Goal: Task Accomplishment & Management: Manage account settings

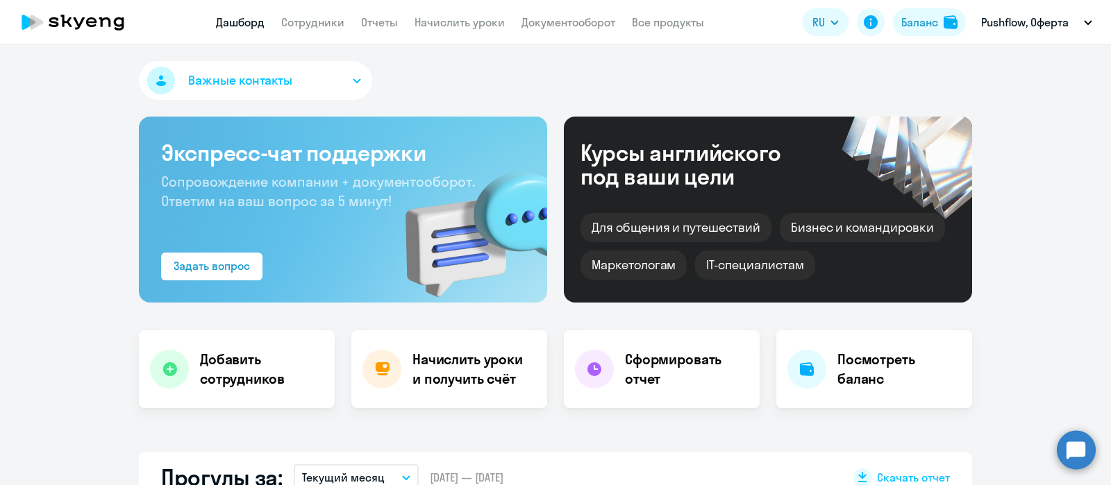
select select "30"
click at [317, 14] on app-menu-item-link "Сотрудники" at bounding box center [312, 22] width 63 height 17
click at [321, 26] on link "Сотрудники" at bounding box center [312, 22] width 63 height 14
select select "30"
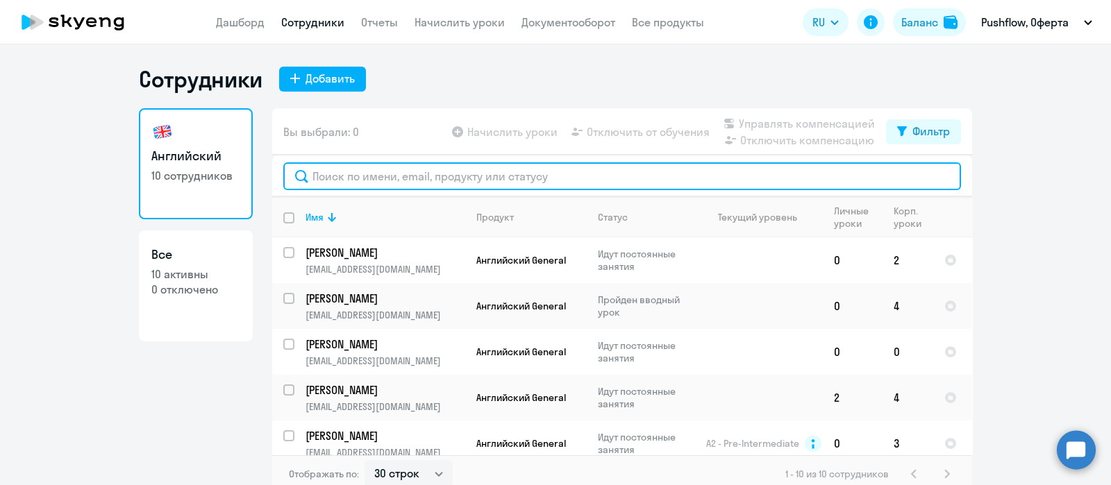
click at [367, 188] on input "text" at bounding box center [622, 177] width 678 height 28
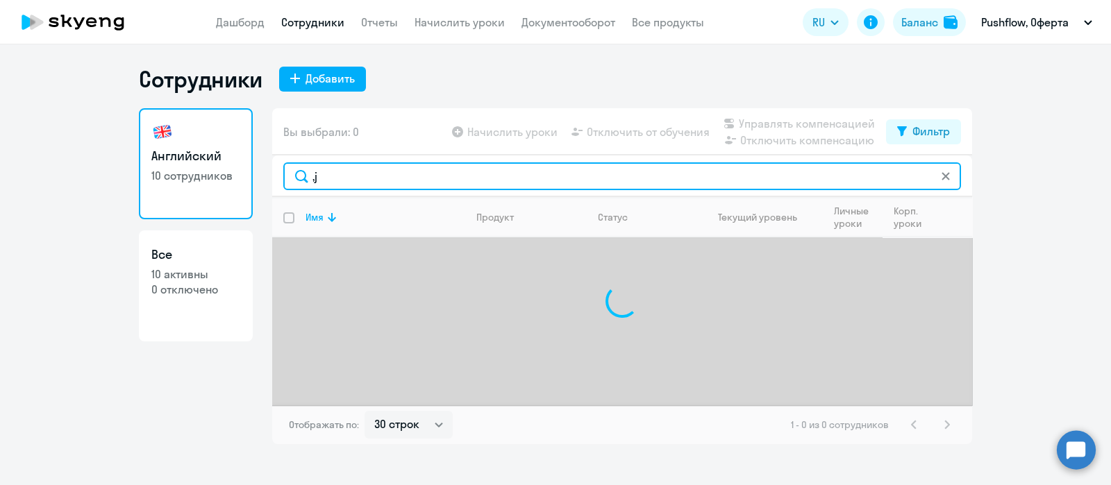
type input ","
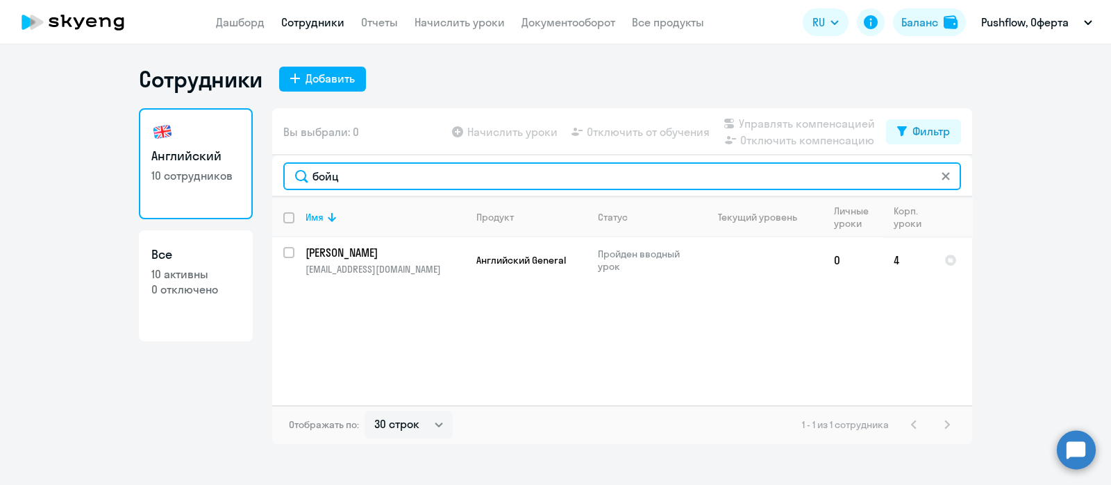
type input "бойц"
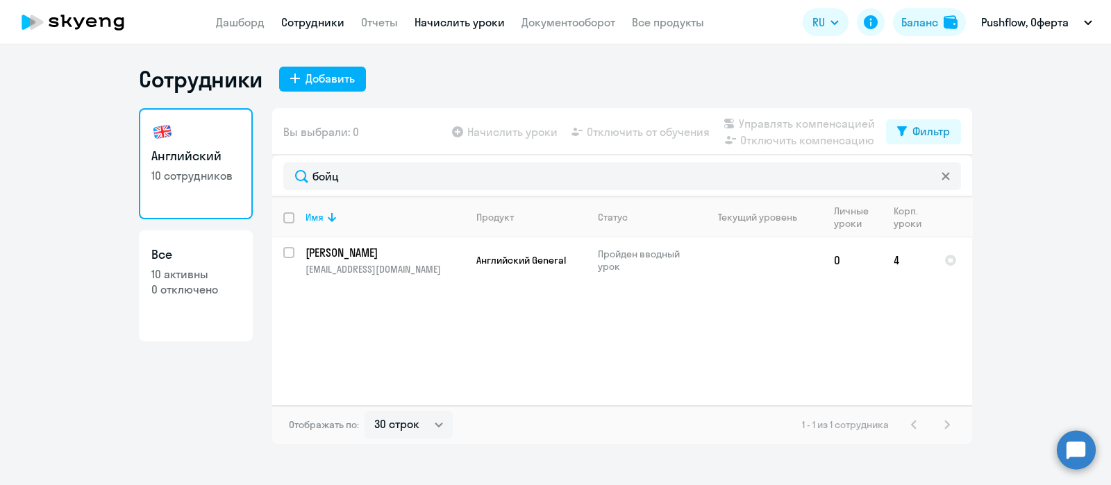
click at [434, 17] on link "Начислить уроки" at bounding box center [460, 22] width 90 height 14
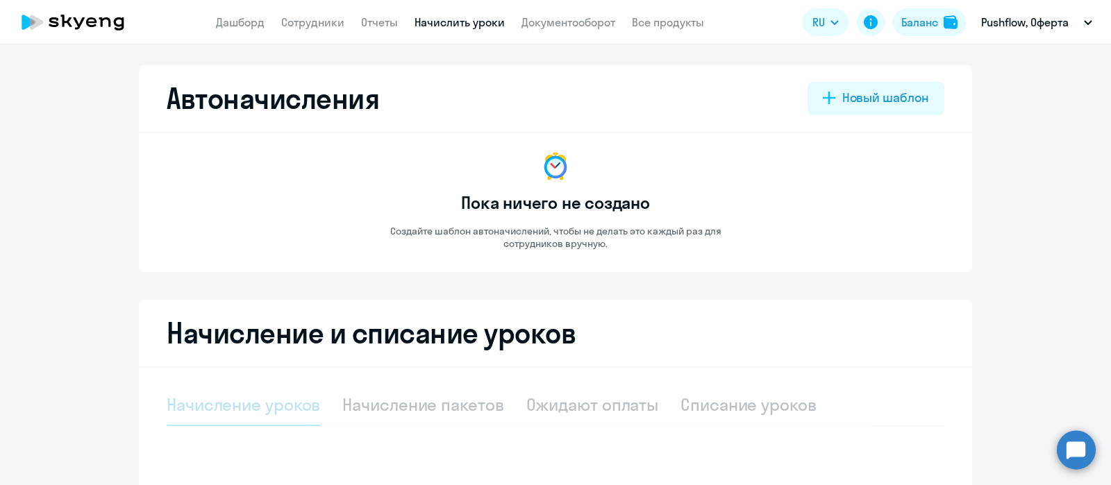
select select "10"
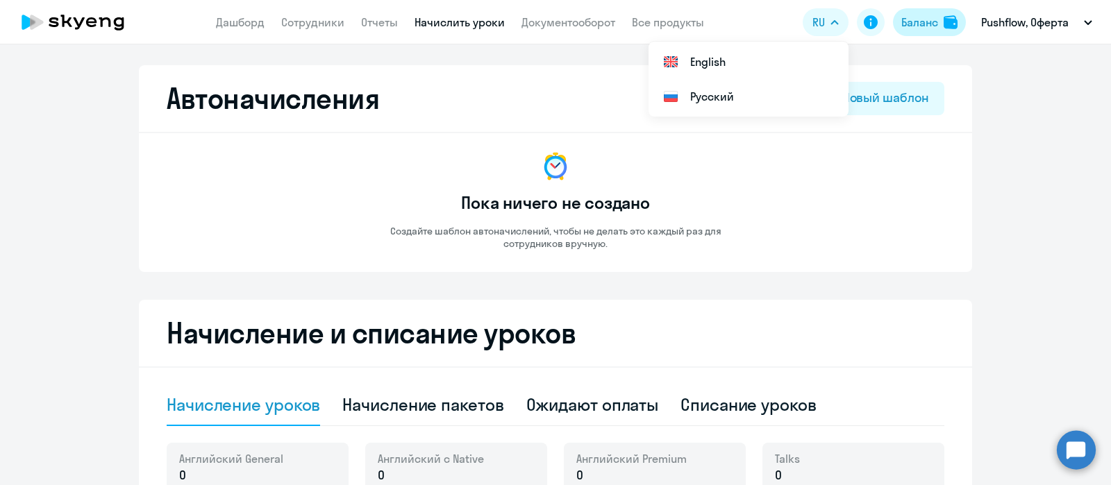
click at [912, 18] on div "Баланс" at bounding box center [920, 22] width 37 height 17
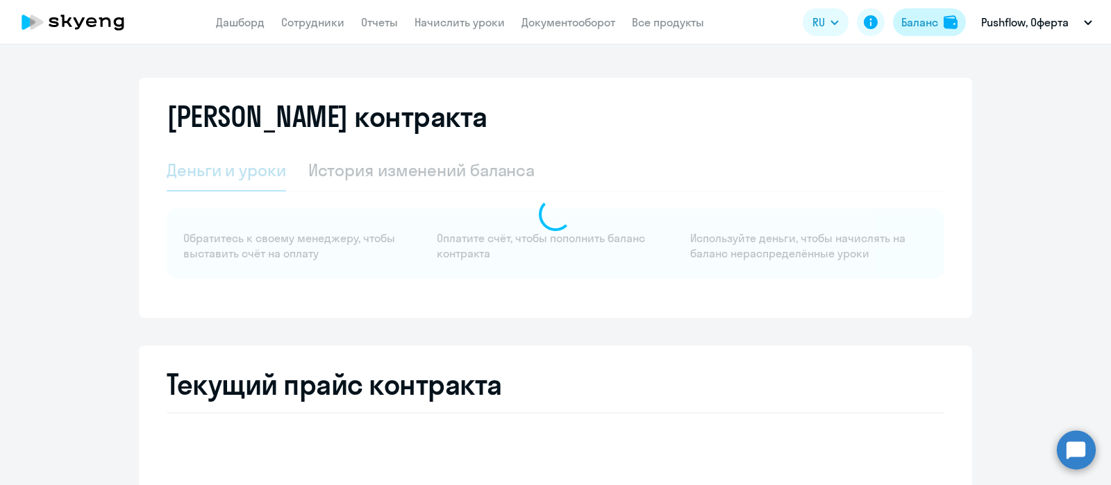
select select "english_adult_not_native_speaker"
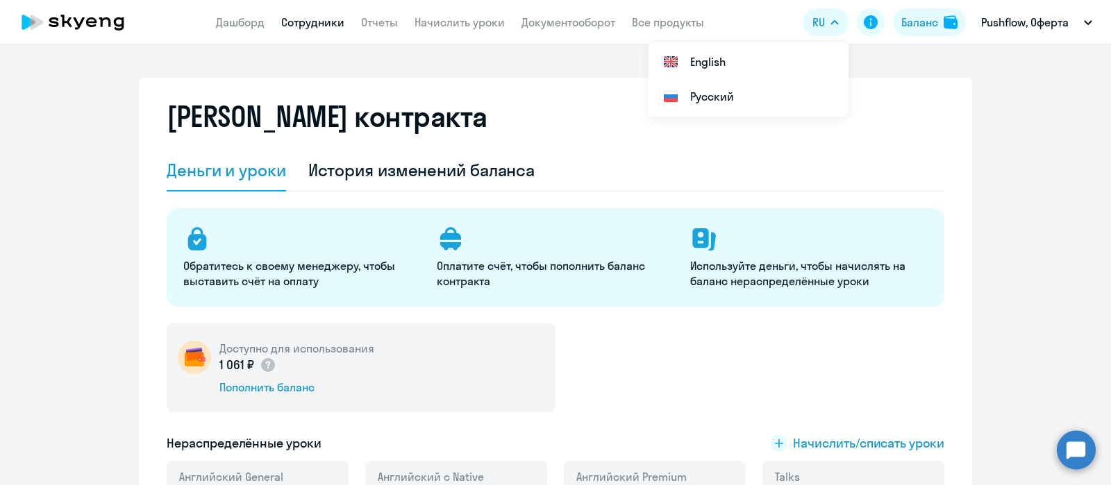
click at [309, 26] on link "Сотрудники" at bounding box center [312, 22] width 63 height 14
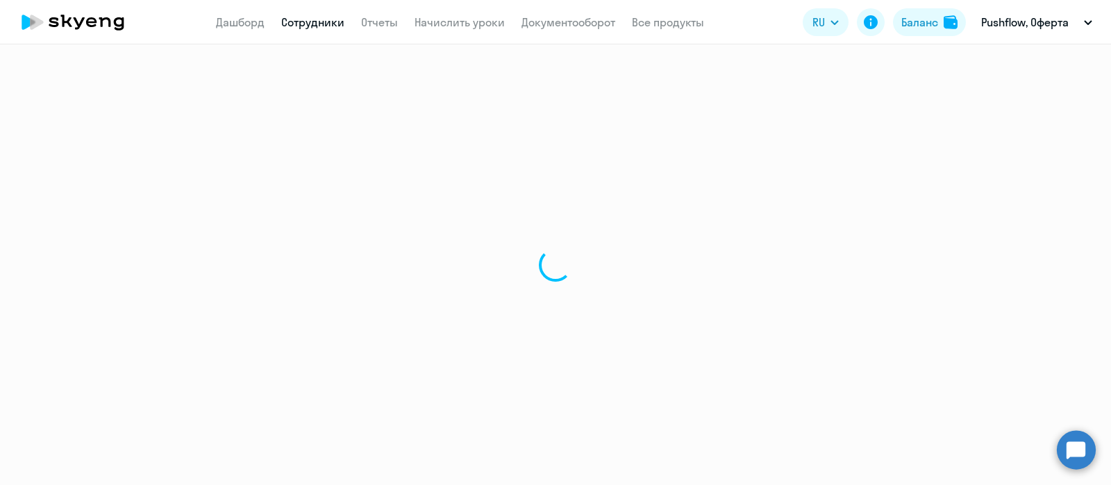
select select "30"
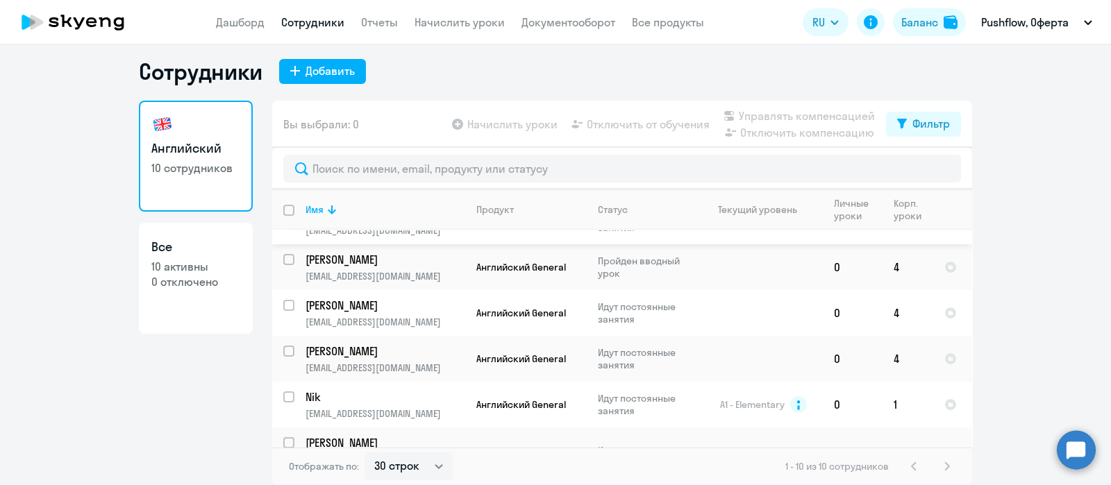
scroll to position [237, 0]
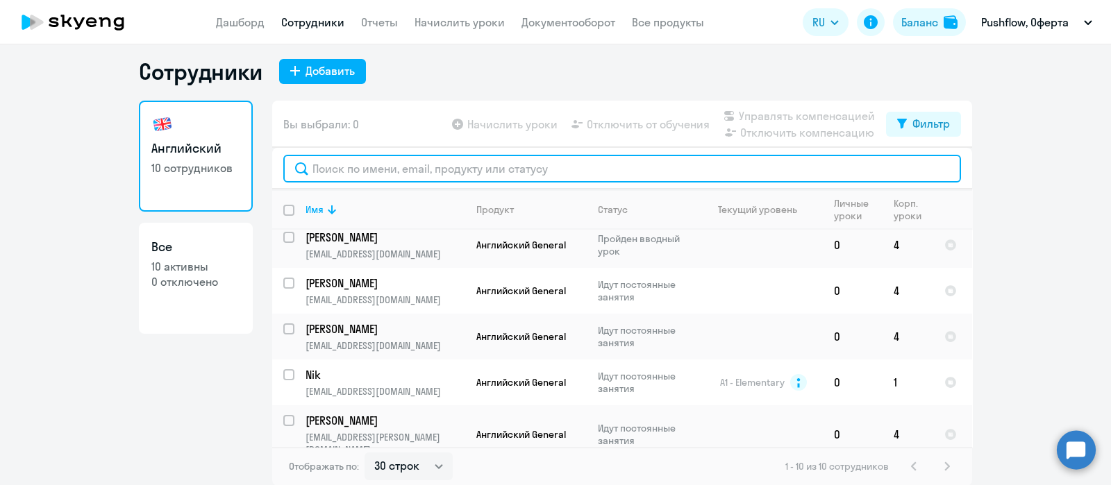
click at [413, 168] on input "text" at bounding box center [622, 169] width 678 height 28
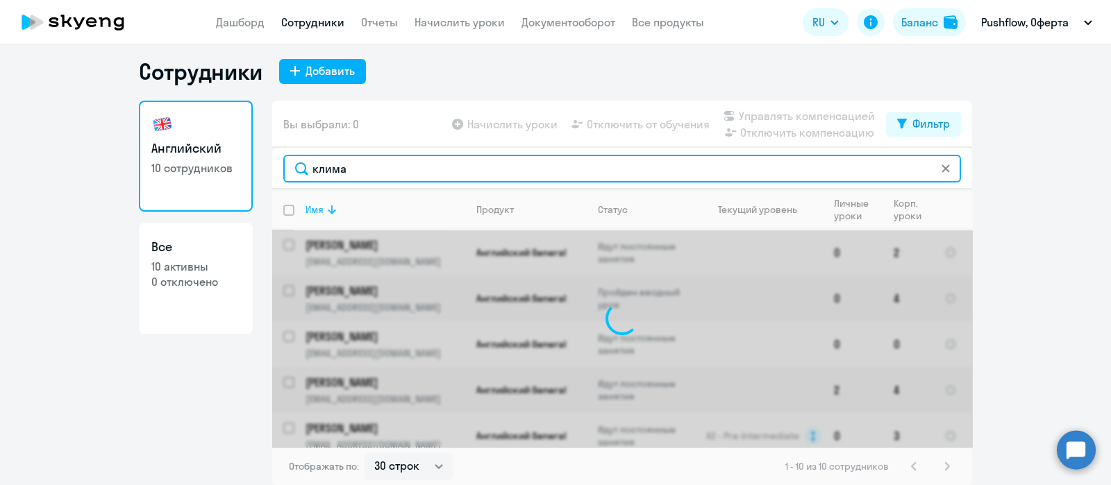
scroll to position [0, 0]
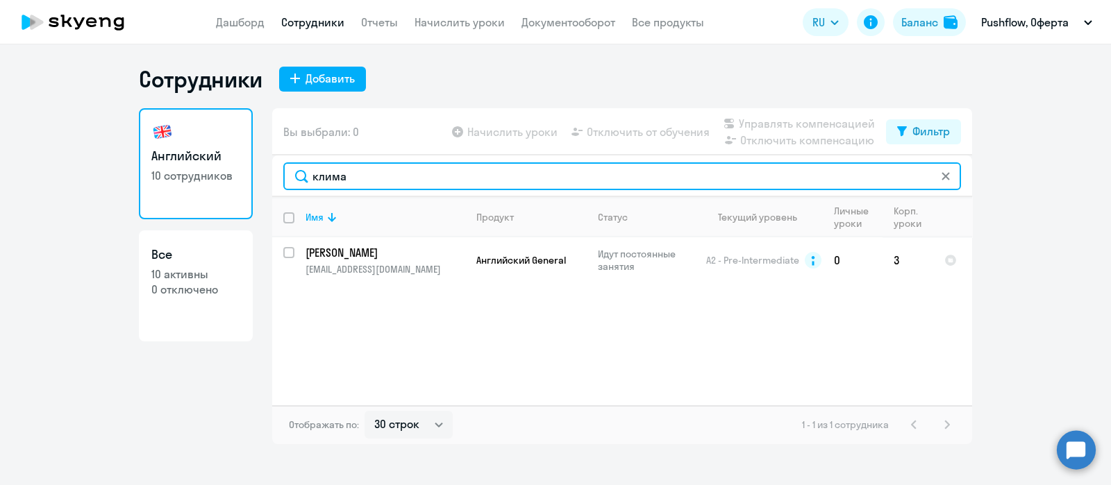
type input "клима"
drag, startPoint x: 306, startPoint y: 164, endPoint x: 253, endPoint y: 151, distance: 55.1
click at [253, 151] on div "Английский 10 сотрудников Все 10 активны 0 отключено Вы выбрали: 0 Начислить ур…" at bounding box center [555, 276] width 833 height 336
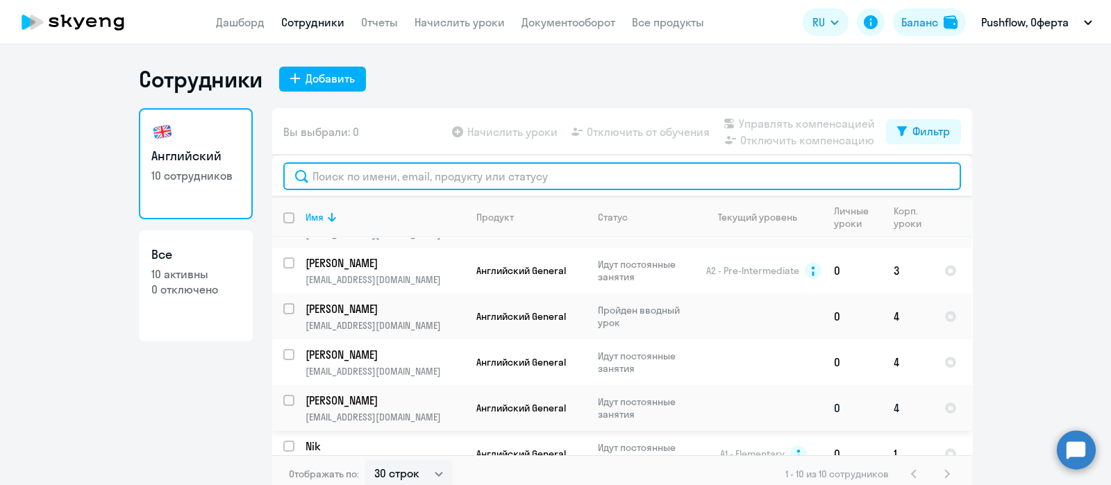
scroll to position [237, 0]
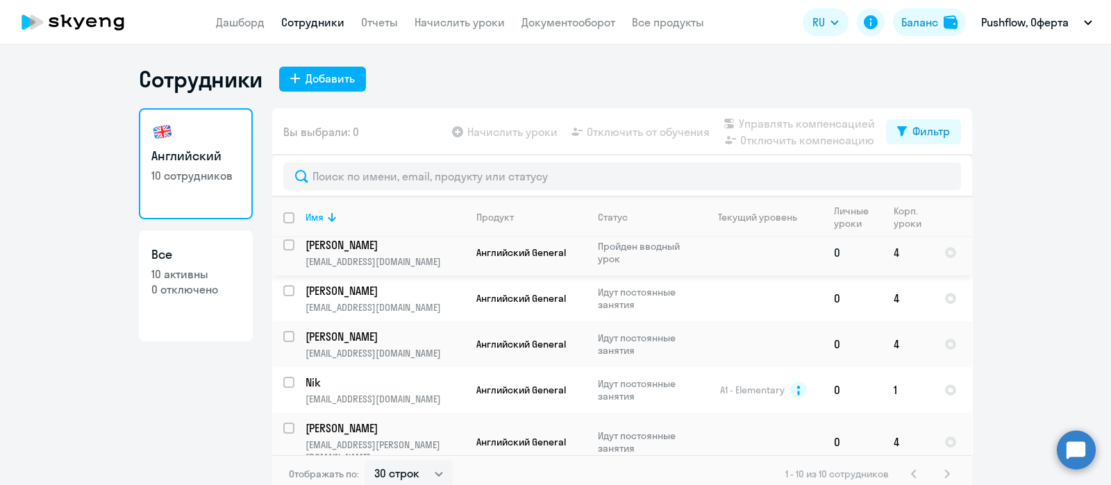
click at [283, 241] on input "select row 39903917" at bounding box center [297, 254] width 28 height 28
checkbox input "true"
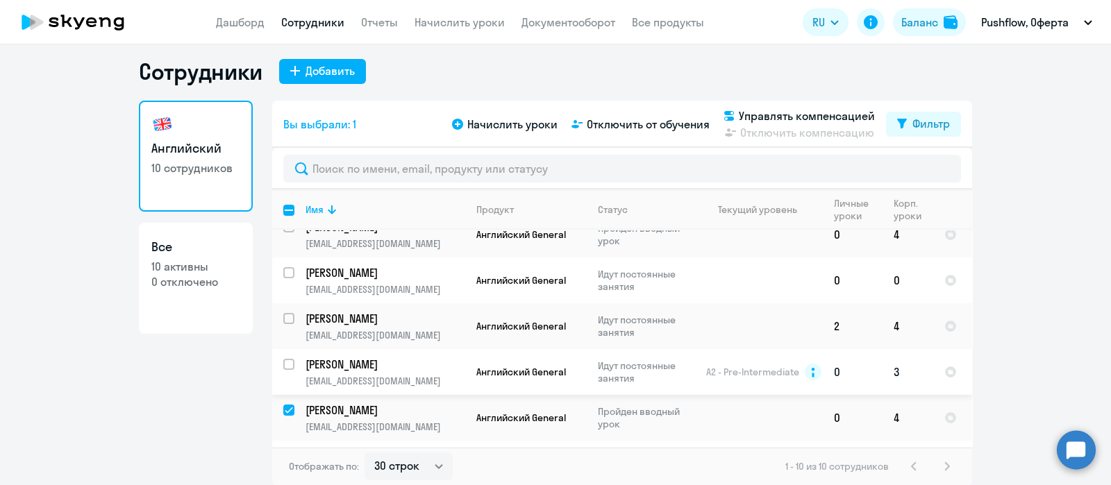
scroll to position [63, 0]
click at [283, 361] on input "select row 3007427" at bounding box center [297, 374] width 28 height 28
checkbox input "true"
click at [434, 22] on link "Начислить уроки" at bounding box center [460, 22] width 90 height 14
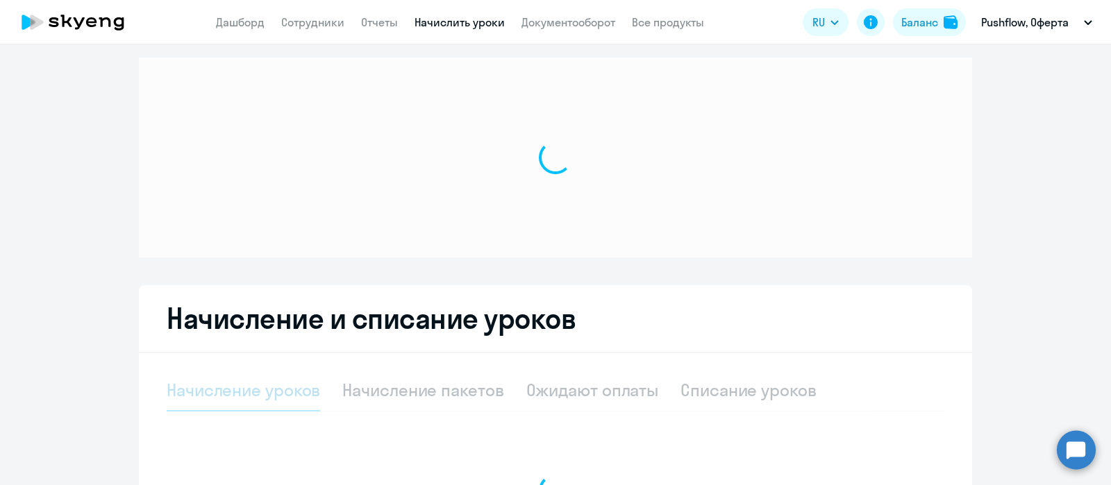
select select "10"
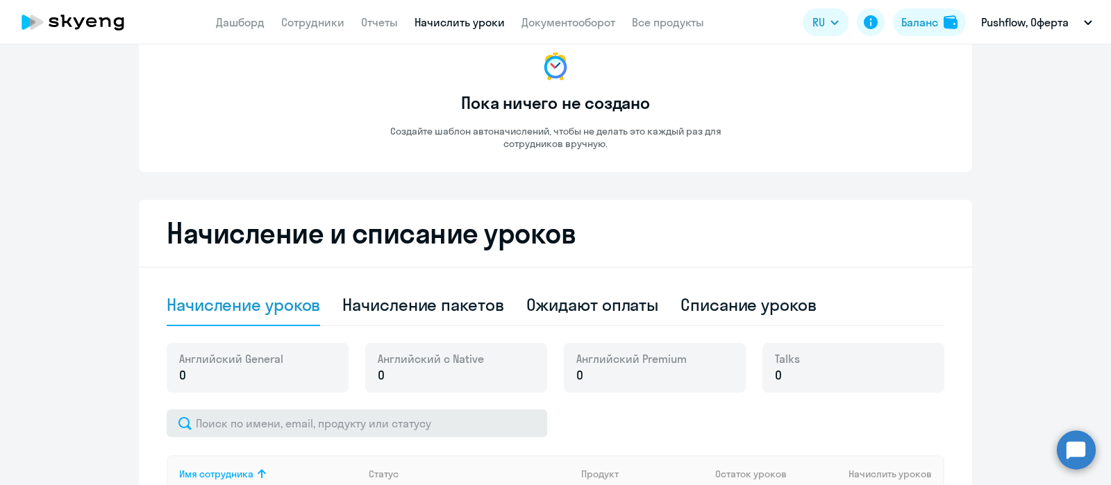
scroll to position [181, 0]
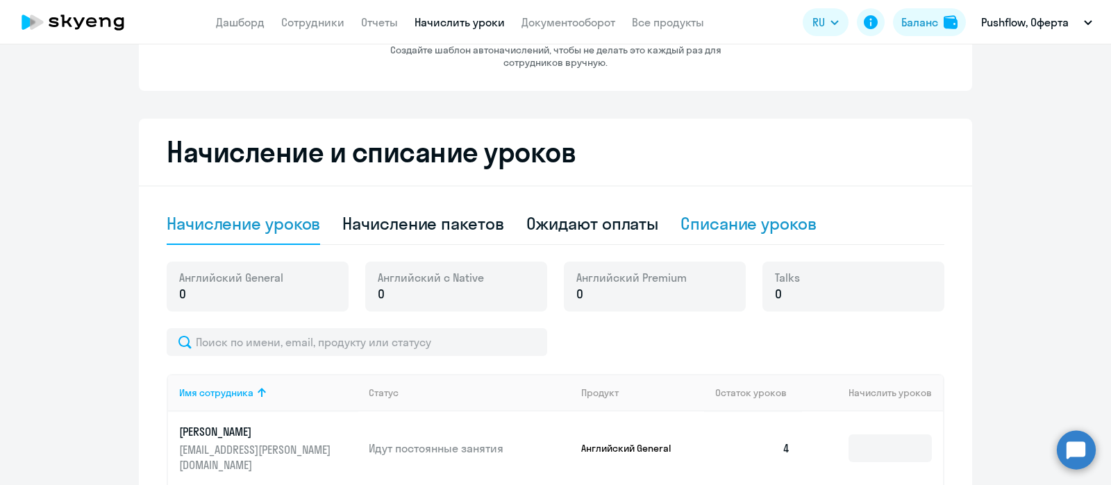
click at [696, 217] on div "Списание уроков" at bounding box center [749, 224] width 136 height 22
select select "10"
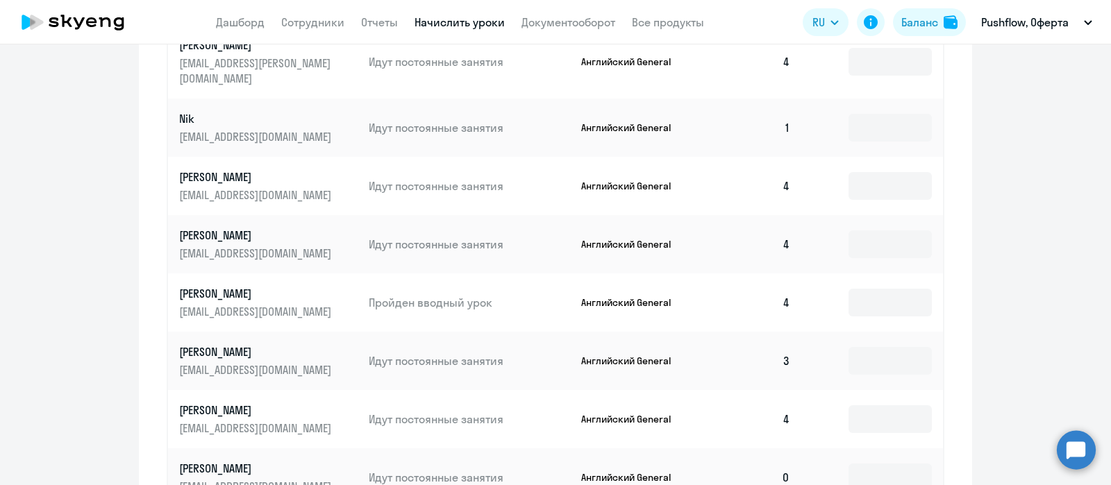
scroll to position [529, 0]
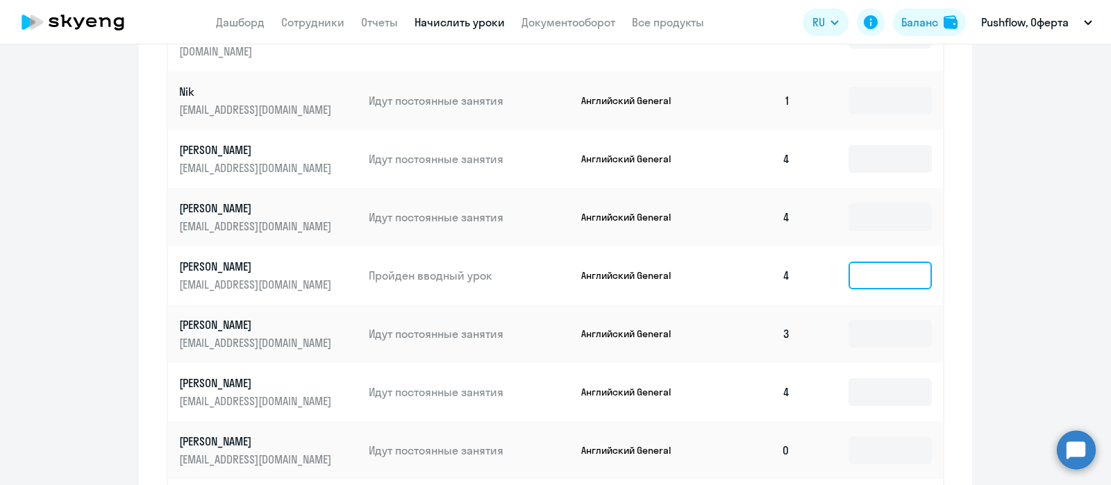
click at [865, 262] on input at bounding box center [890, 276] width 83 height 28
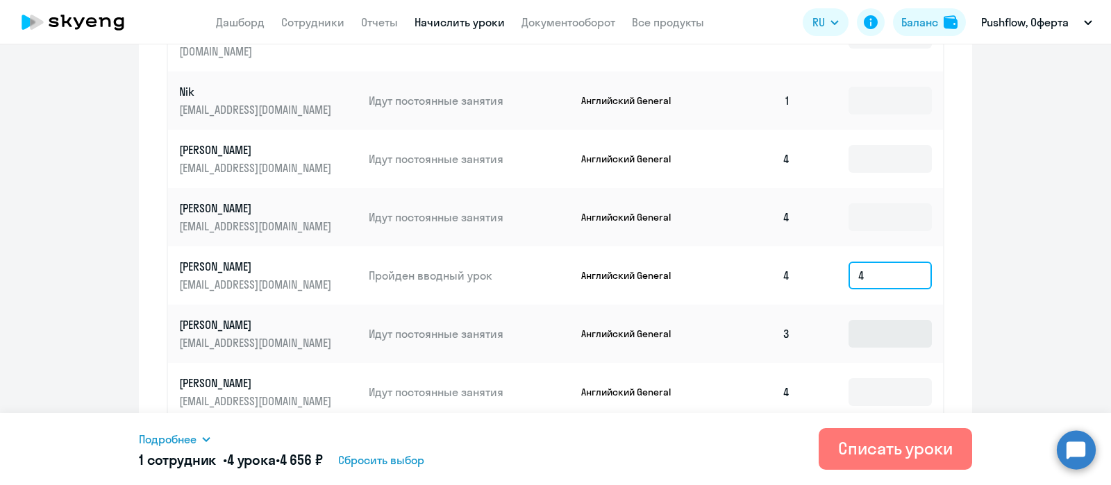
type input "4"
click at [879, 321] on input at bounding box center [890, 334] width 83 height 28
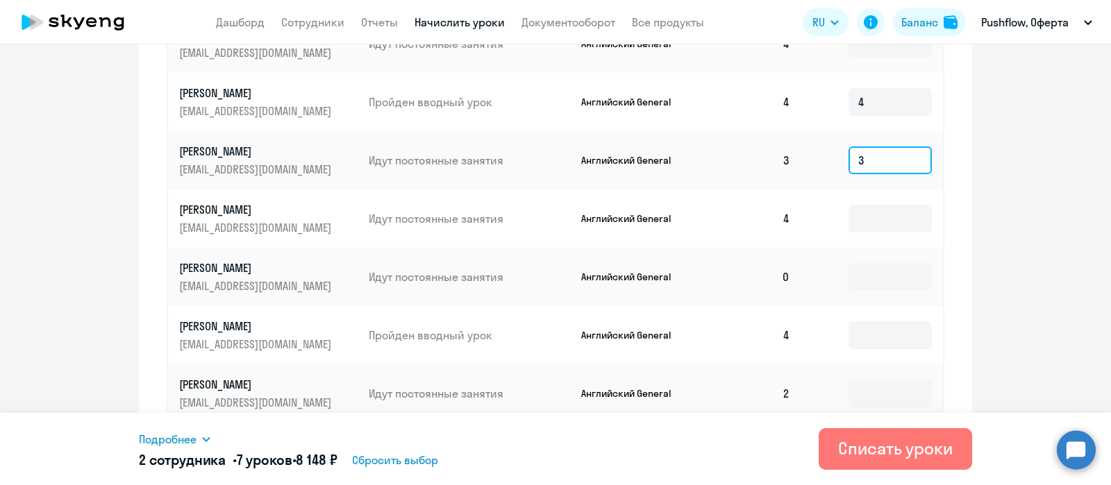
scroll to position [740, 0]
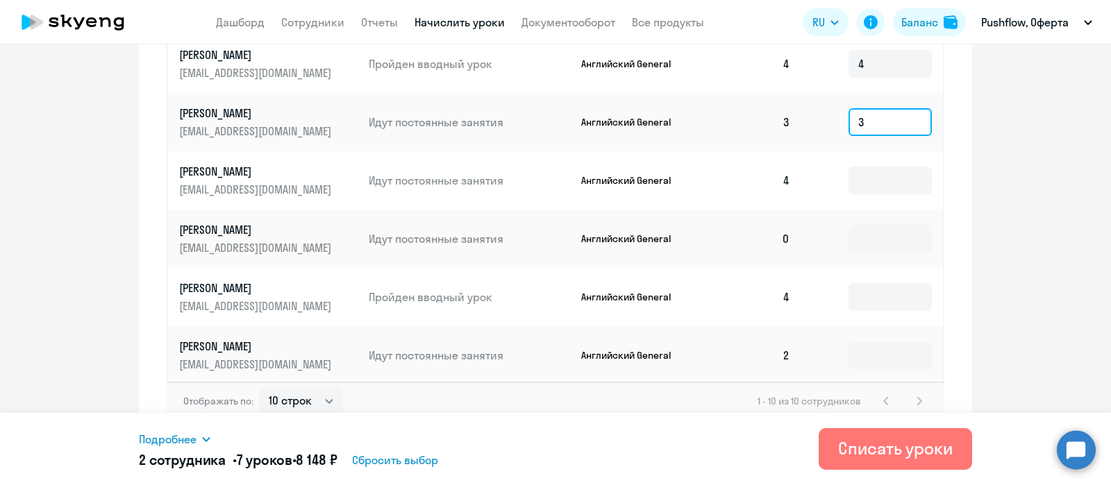
type input "3"
click at [206, 437] on icon at bounding box center [206, 439] width 11 height 11
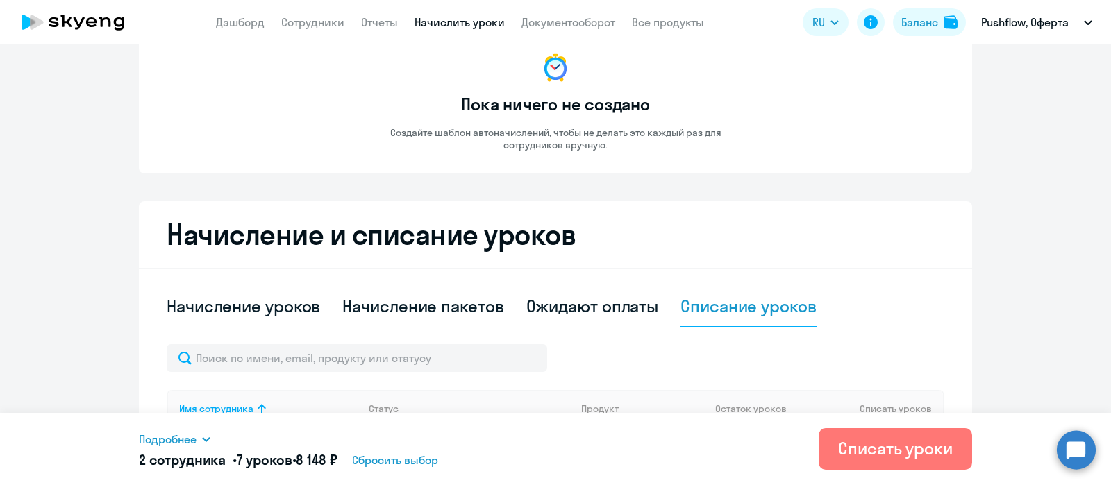
scroll to position [173, 0]
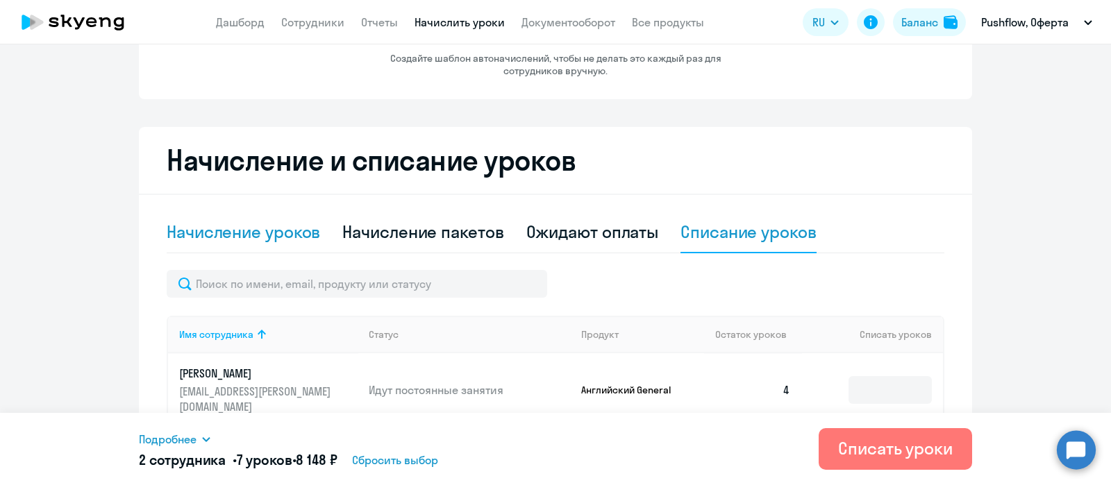
click at [217, 234] on div "Начисление уроков" at bounding box center [243, 232] width 153 height 22
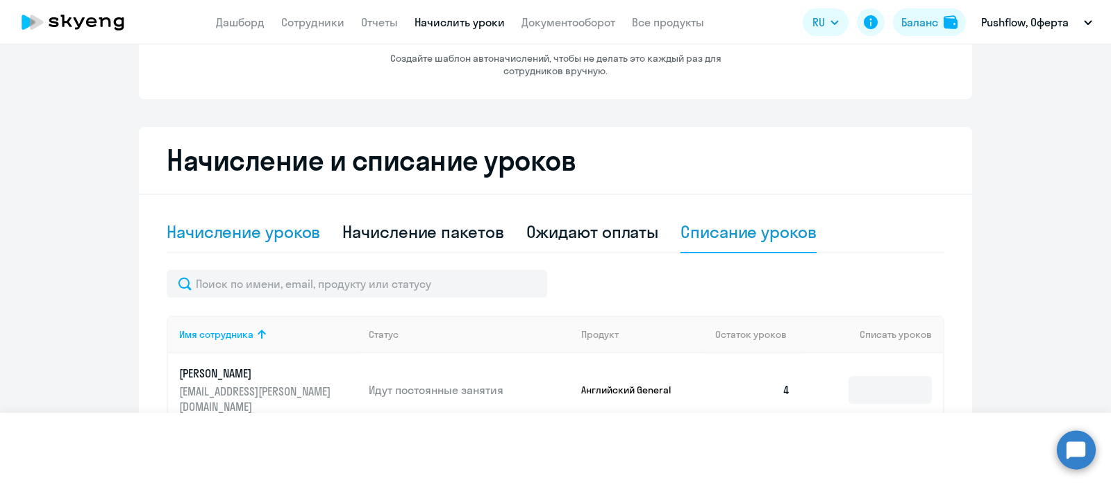
select select "10"
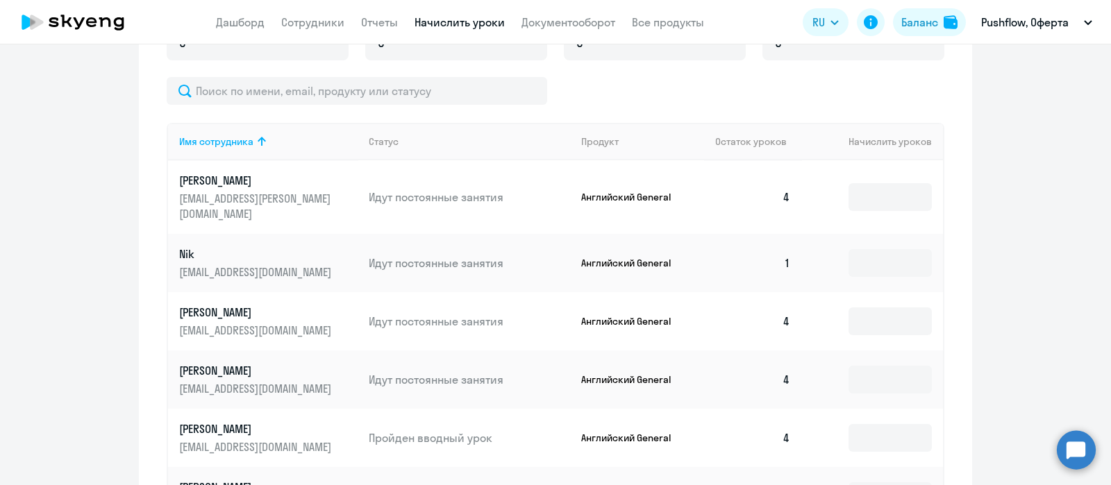
scroll to position [460, 0]
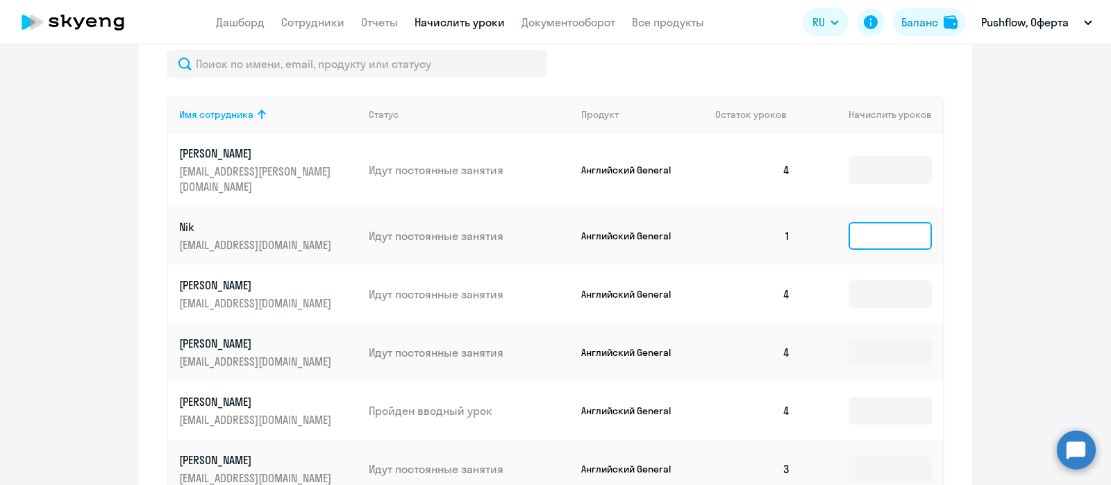
click at [866, 222] on input at bounding box center [890, 236] width 83 height 28
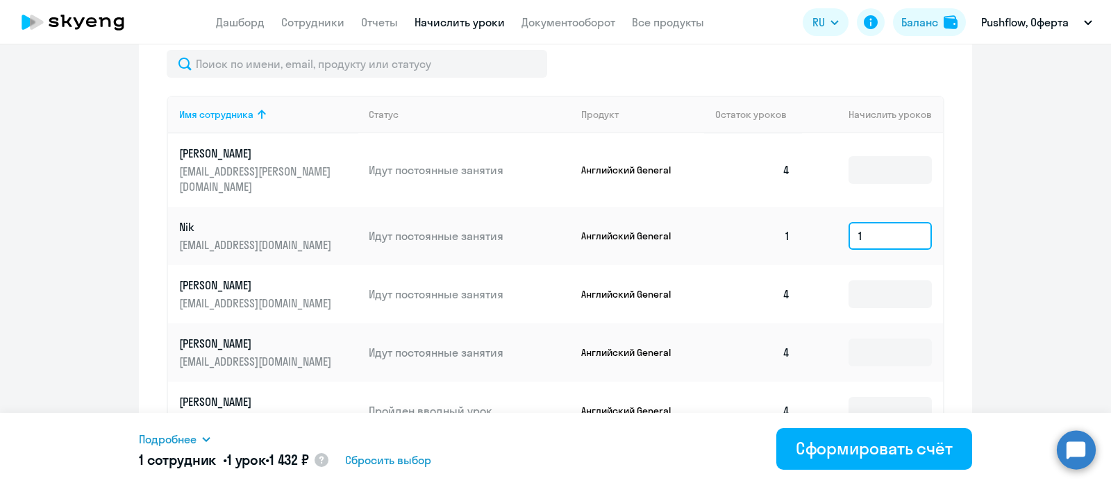
type input "1"
click at [206, 434] on icon at bounding box center [206, 439] width 11 height 11
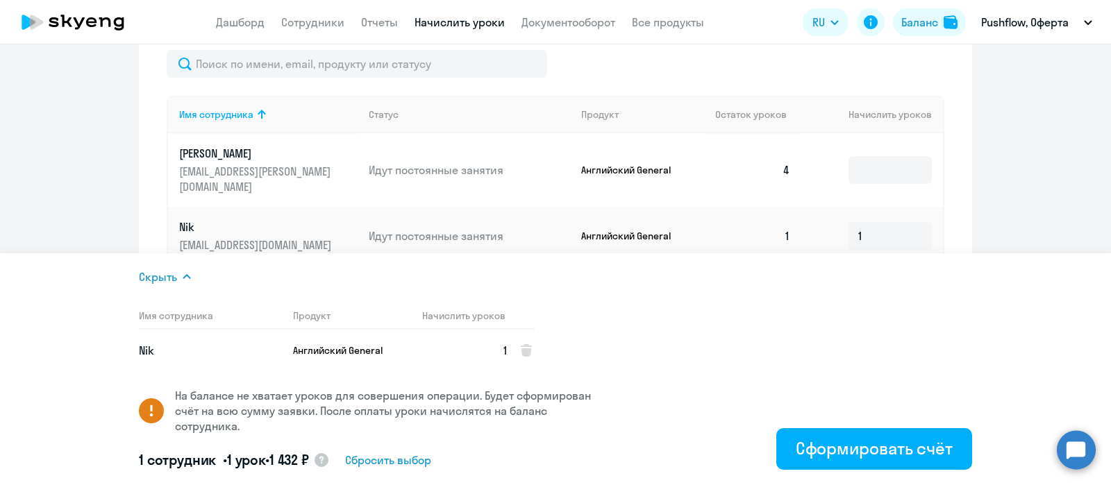
click at [1017, 165] on ng-component "Автоначисления Новый шаблон Пока ничего не создано Создайте шаблон автоначислен…" at bounding box center [555, 198] width 1111 height 1185
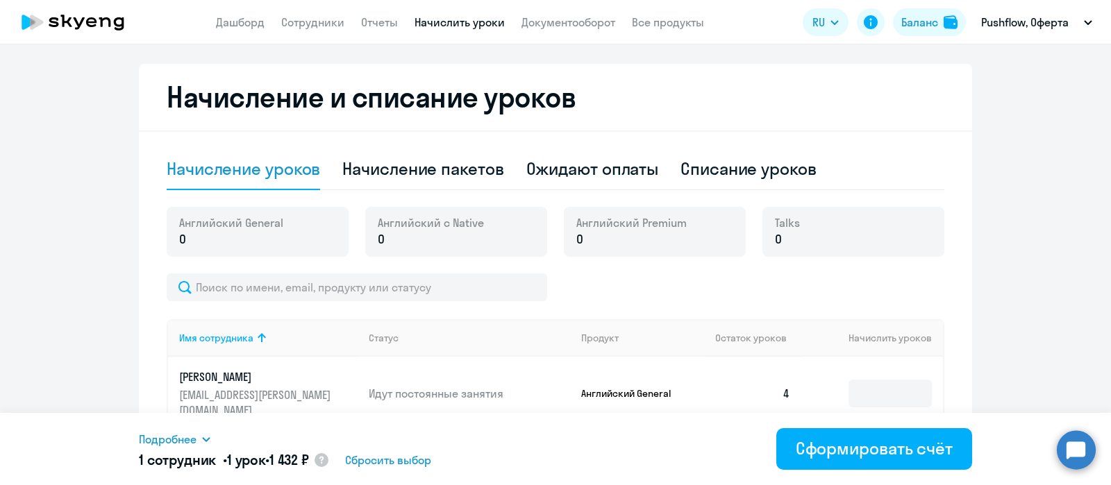
scroll to position [113, 0]
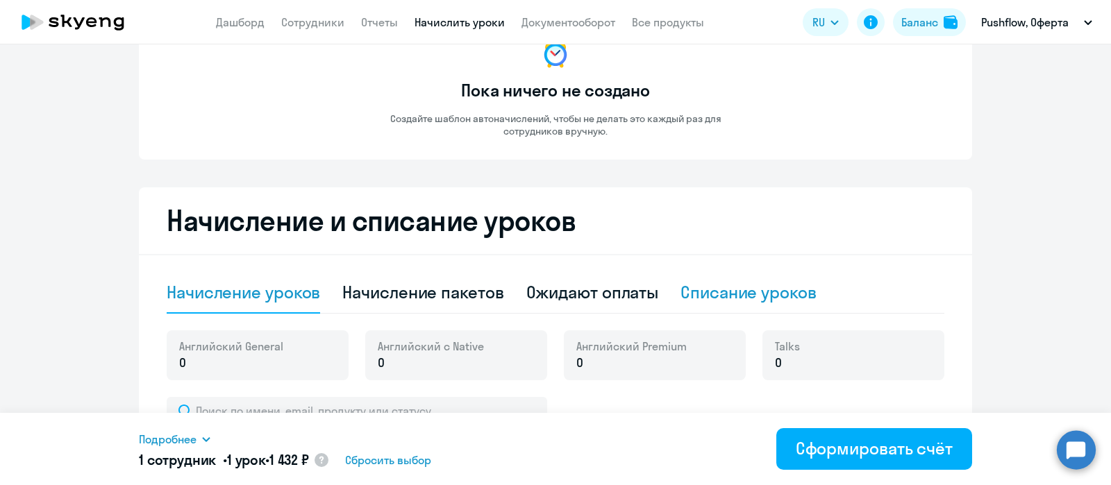
click at [717, 292] on div "Списание уроков" at bounding box center [749, 292] width 136 height 22
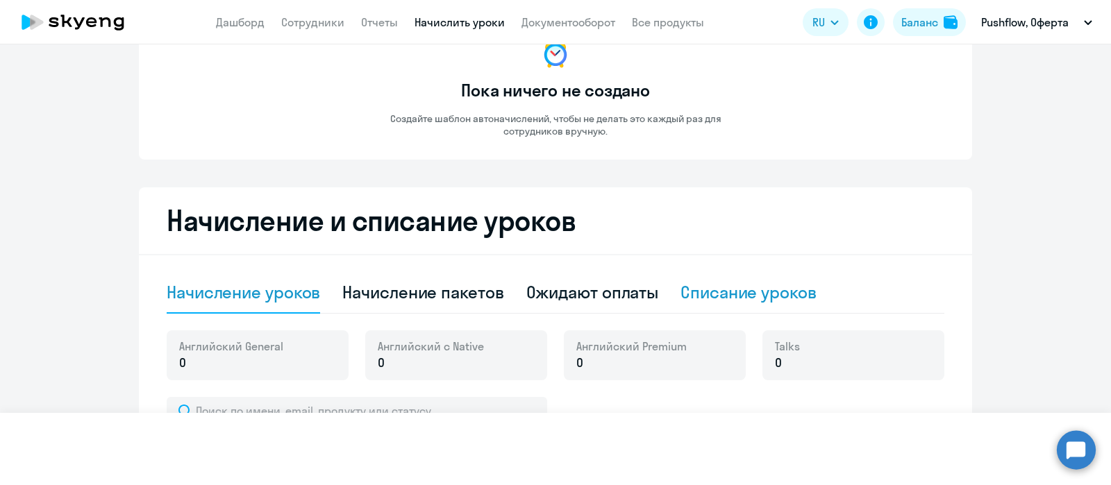
select select "10"
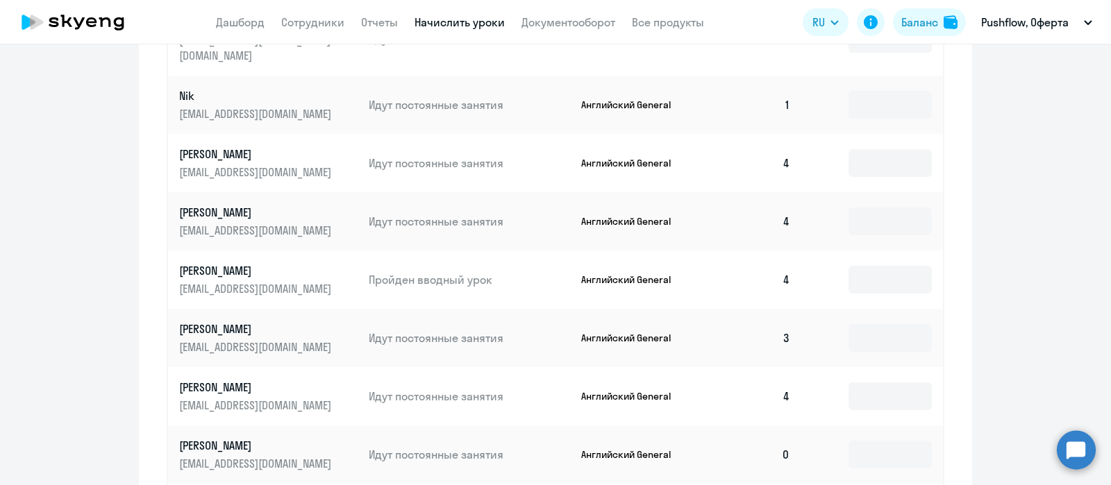
scroll to position [547, 0]
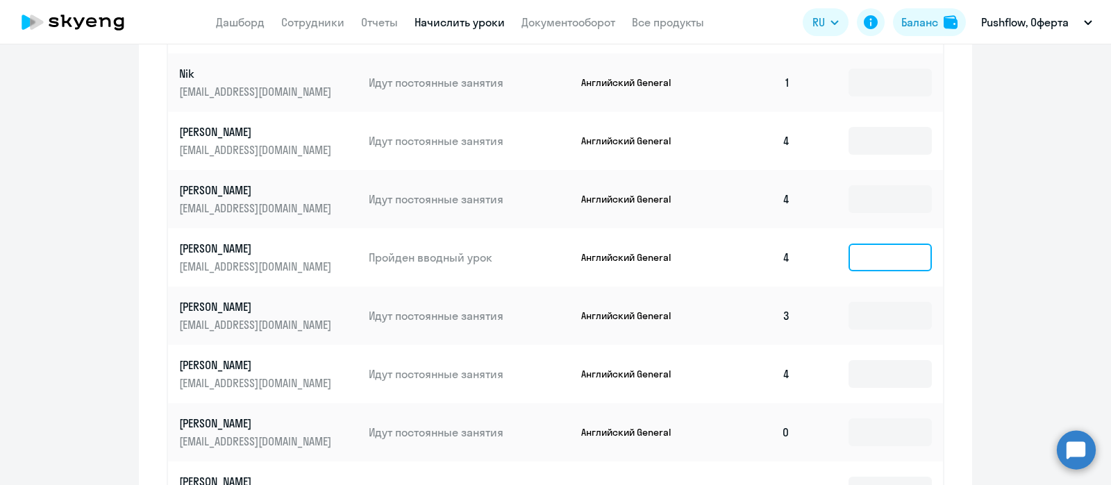
click at [865, 244] on input at bounding box center [890, 258] width 83 height 28
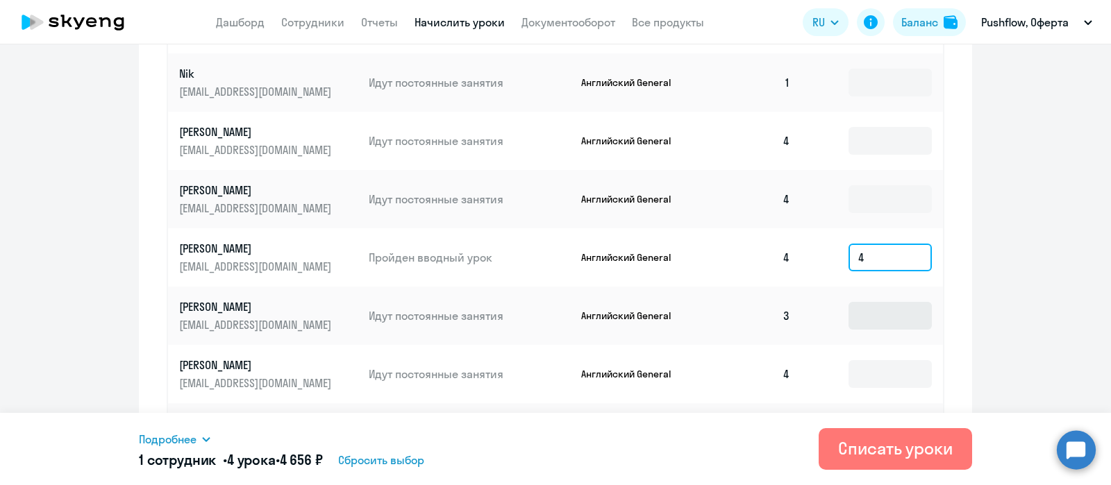
type input "4"
click at [872, 302] on input at bounding box center [890, 316] width 83 height 28
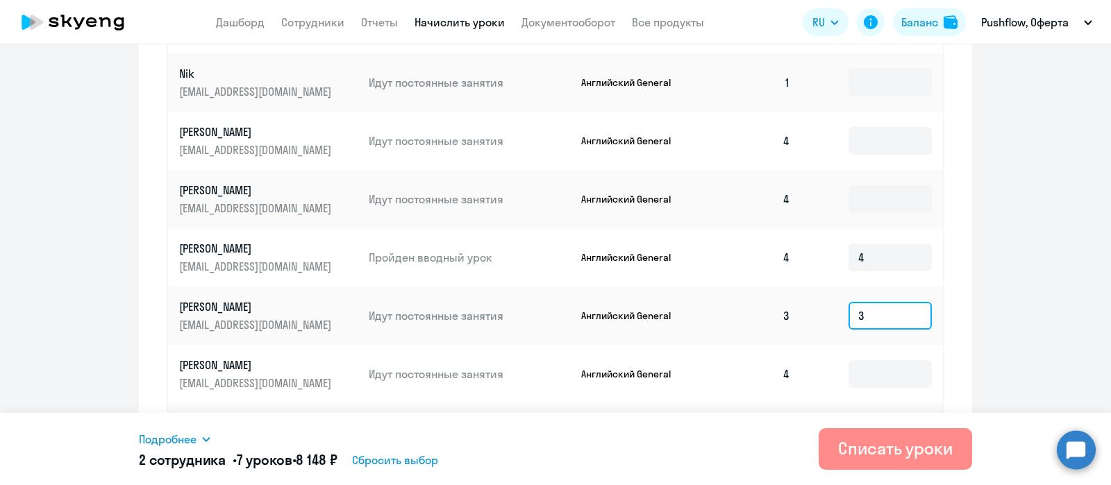
type input "3"
click at [874, 445] on div "Списать уроки" at bounding box center [895, 449] width 115 height 22
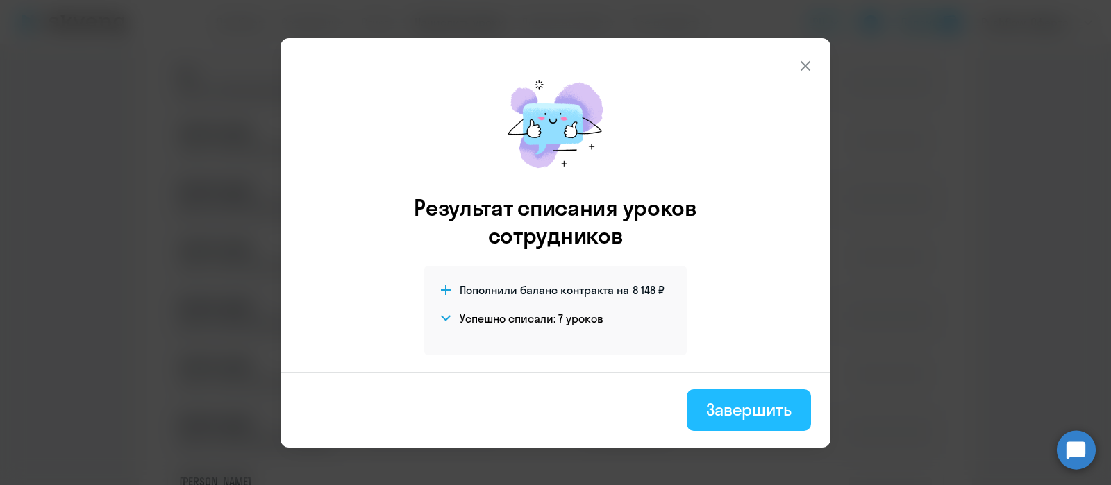
click at [734, 416] on div "Завершить" at bounding box center [748, 410] width 85 height 22
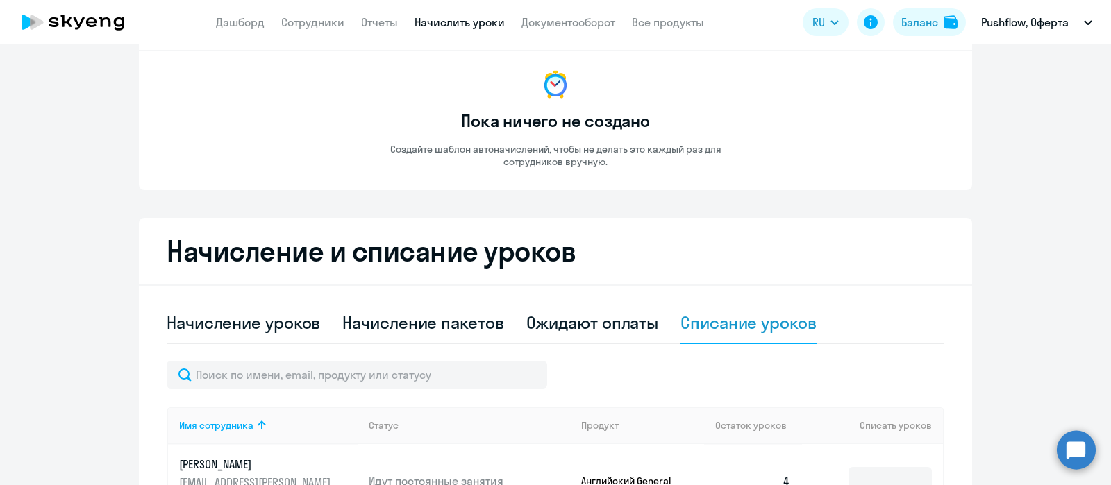
scroll to position [0, 0]
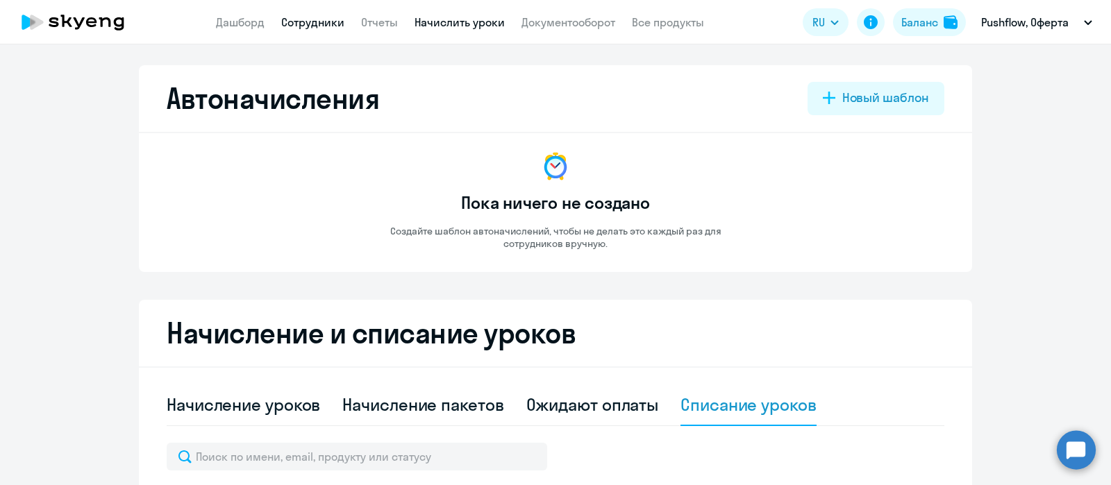
click at [294, 26] on link "Сотрудники" at bounding box center [312, 22] width 63 height 14
select select "30"
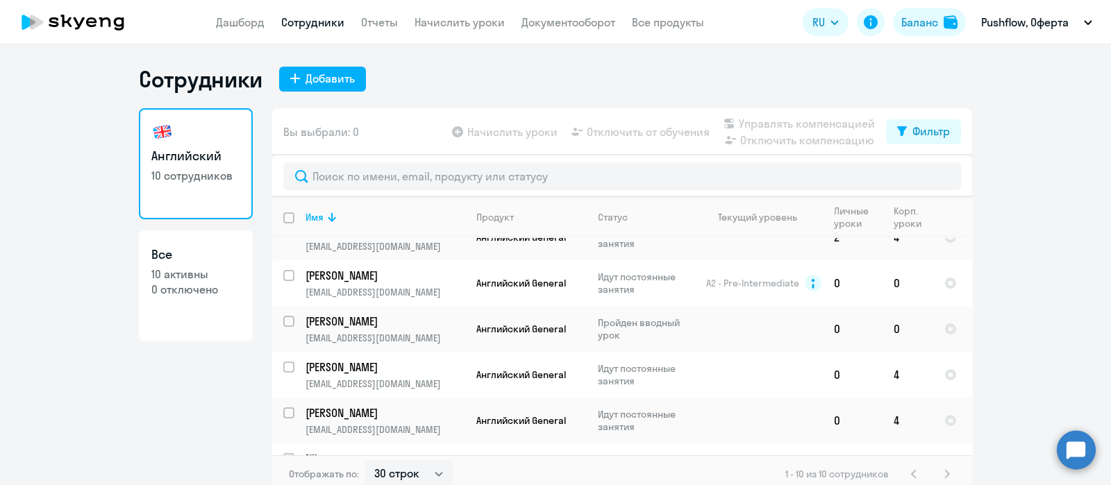
scroll to position [173, 0]
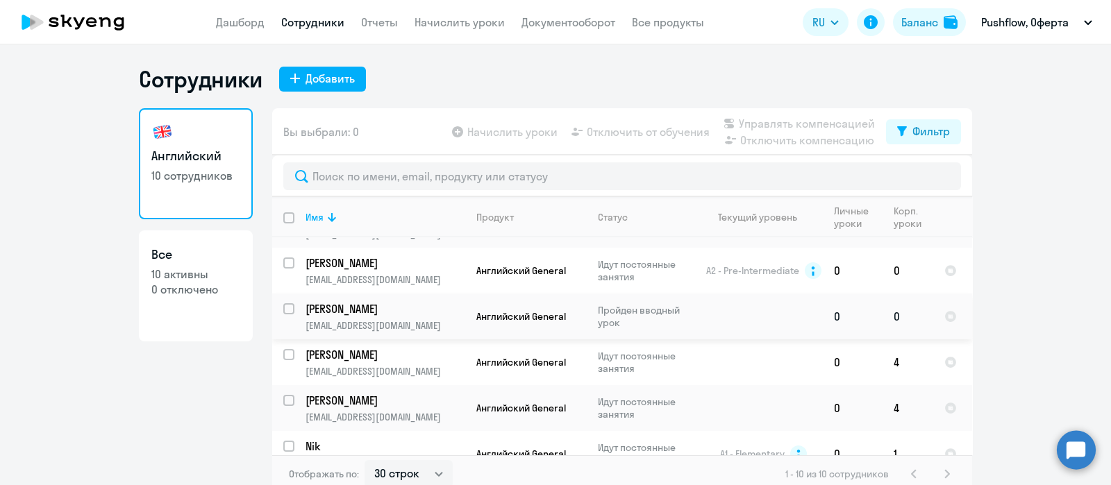
click at [284, 310] on input "select row 39903917" at bounding box center [297, 318] width 28 height 28
checkbox input "true"
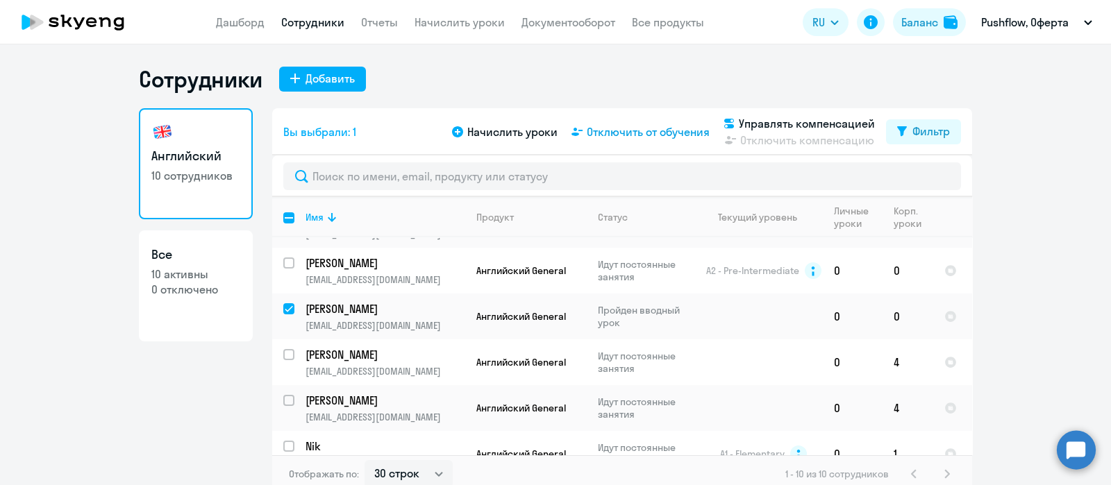
click at [652, 133] on span "Отключить от обучения" at bounding box center [648, 132] width 123 height 17
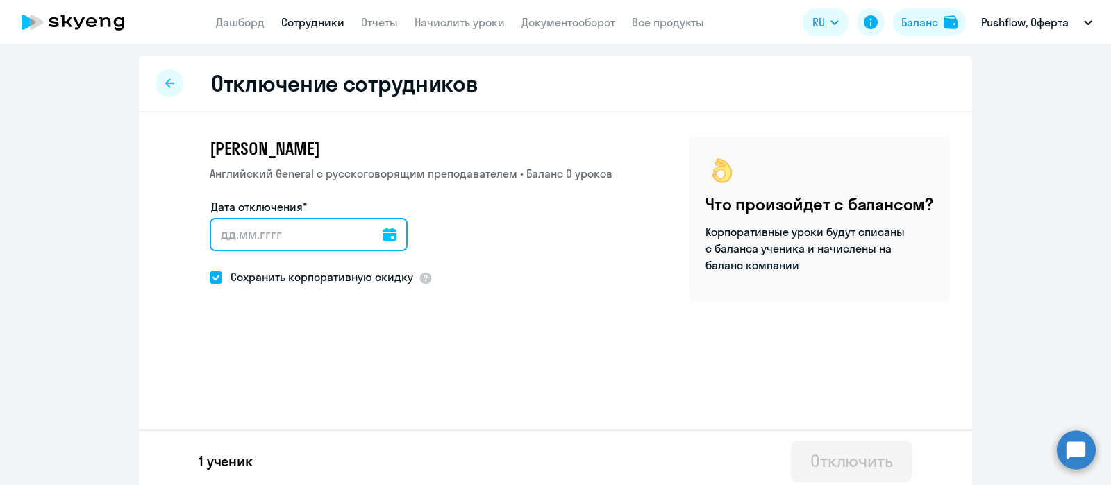
click at [316, 238] on input "Дата отключения*" at bounding box center [309, 234] width 198 height 33
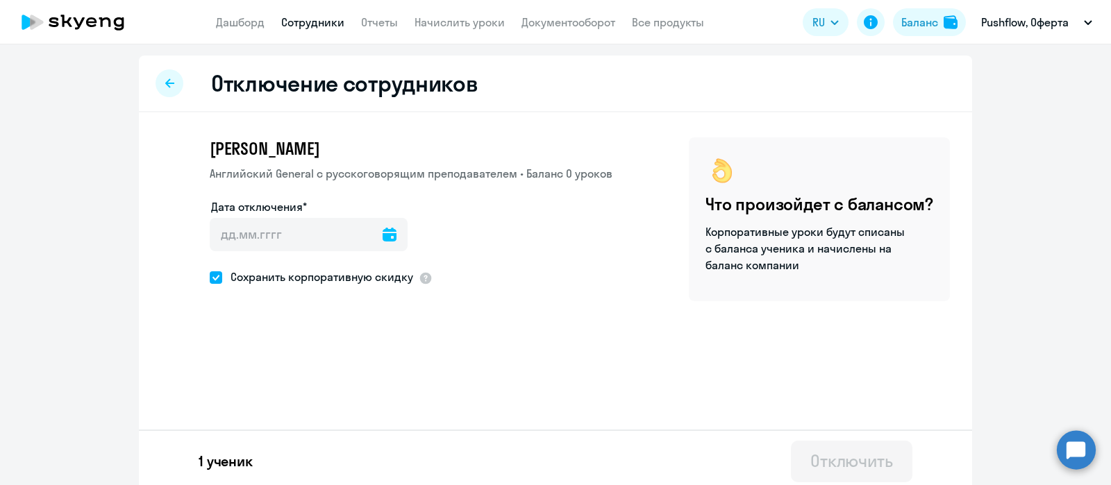
click at [383, 241] on div at bounding box center [390, 234] width 14 height 33
click at [383, 234] on icon at bounding box center [390, 235] width 14 height 14
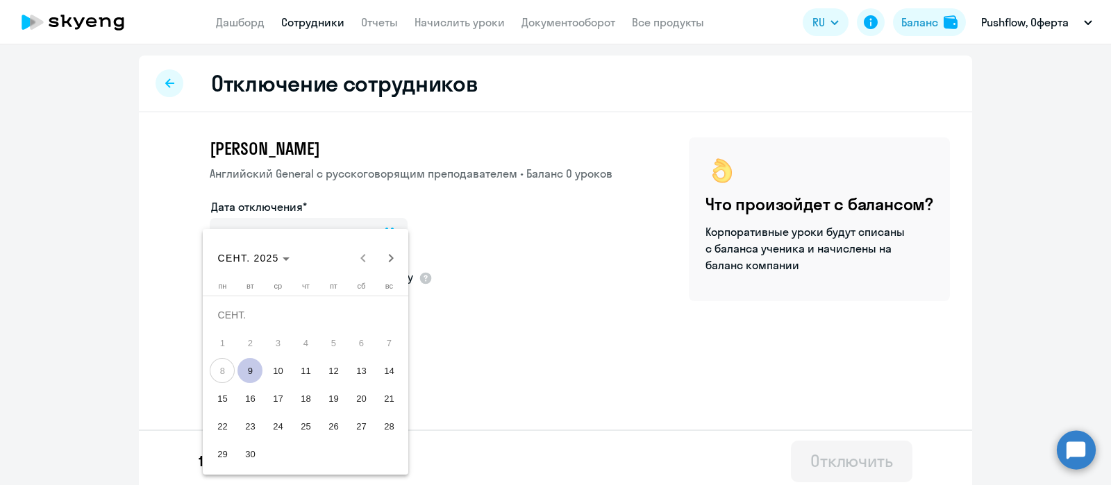
click at [253, 367] on span "9" at bounding box center [250, 370] width 25 height 25
type input "09.09.2025"
type input "9.9.2025"
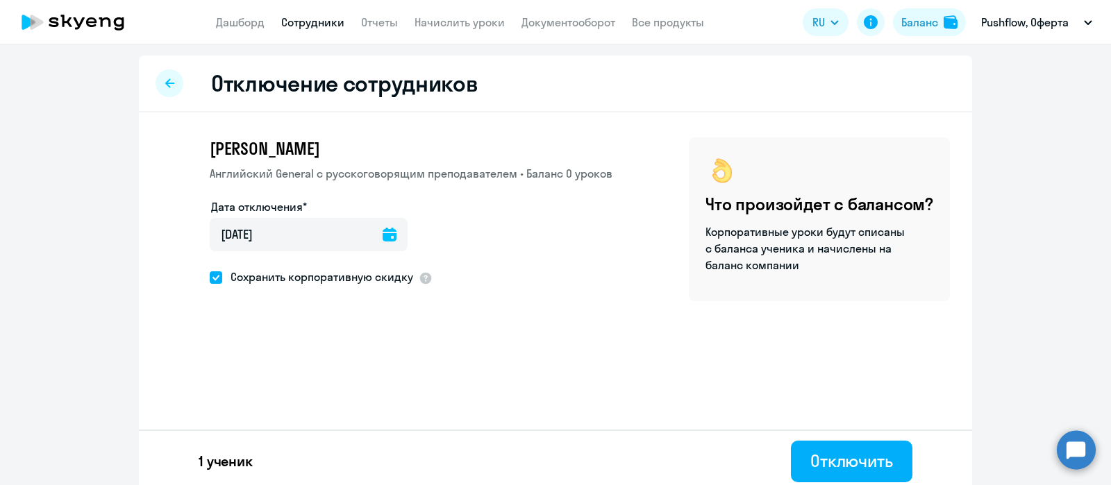
click at [210, 278] on span at bounding box center [216, 278] width 13 height 13
click at [210, 278] on input "Сохранить корпоративную скидку" at bounding box center [209, 277] width 1 height 1
checkbox input "false"
click at [825, 463] on div "Отключить" at bounding box center [852, 461] width 83 height 22
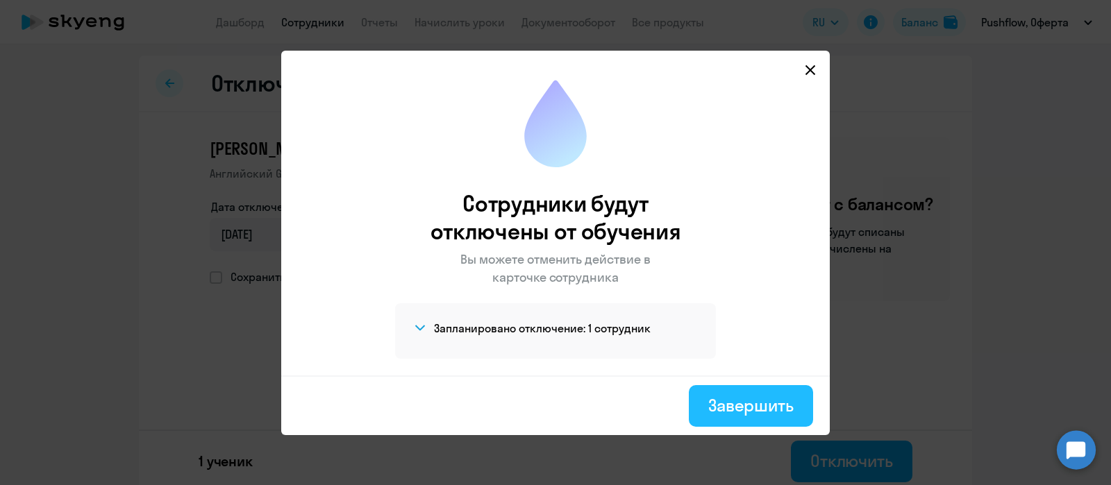
click at [736, 404] on div "Завершить" at bounding box center [750, 405] width 85 height 22
select select "30"
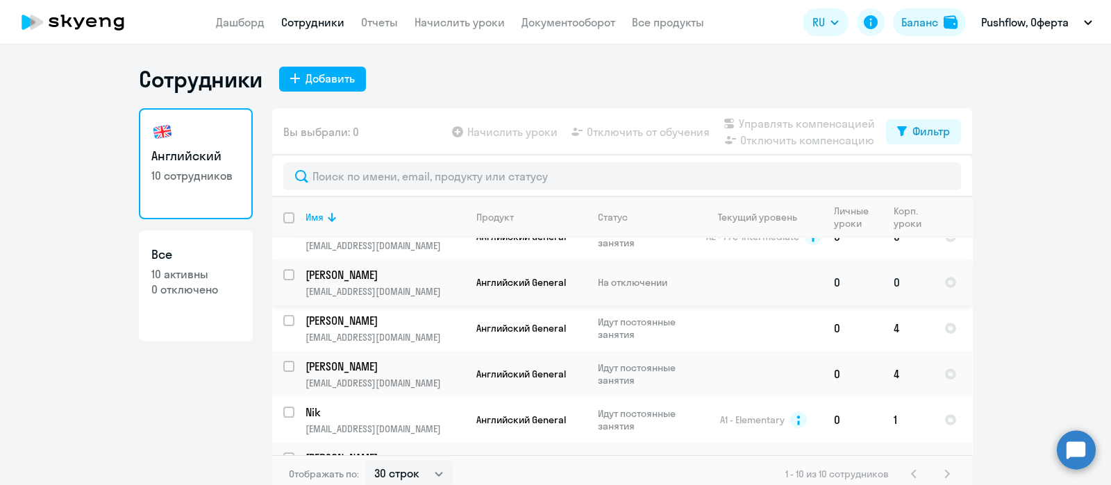
scroll to position [237, 0]
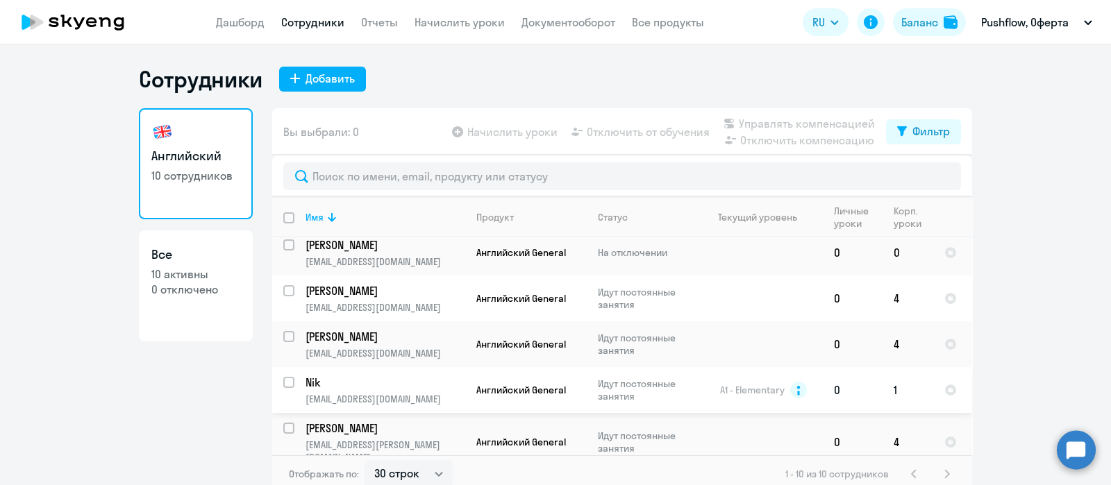
click at [283, 379] on input "select row 11587173" at bounding box center [297, 391] width 28 height 28
checkbox input "true"
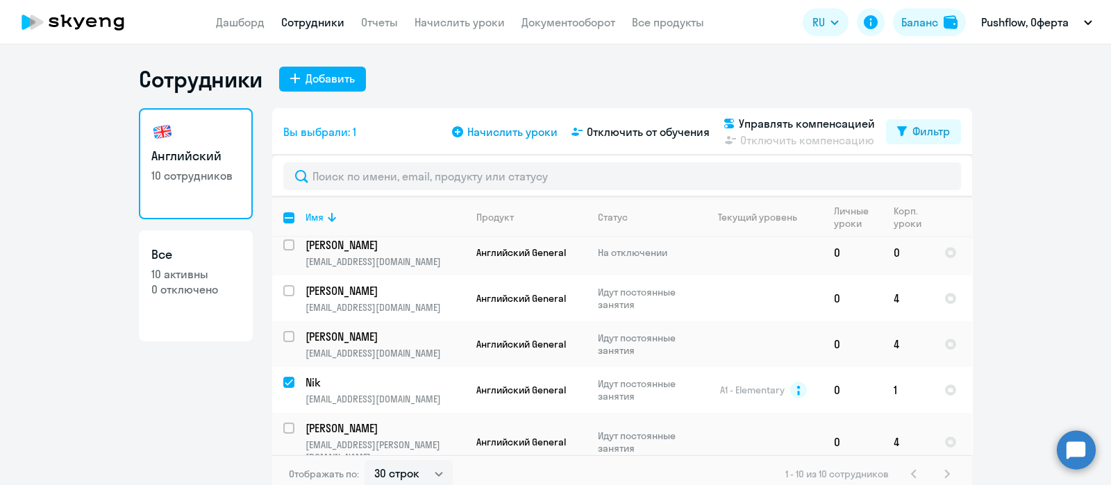
click at [452, 134] on icon at bounding box center [457, 131] width 11 height 11
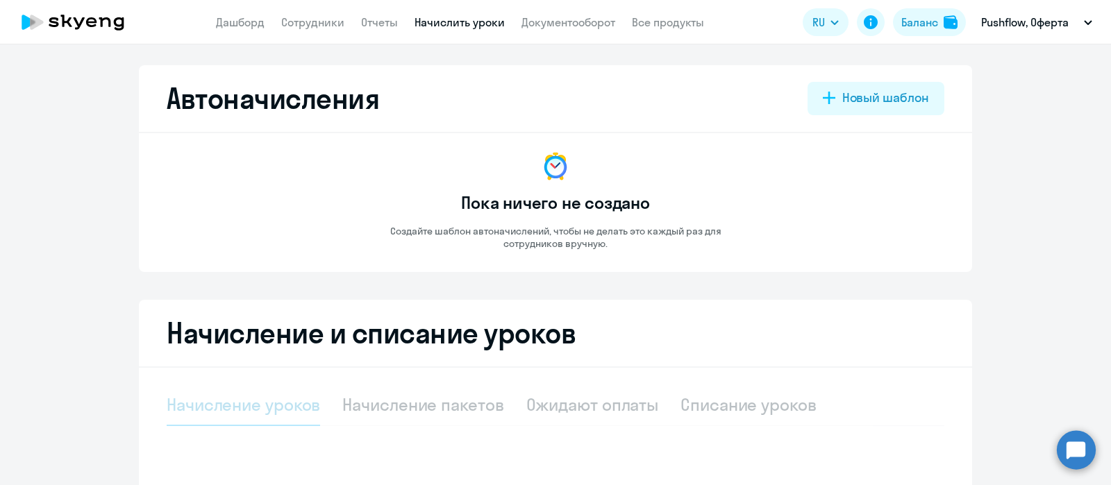
select select "10"
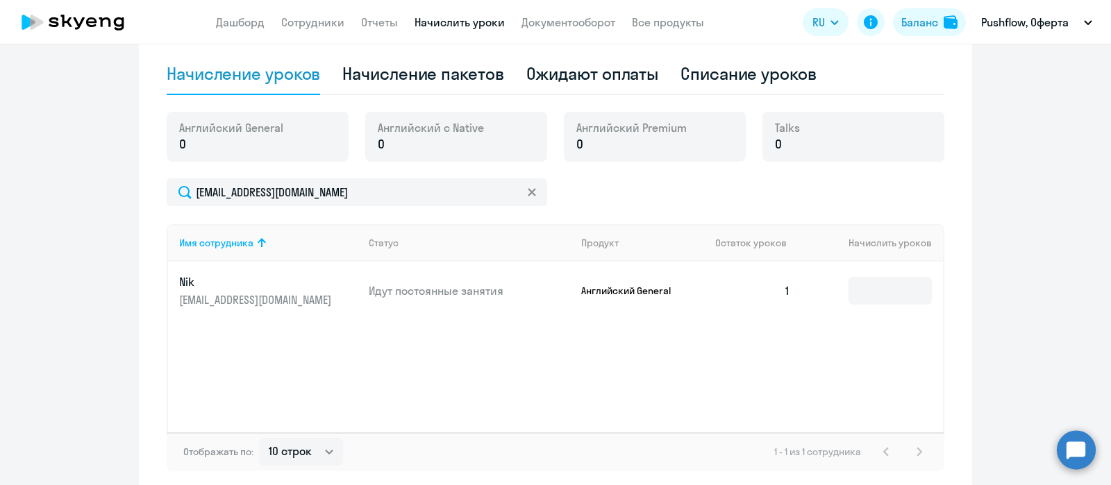
scroll to position [347, 0]
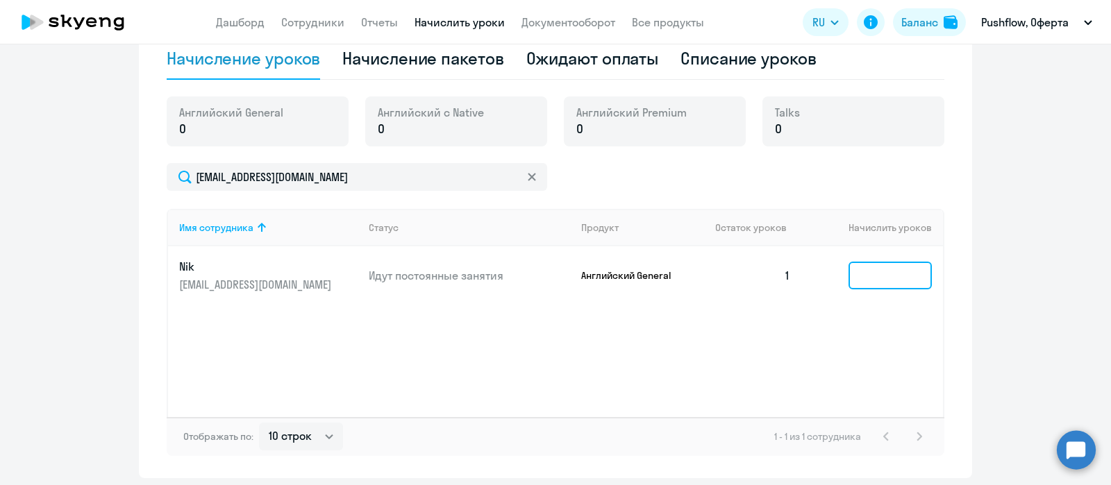
click at [865, 274] on input at bounding box center [890, 276] width 83 height 28
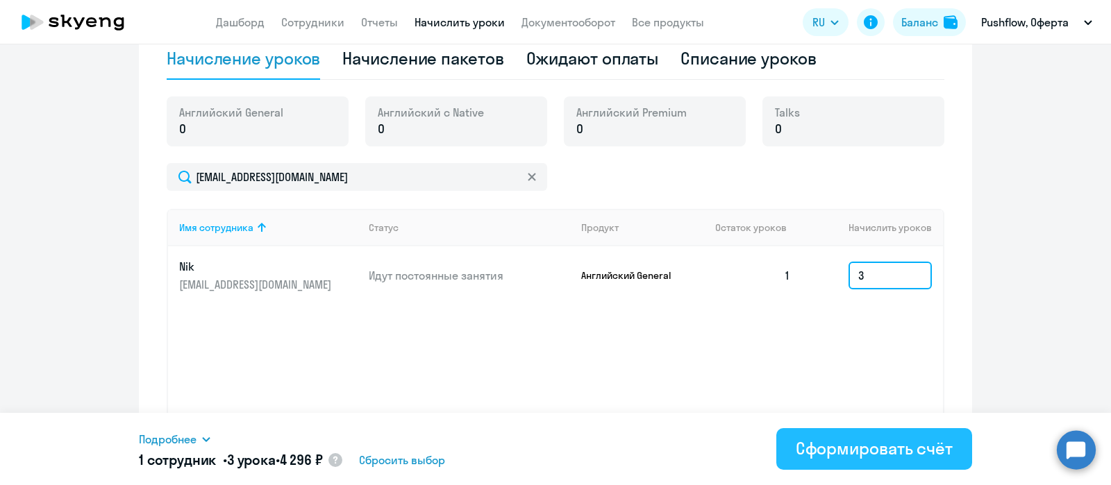
type input "3"
click at [847, 451] on div "Сформировать счёт" at bounding box center [874, 449] width 157 height 22
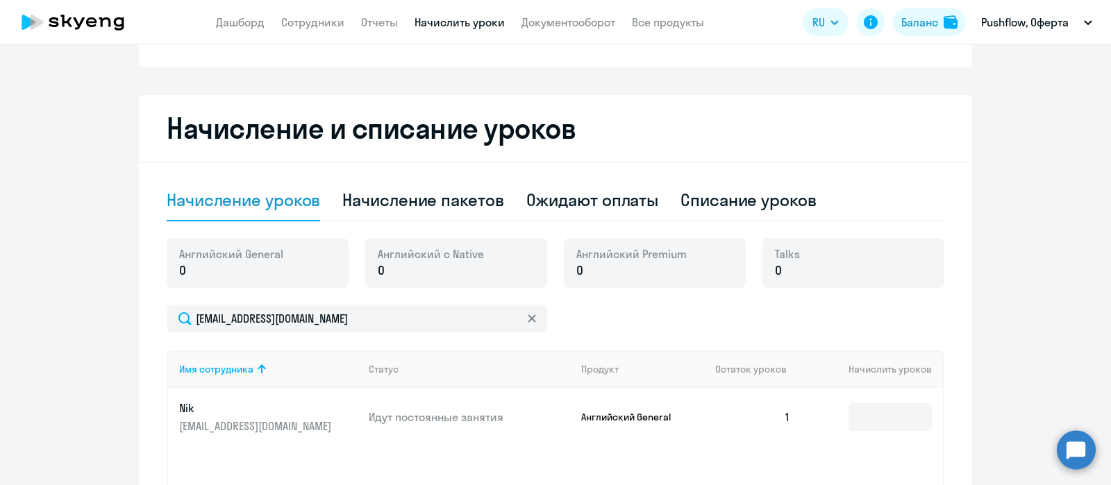
scroll to position [0, 0]
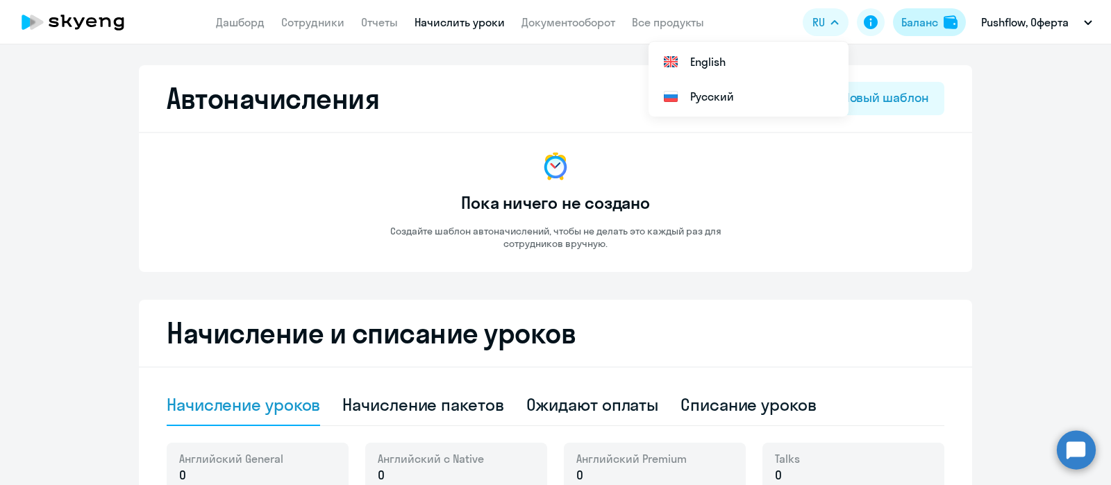
click at [917, 16] on div "Баланс" at bounding box center [920, 22] width 37 height 17
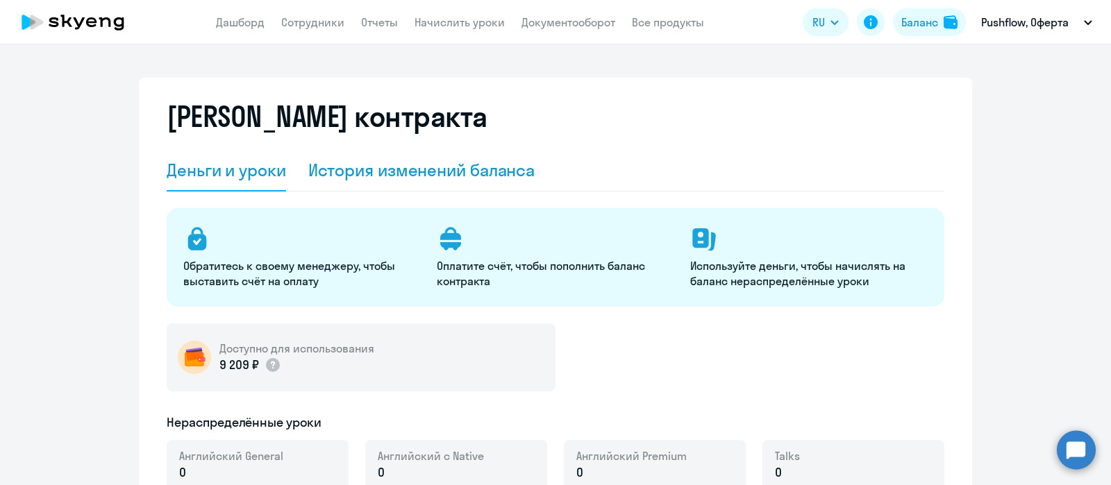
select select "english_adult_not_native_speaker"
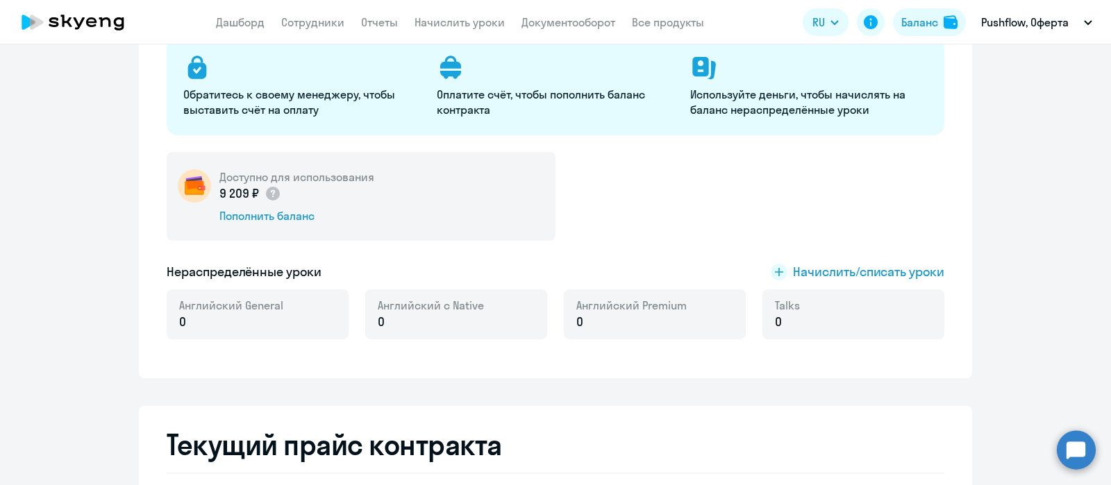
scroll to position [173, 0]
click at [776, 272] on rect at bounding box center [779, 271] width 17 height 17
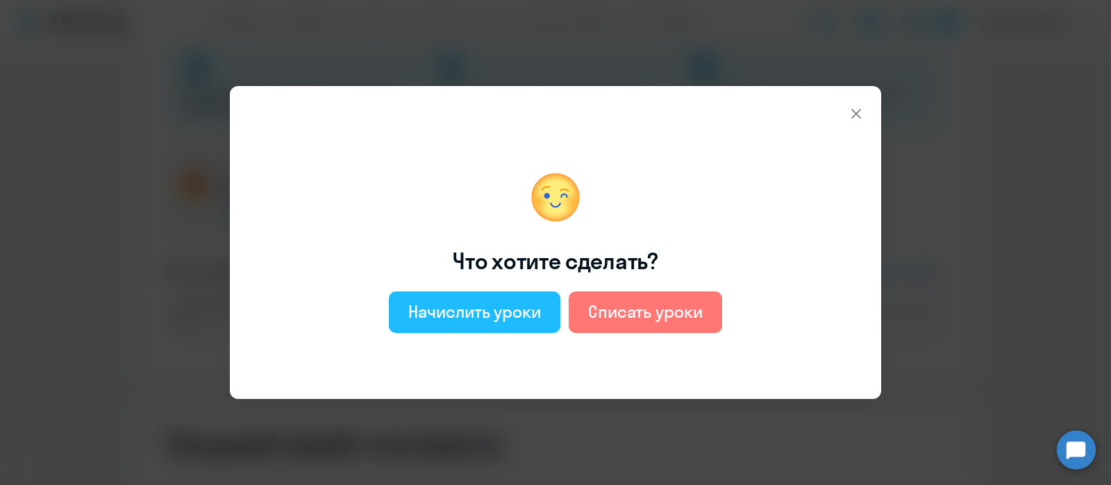
click at [472, 310] on div "Начислить уроки" at bounding box center [474, 312] width 133 height 22
select select "english_adult_not_native_speaker"
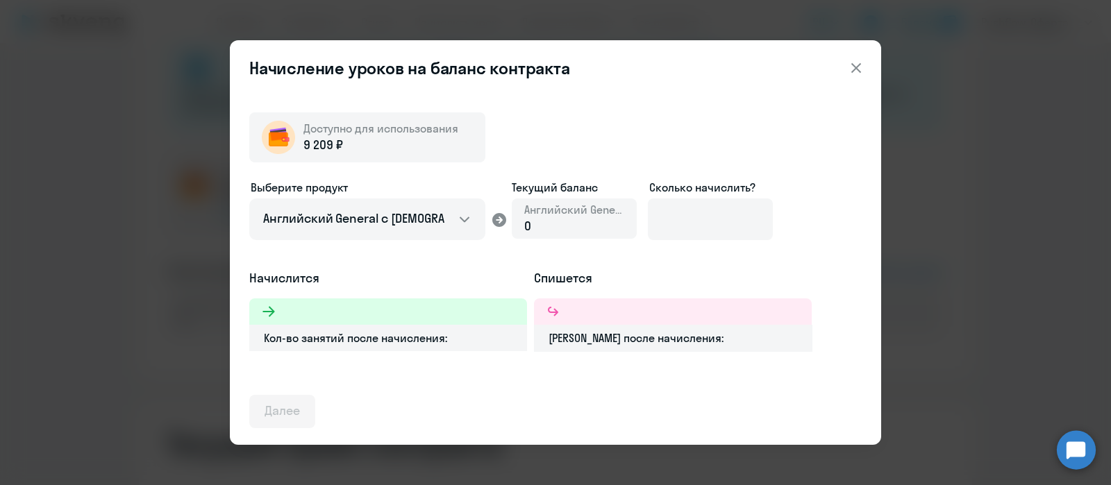
click at [852, 63] on icon at bounding box center [856, 68] width 17 height 17
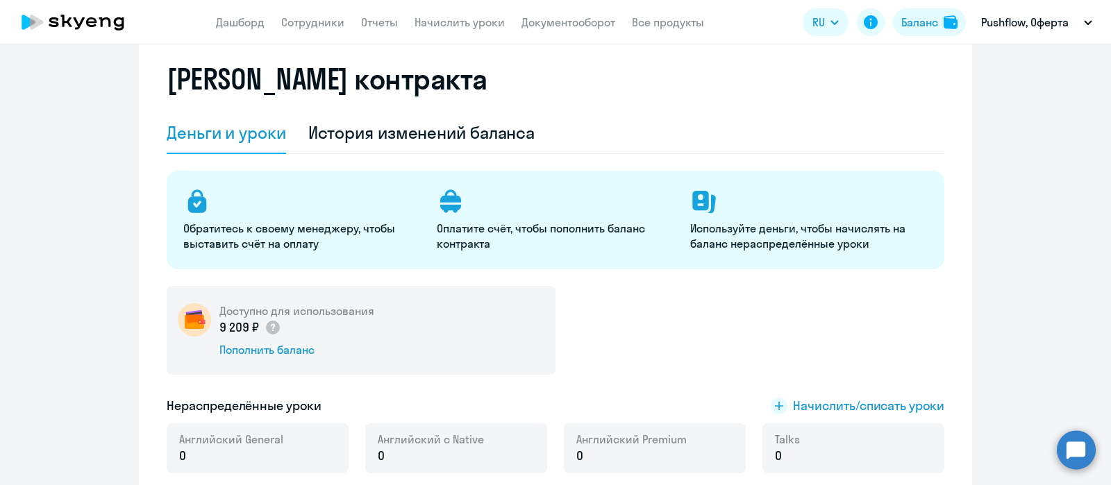
scroll to position [0, 0]
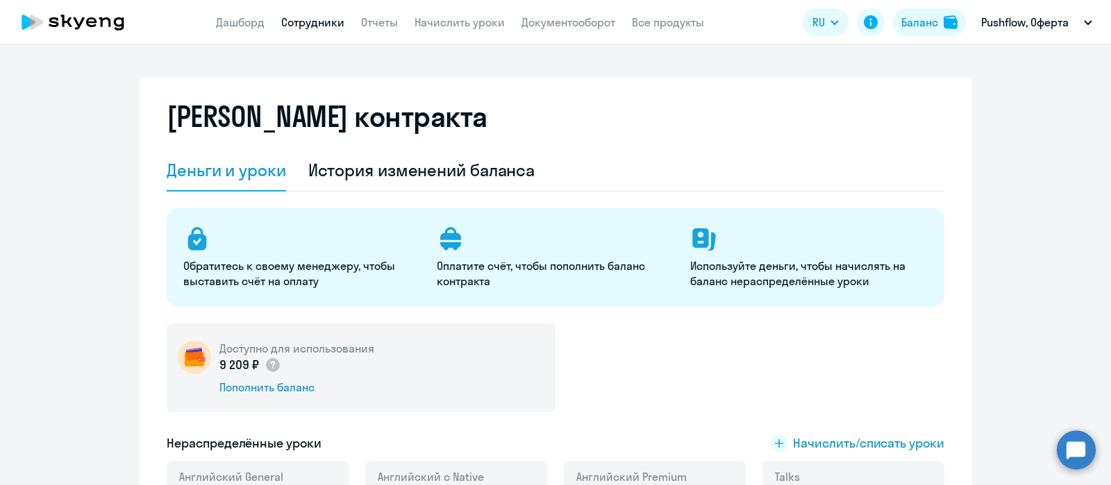
click at [324, 24] on link "Сотрудники" at bounding box center [312, 22] width 63 height 14
select select "30"
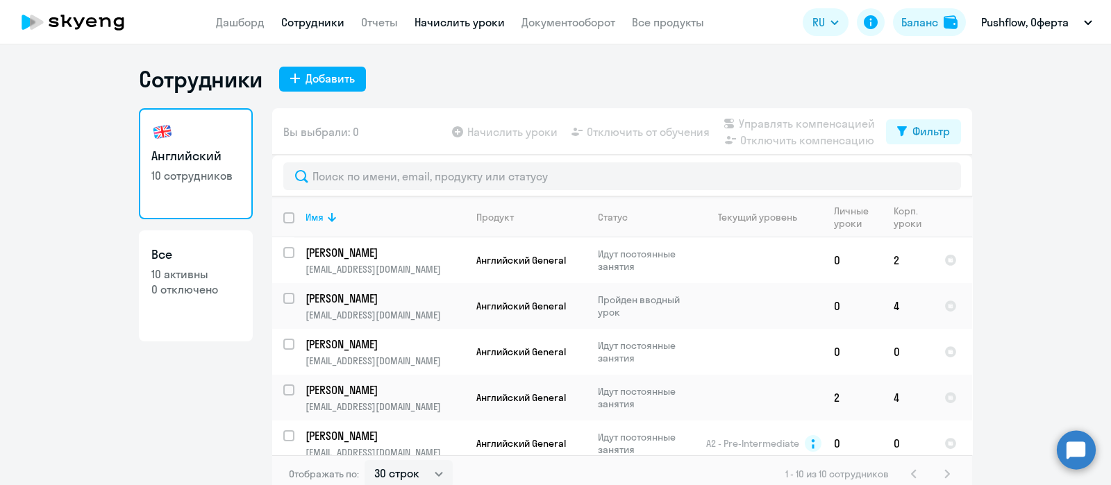
click at [438, 19] on link "Начислить уроки" at bounding box center [460, 22] width 90 height 14
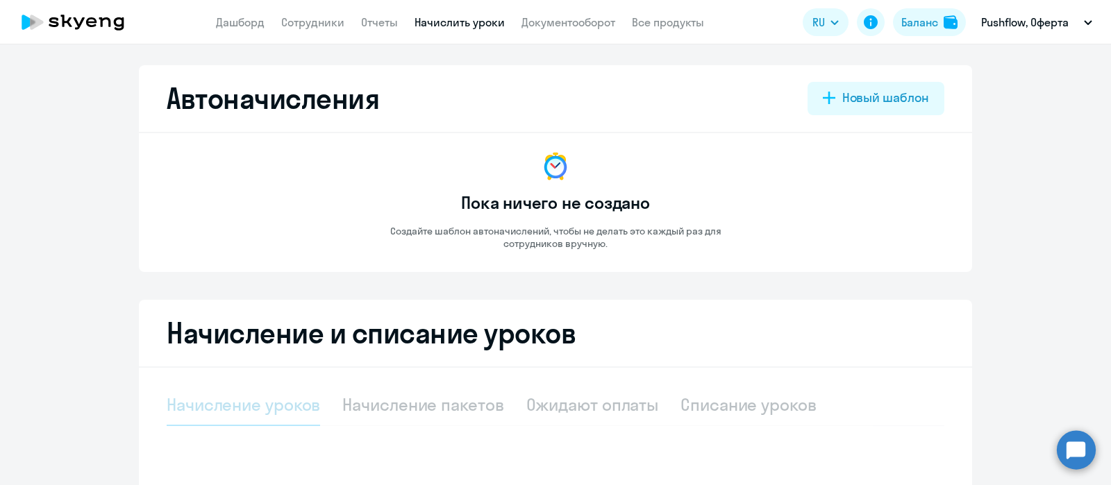
select select "10"
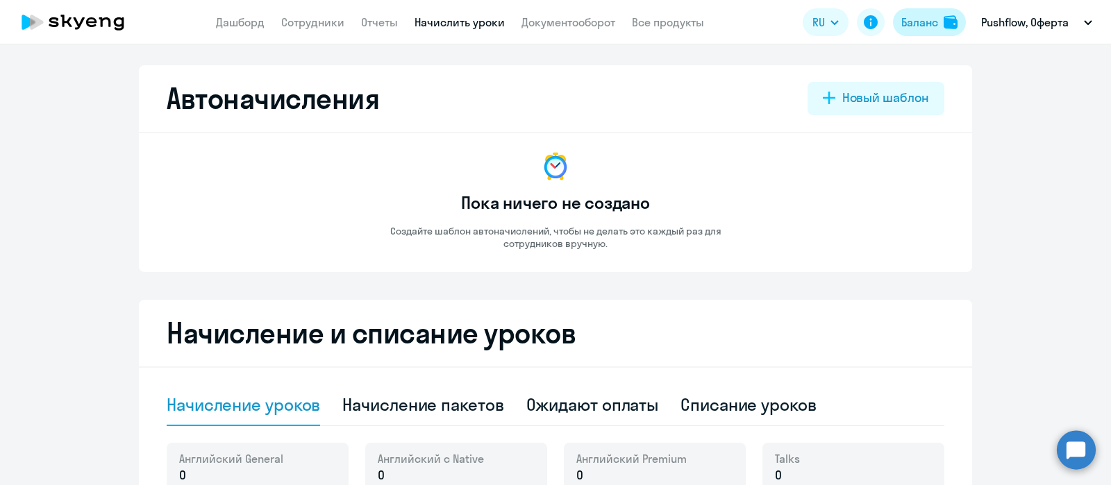
click at [937, 29] on div "Баланс" at bounding box center [920, 22] width 37 height 17
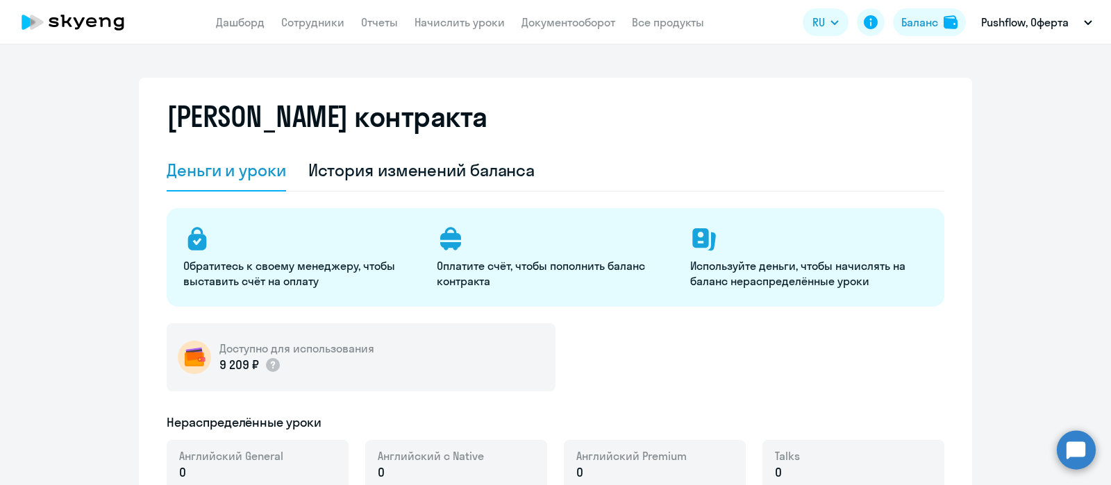
select select "english_adult_not_native_speaker"
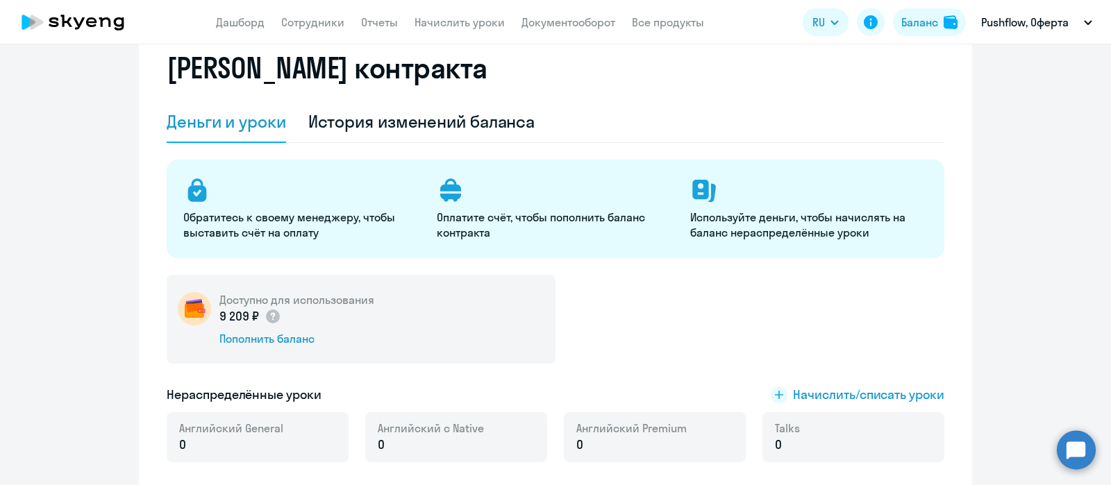
scroll to position [86, 0]
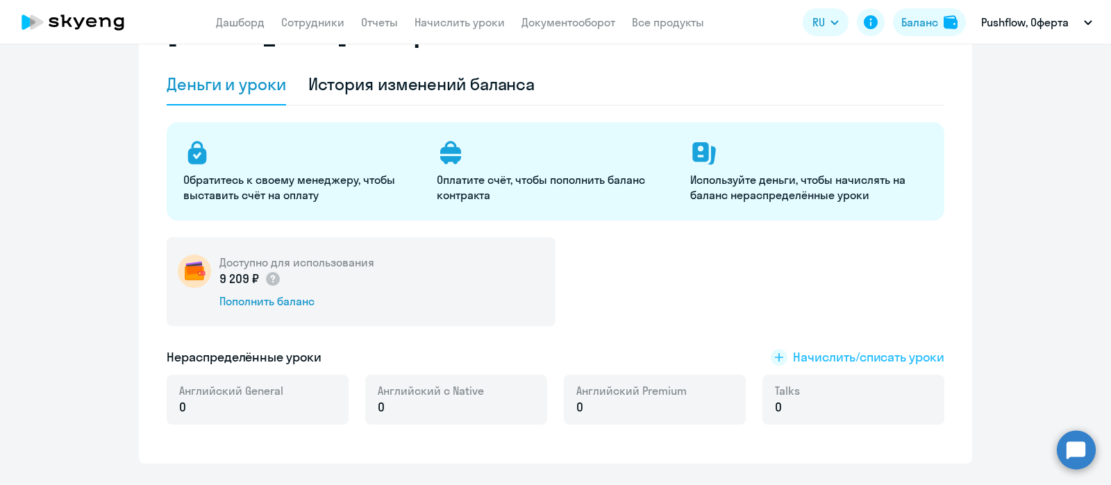
click at [797, 360] on span "Начислить/списать уроки" at bounding box center [868, 358] width 151 height 18
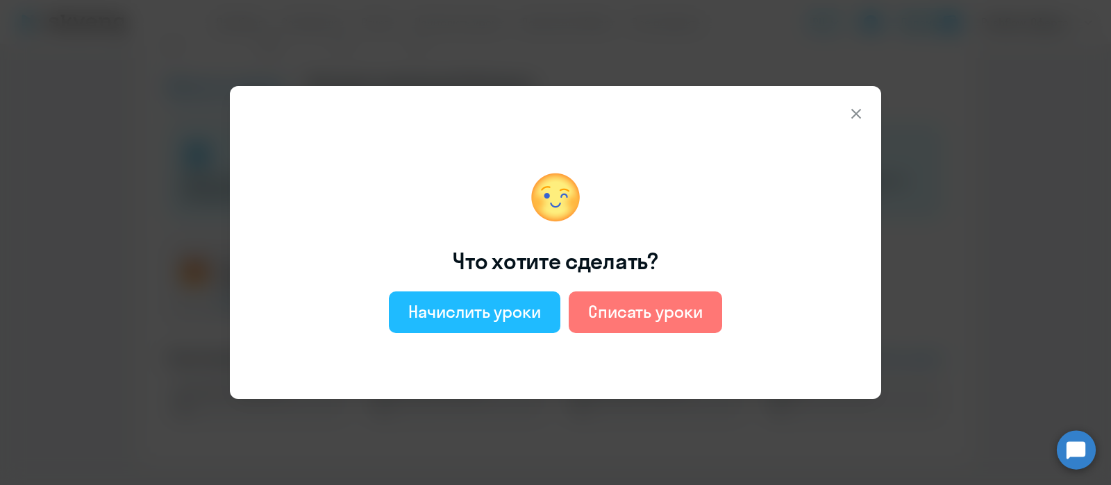
click at [440, 308] on div "Начислить уроки" at bounding box center [474, 312] width 133 height 22
select select "english_adult_not_native_speaker"
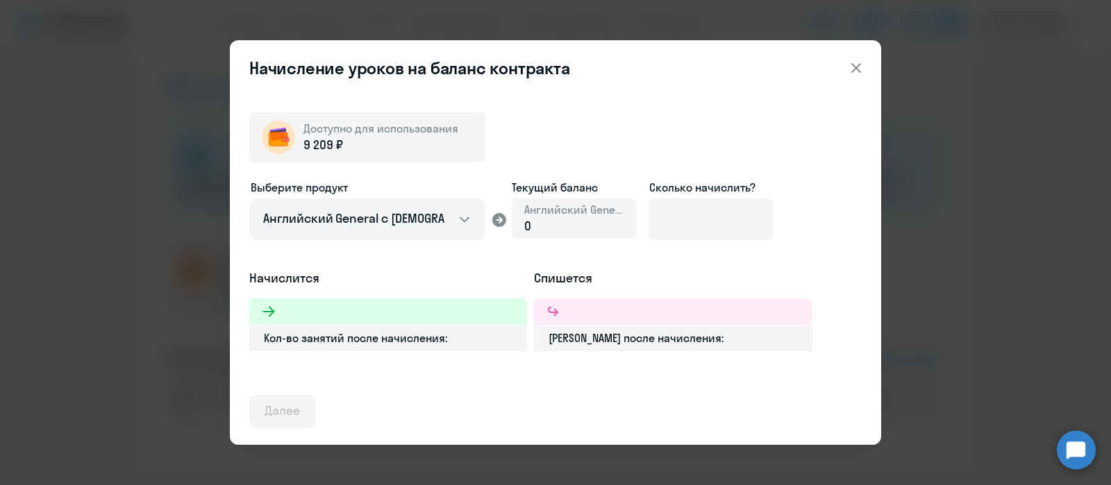
click at [580, 226] on div "0" at bounding box center [574, 226] width 100 height 18
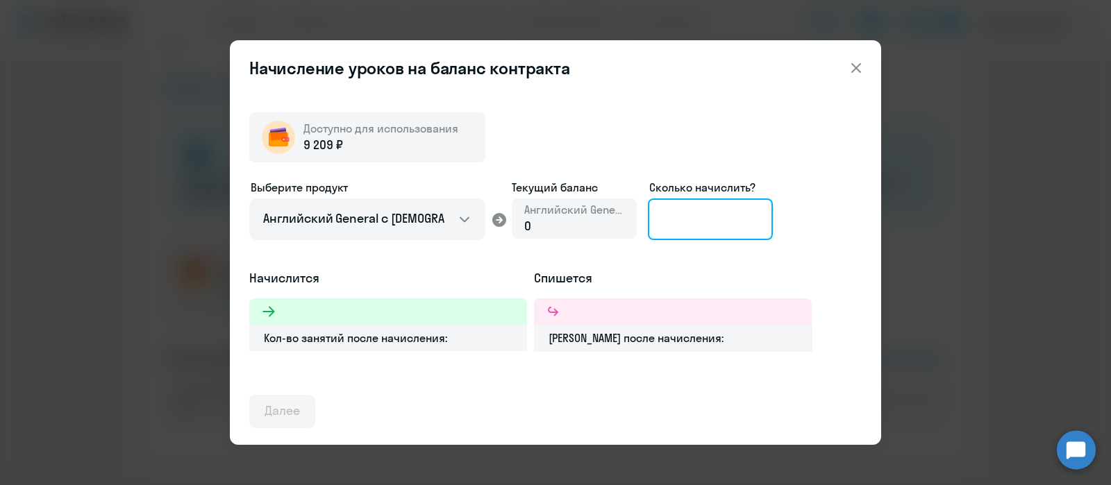
click at [698, 215] on input at bounding box center [710, 220] width 125 height 42
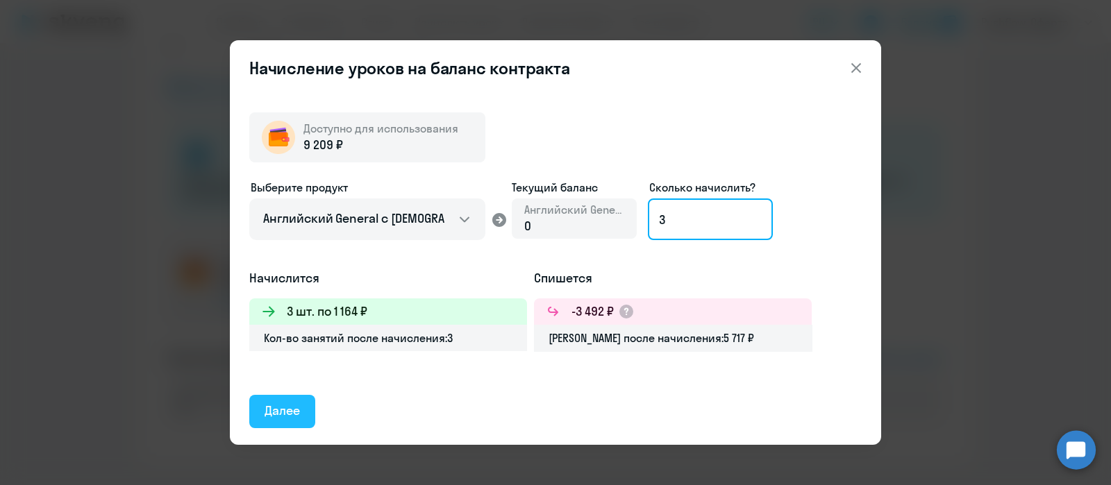
type input "3"
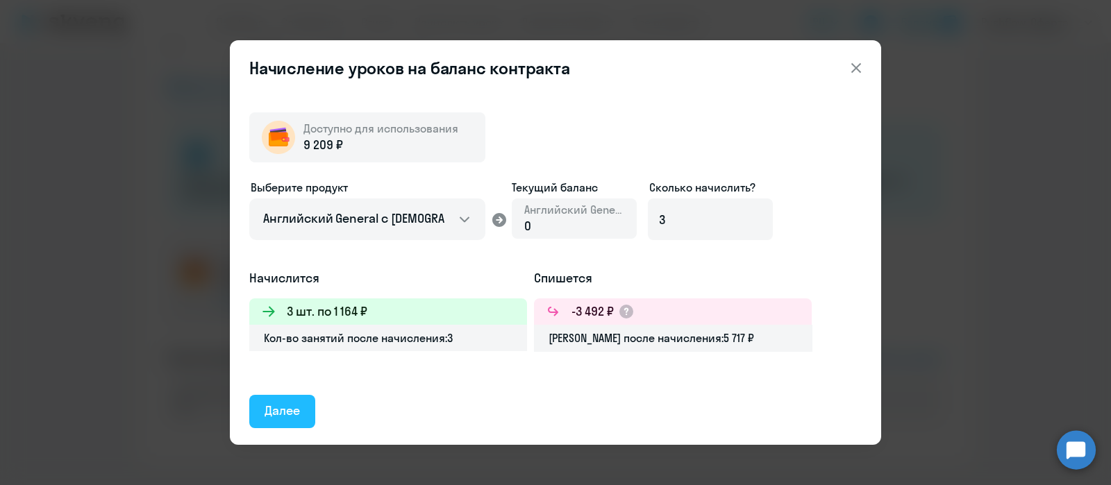
click at [283, 410] on div "Далее" at bounding box center [282, 411] width 35 height 18
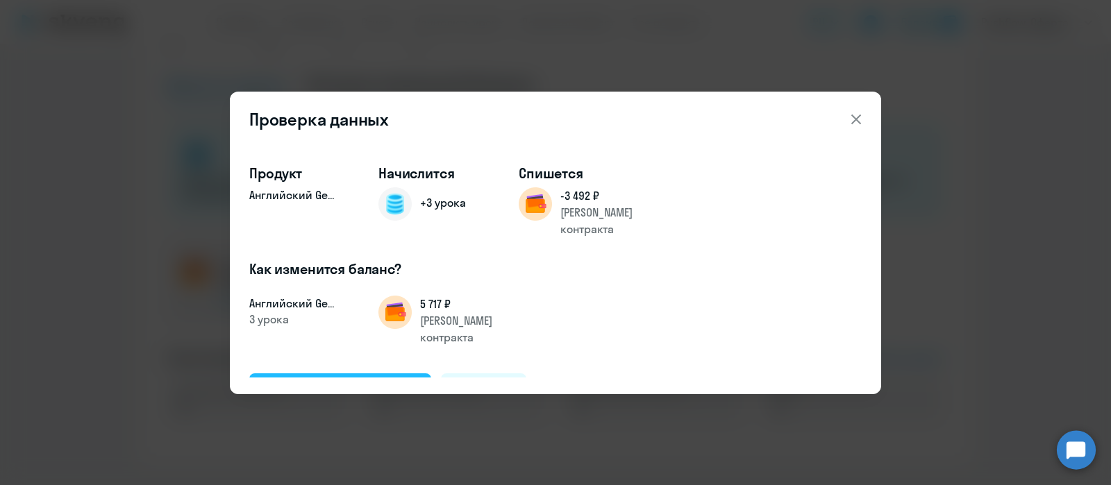
click at [343, 381] on div "Подтвердить и начислить" at bounding box center [340, 390] width 151 height 18
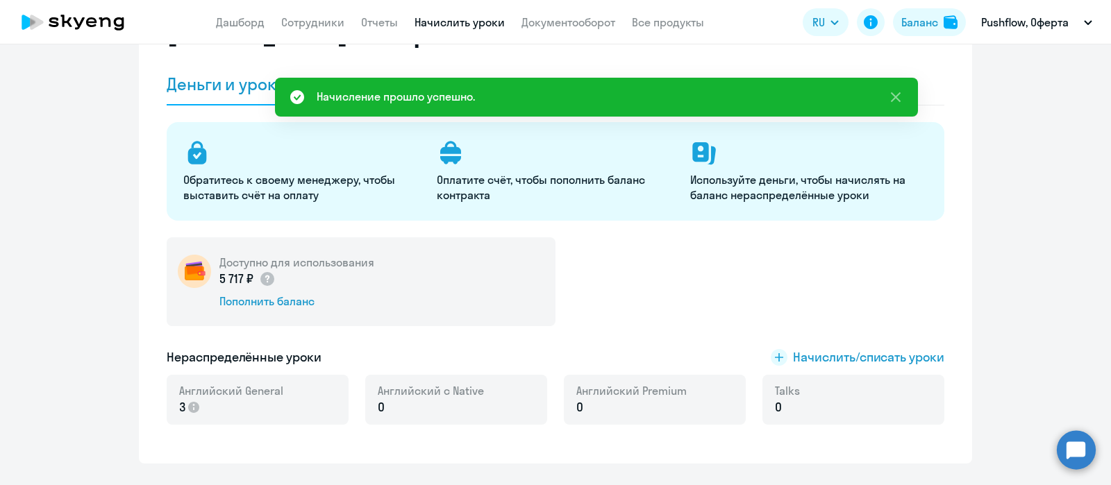
click at [443, 22] on link "Начислить уроки" at bounding box center [460, 22] width 90 height 14
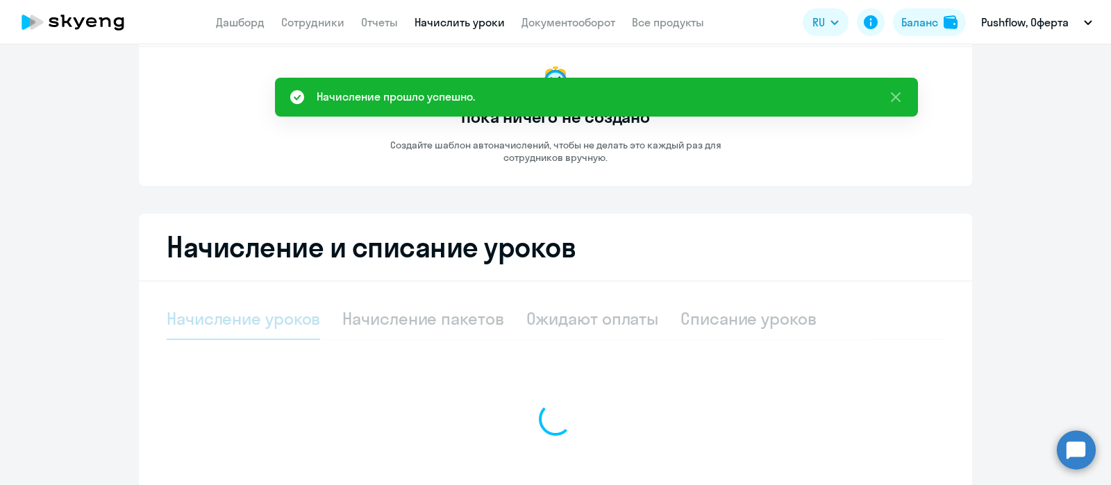
select select "10"
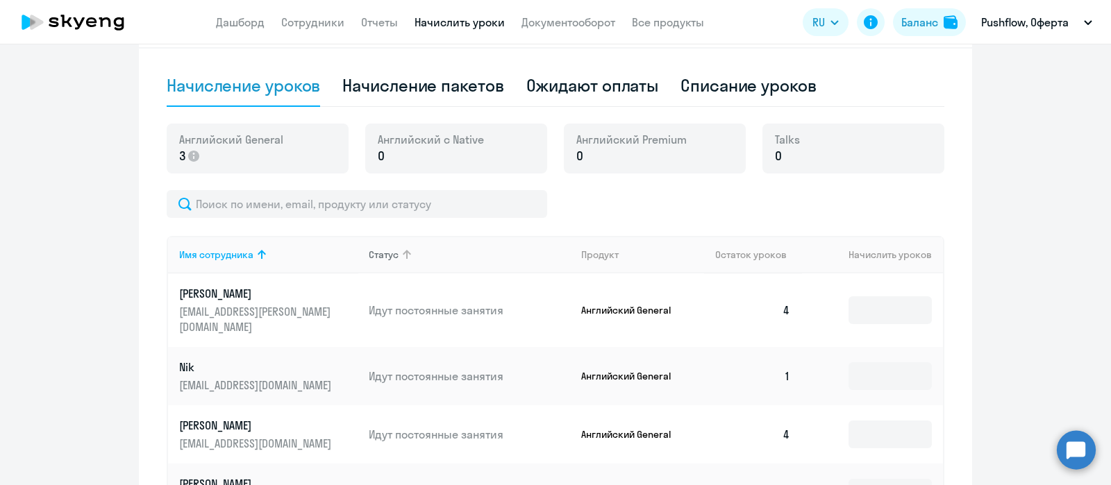
scroll to position [347, 0]
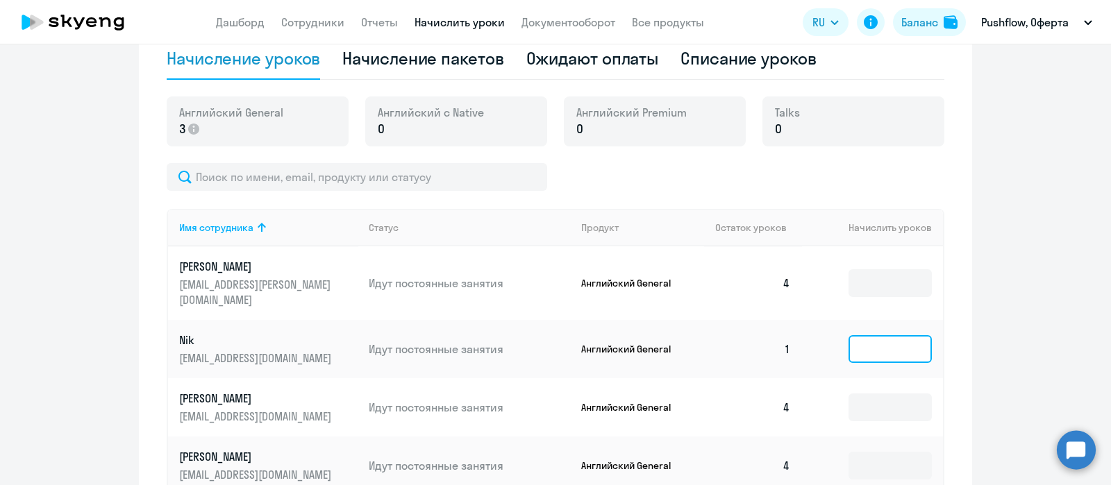
click at [869, 335] on input at bounding box center [890, 349] width 83 height 28
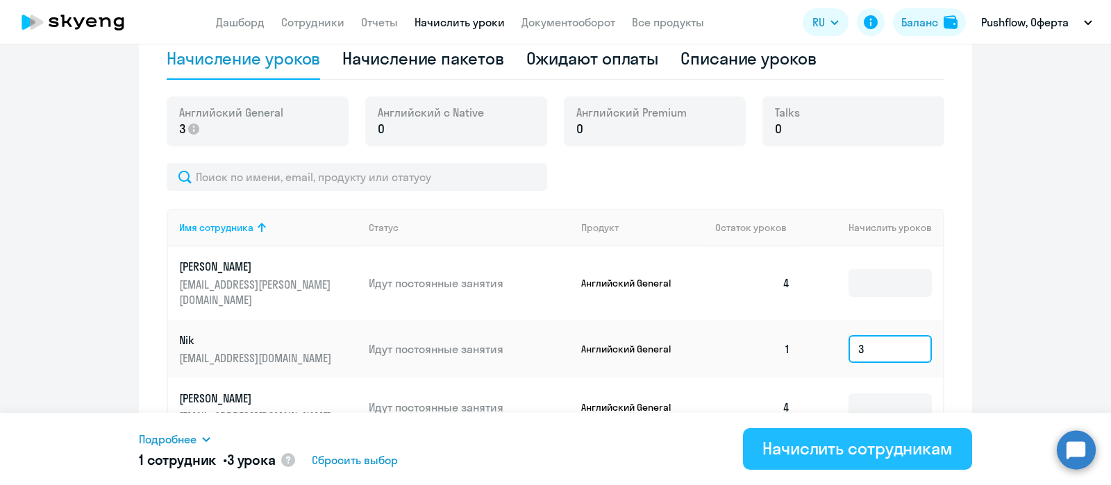
type input "3"
click at [846, 451] on div "Начислить сотрудникам" at bounding box center [858, 449] width 190 height 22
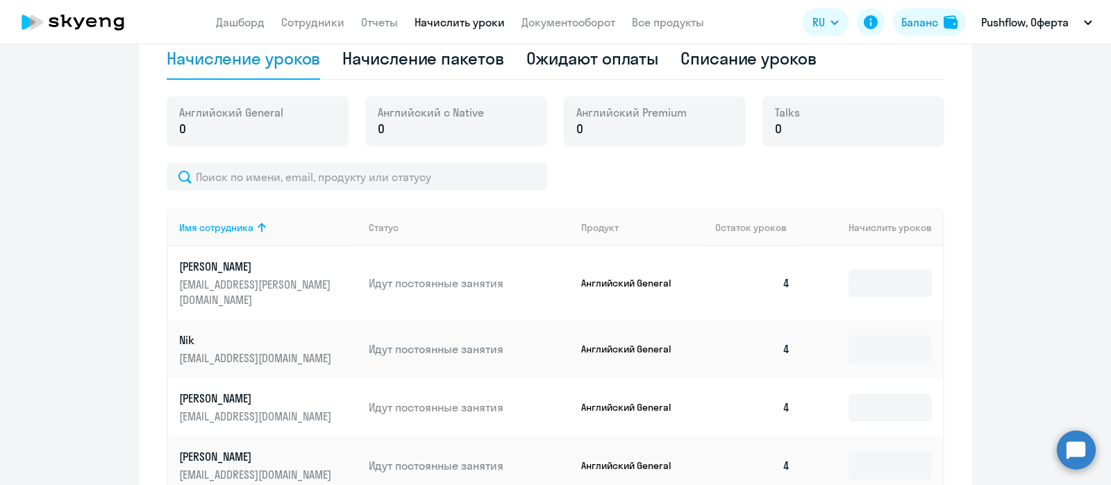
scroll to position [86, 0]
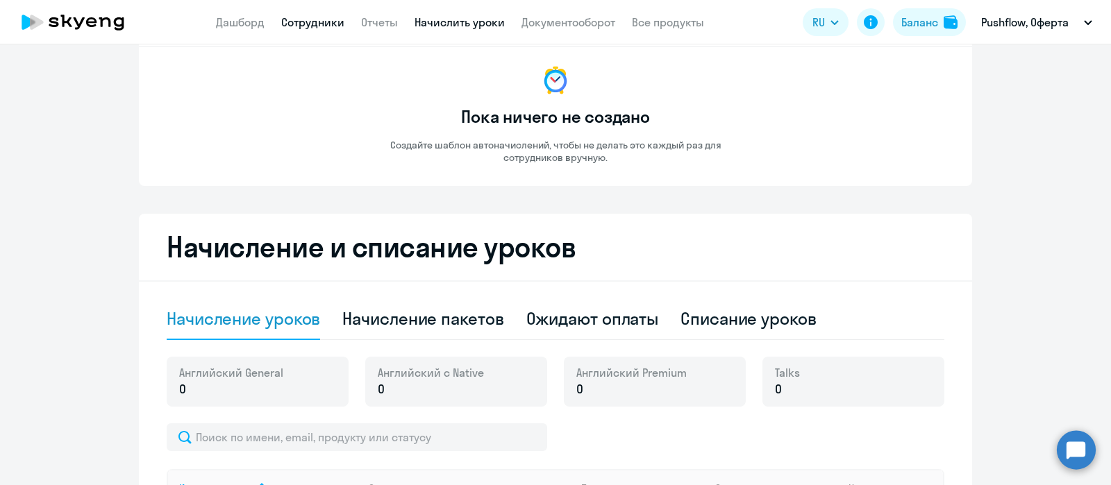
click at [314, 16] on link "Сотрудники" at bounding box center [312, 22] width 63 height 14
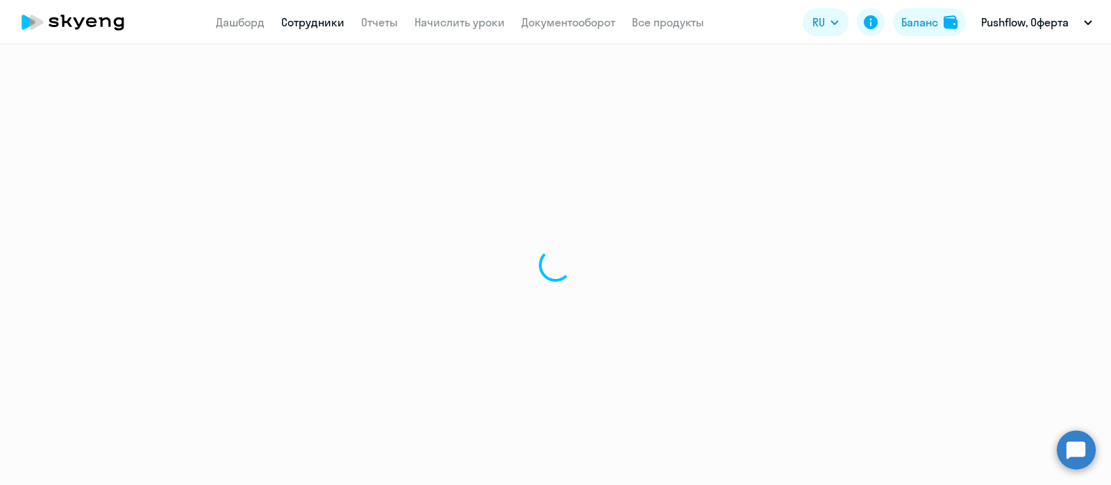
select select "30"
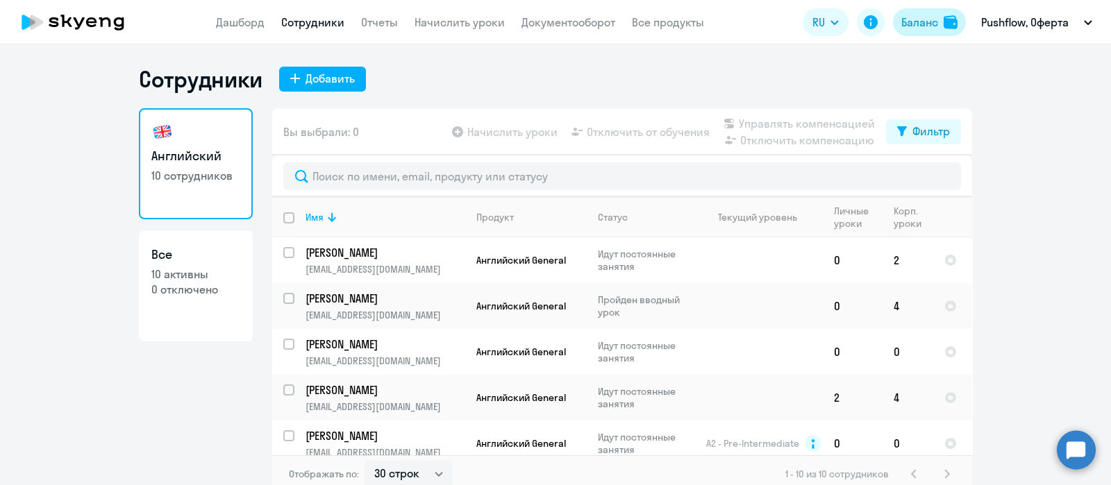
click at [912, 22] on div "Баланс" at bounding box center [920, 22] width 37 height 17
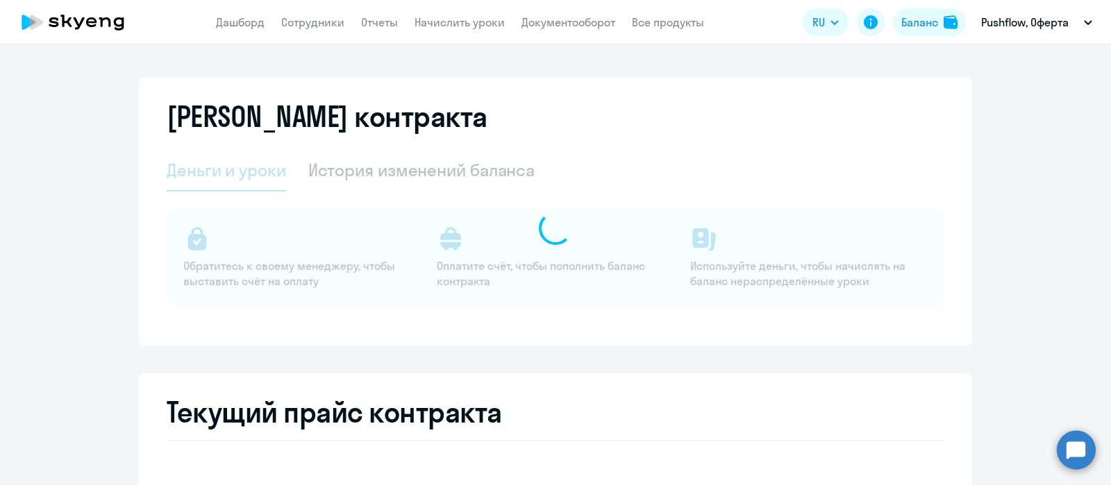
select select "english_adult_not_native_speaker"
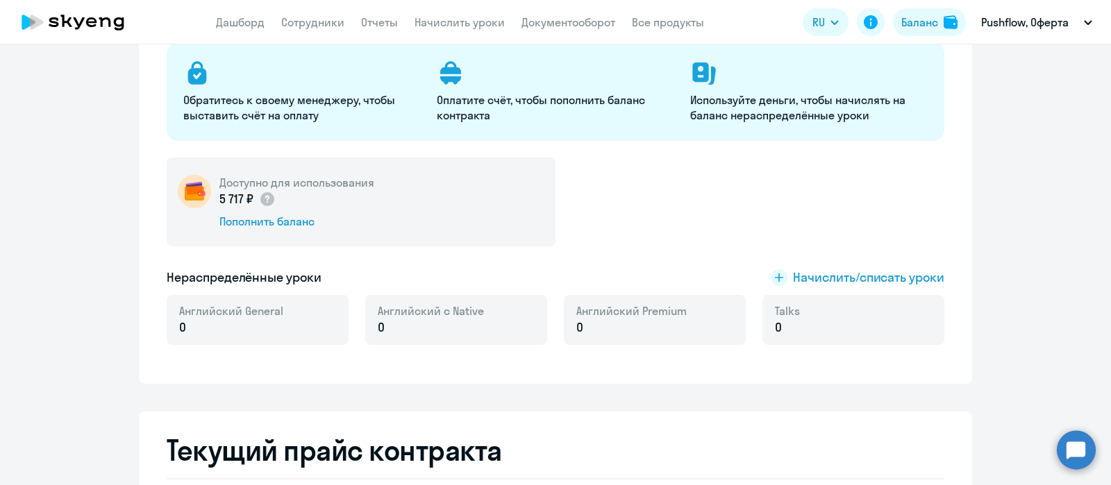
scroll to position [173, 0]
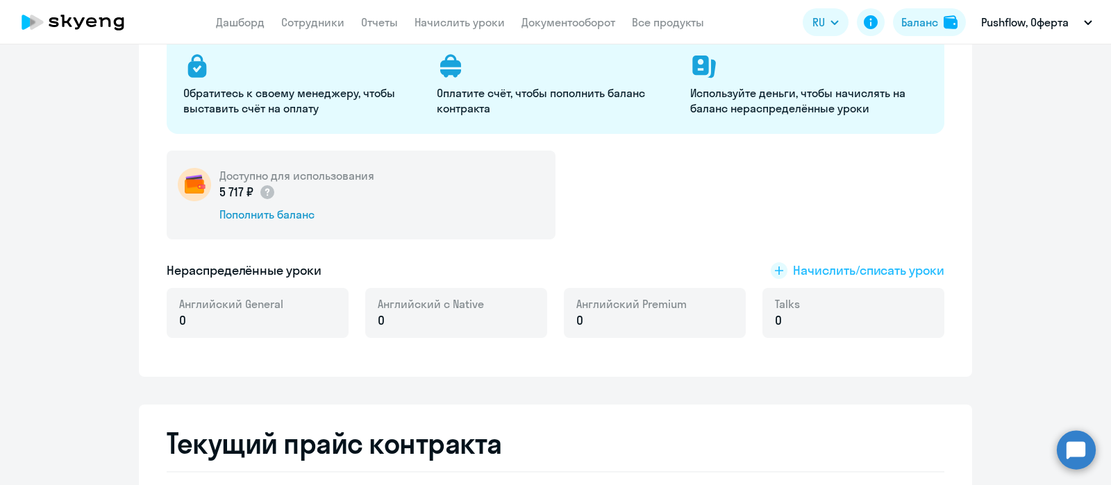
click at [823, 275] on span "Начислить/списать уроки" at bounding box center [868, 271] width 151 height 18
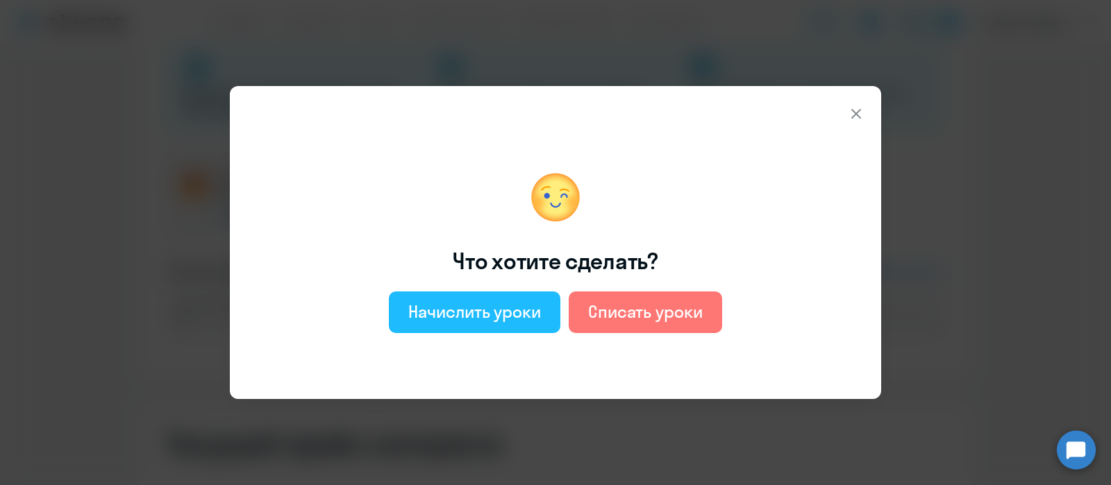
click at [450, 306] on div "Начислить уроки" at bounding box center [474, 312] width 133 height 22
select select "english_adult_not_native_speaker"
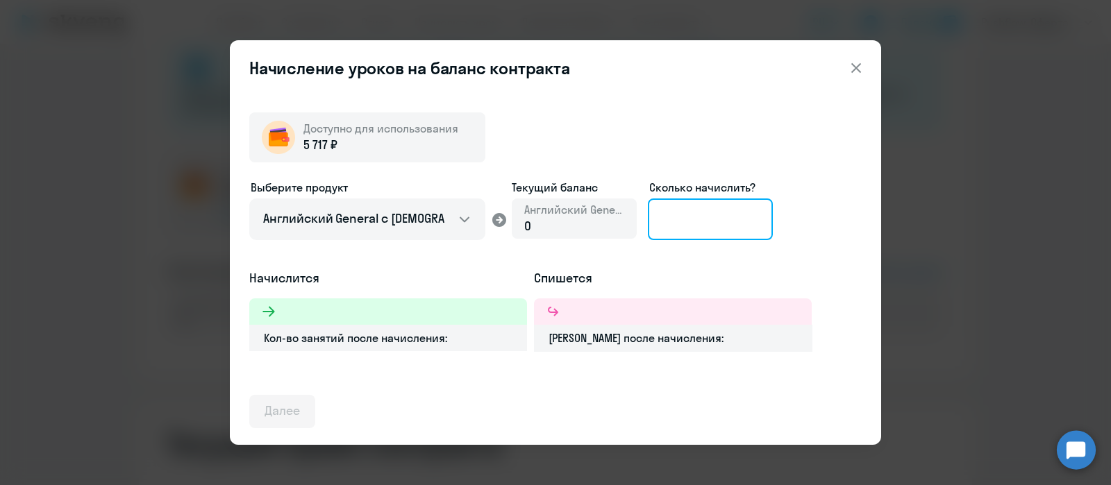
click at [666, 224] on input at bounding box center [710, 220] width 125 height 42
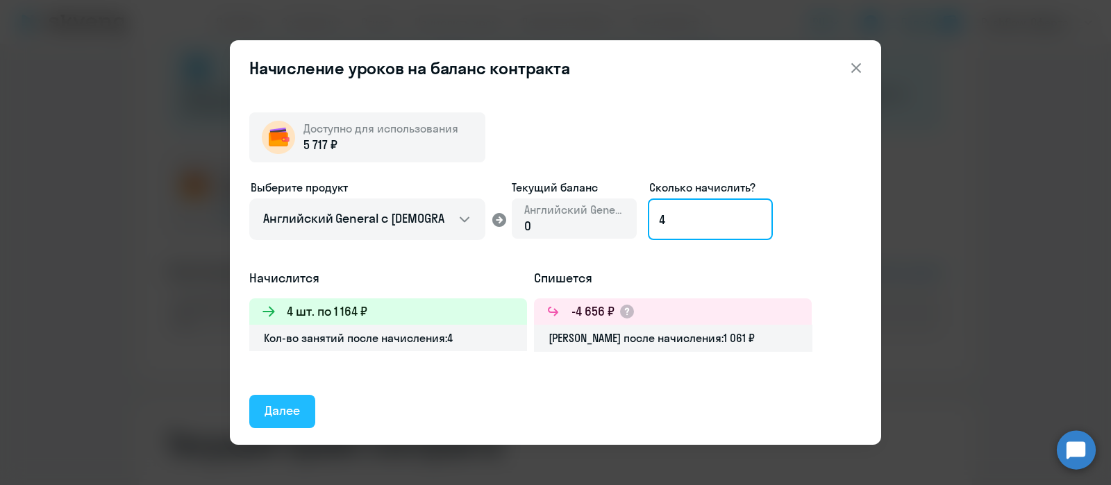
type input "4"
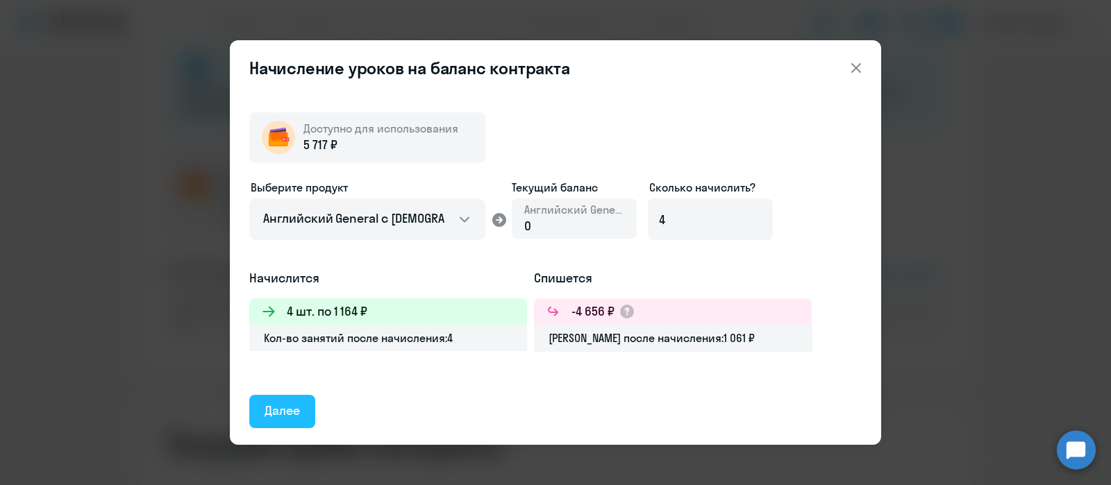
click at [286, 407] on div "Далее" at bounding box center [282, 411] width 35 height 18
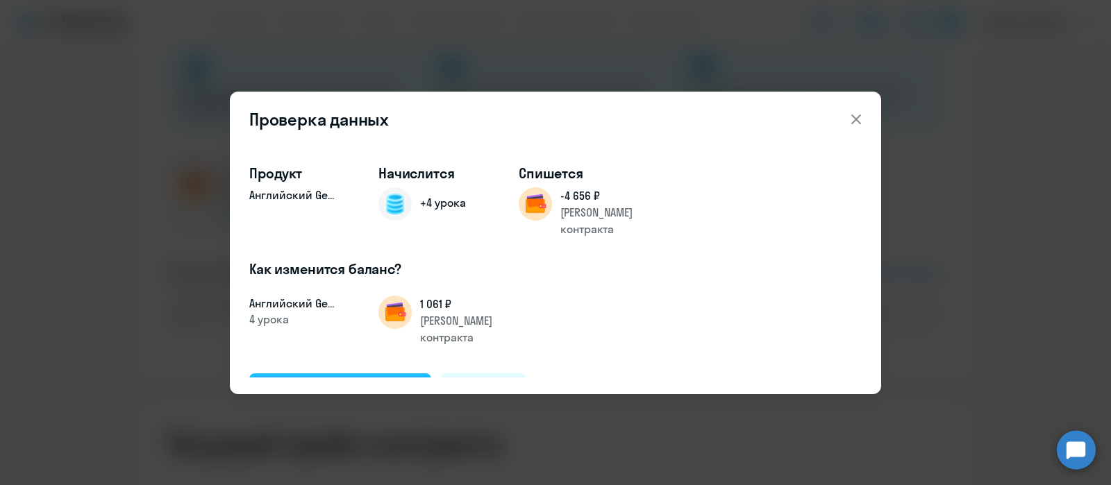
click at [319, 381] on div "Подтвердить и начислить" at bounding box center [340, 390] width 151 height 18
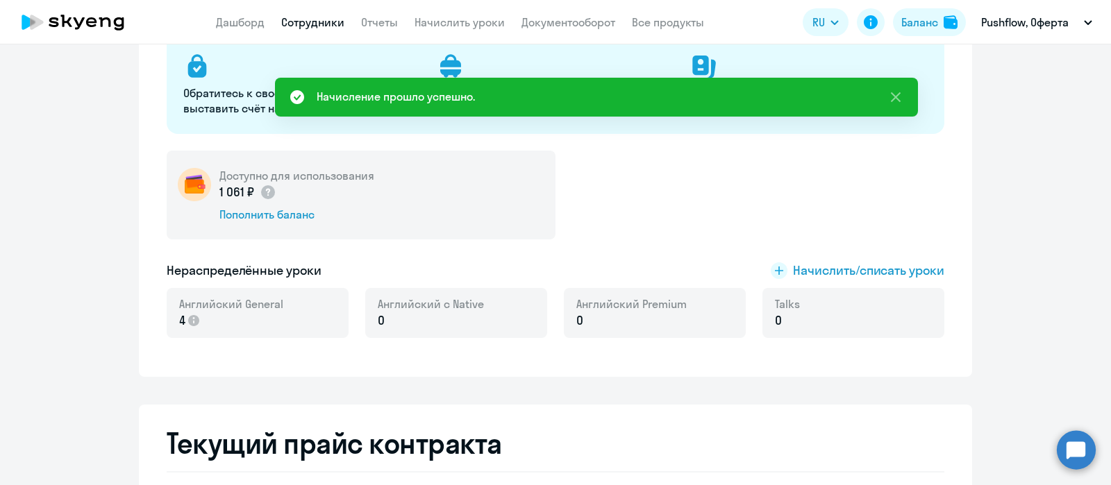
click at [313, 26] on link "Сотрудники" at bounding box center [312, 22] width 63 height 14
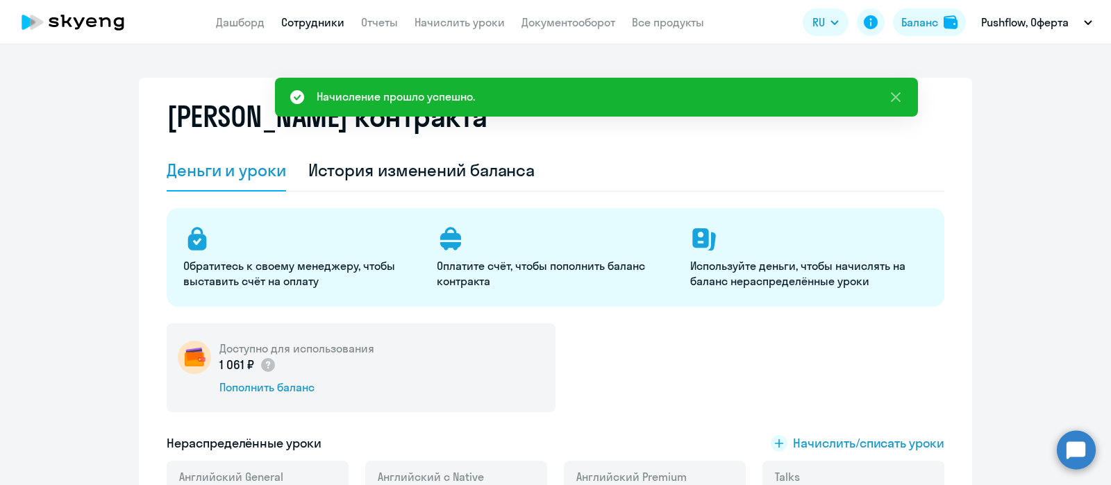
select select "30"
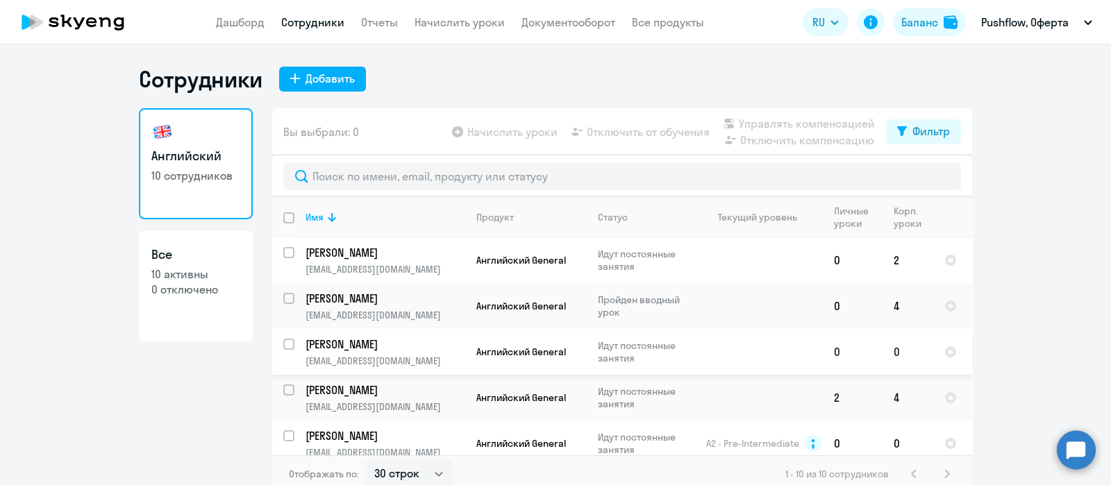
click at [283, 344] on input "select row 42178832" at bounding box center [297, 353] width 28 height 28
checkbox input "true"
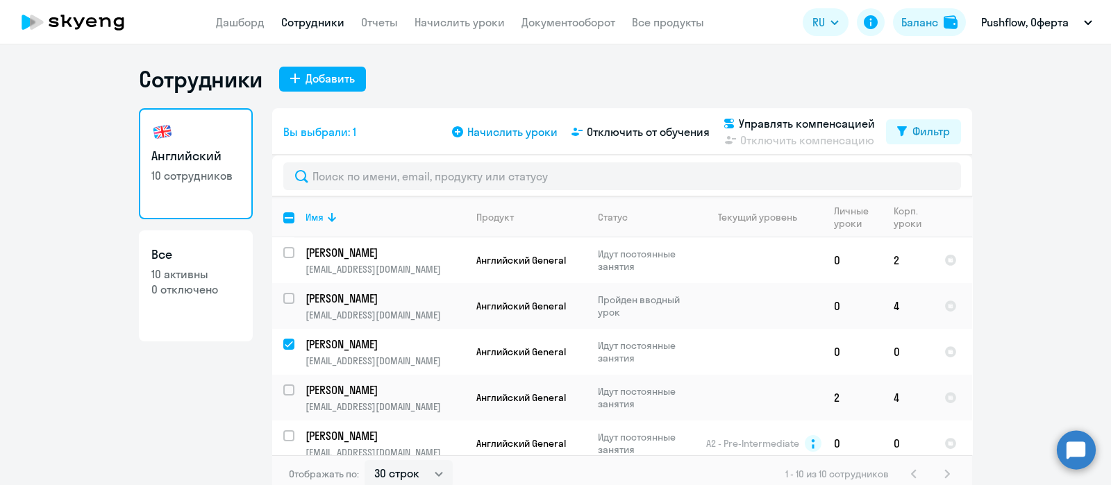
click at [507, 130] on span "Начислить уроки" at bounding box center [512, 132] width 90 height 17
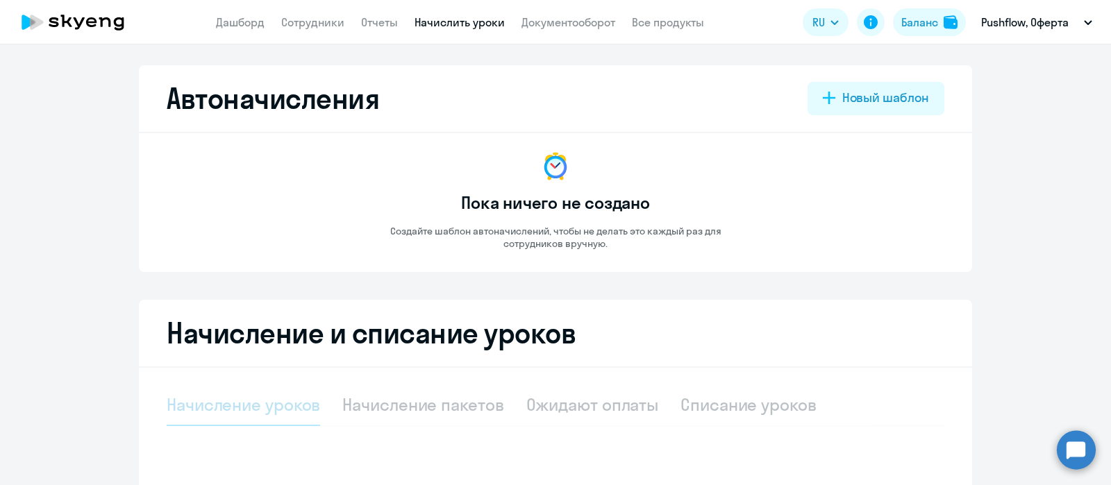
select select "10"
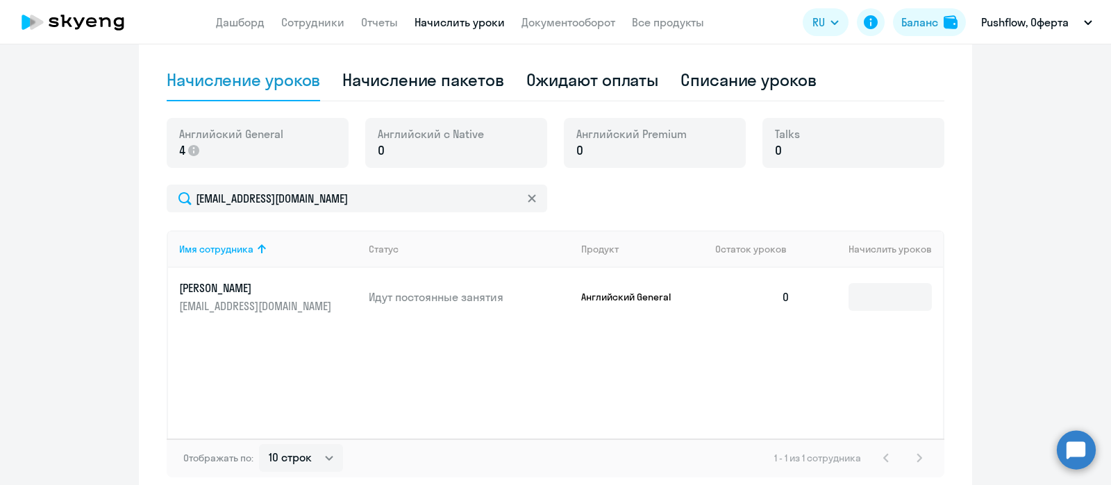
scroll to position [394, 0]
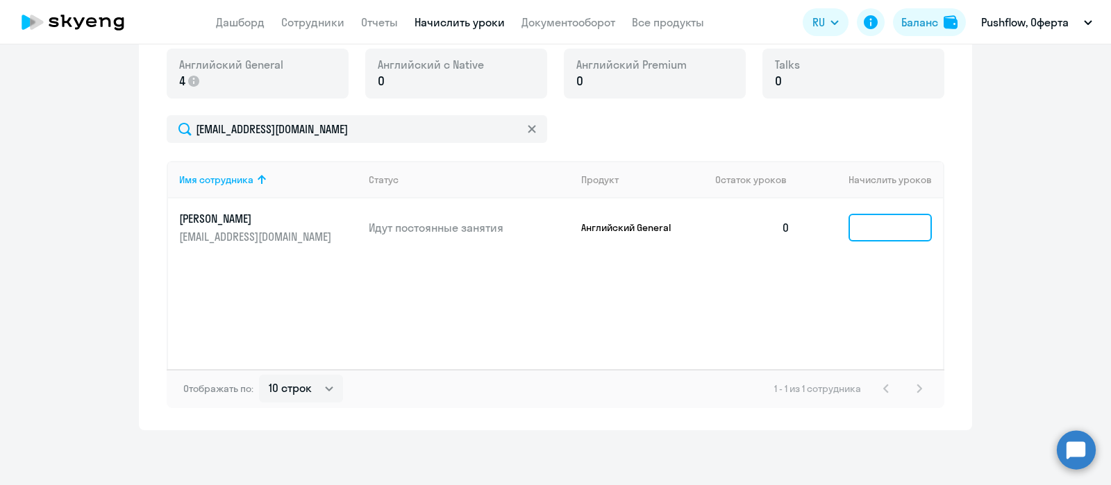
click at [883, 224] on input at bounding box center [890, 228] width 83 height 28
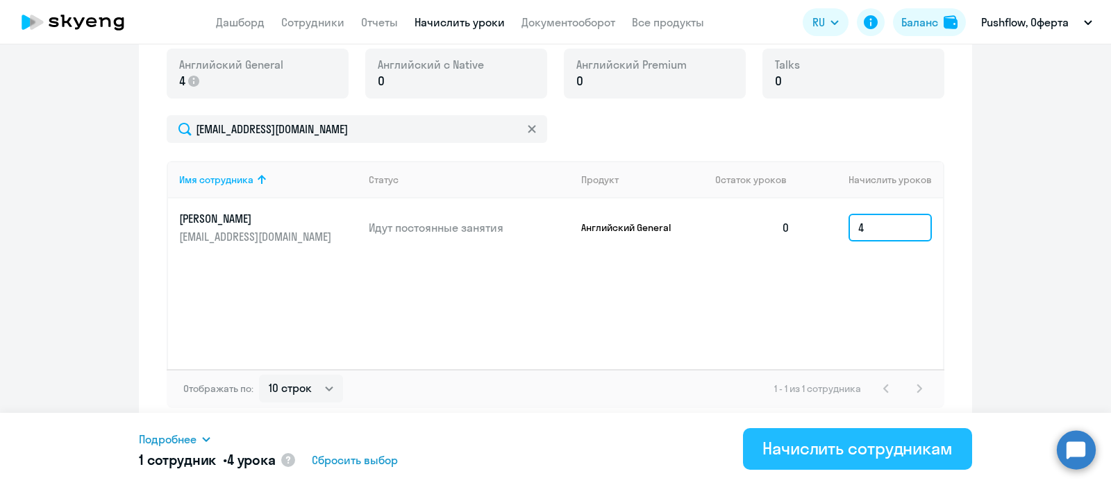
type input "4"
click at [792, 450] on div "Начислить сотрудникам" at bounding box center [858, 449] width 190 height 22
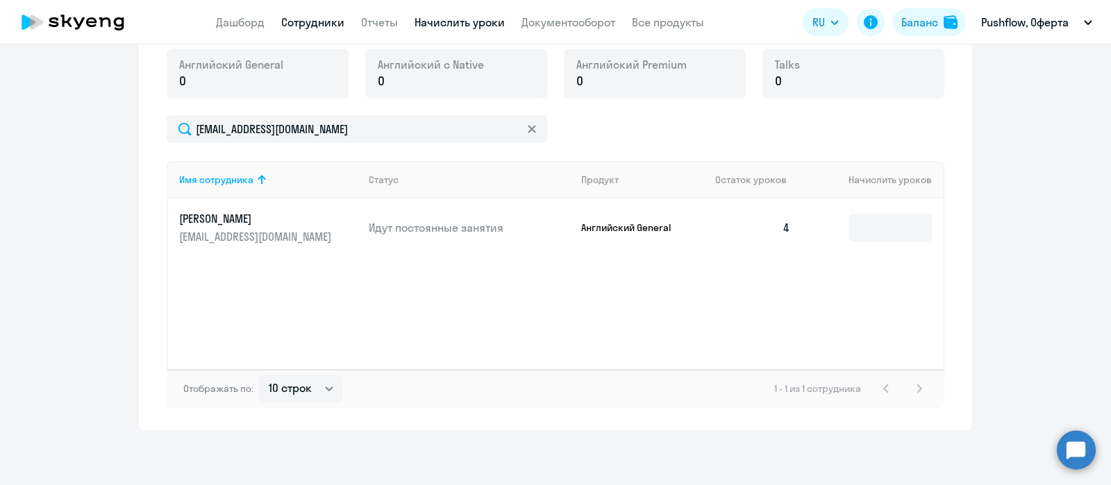
click at [318, 26] on link "Сотрудники" at bounding box center [312, 22] width 63 height 14
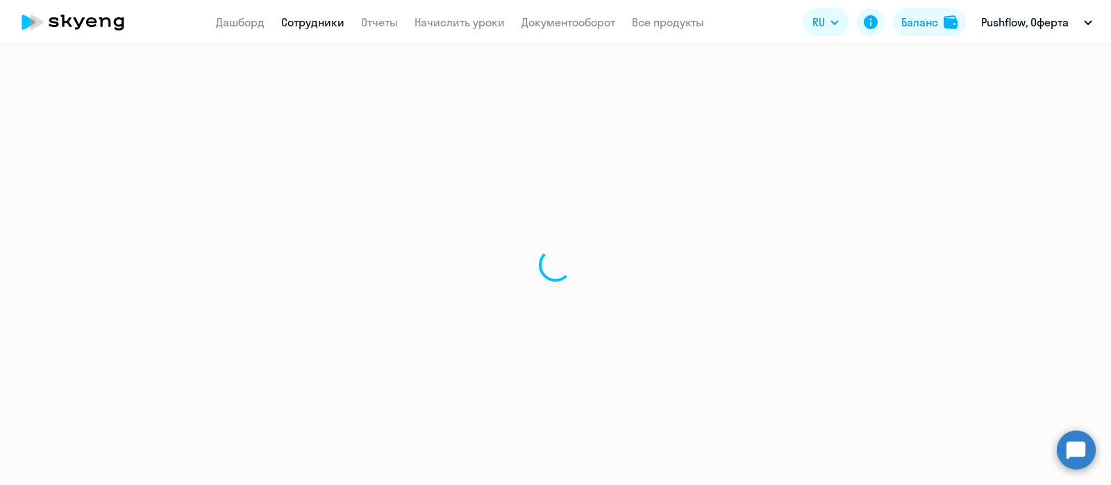
select select "30"
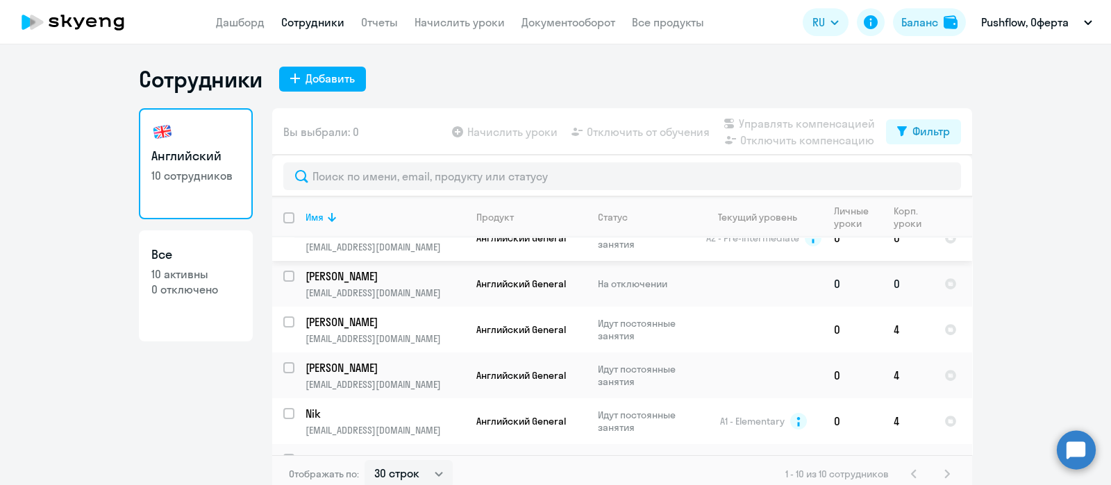
scroll to position [237, 0]
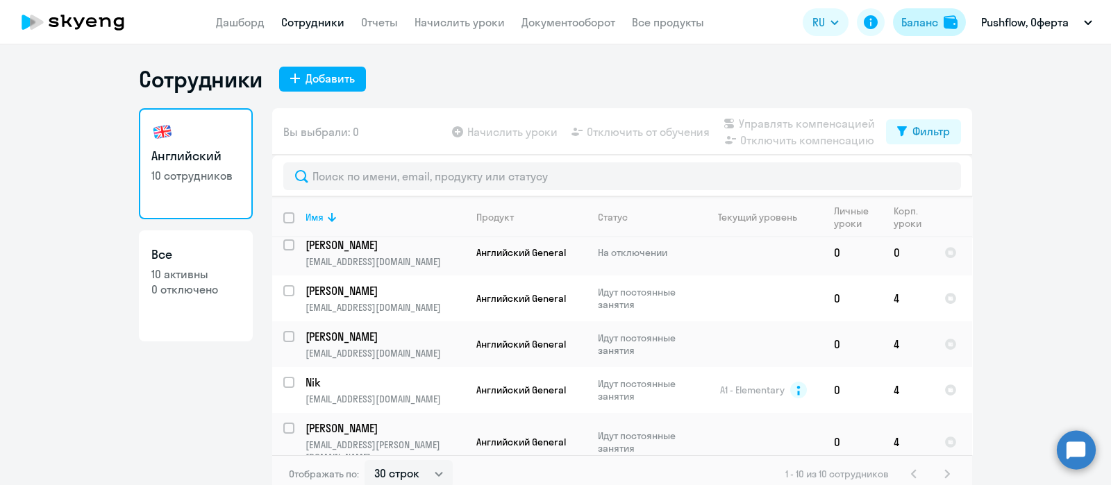
click at [917, 17] on div "Баланс" at bounding box center [920, 22] width 37 height 17
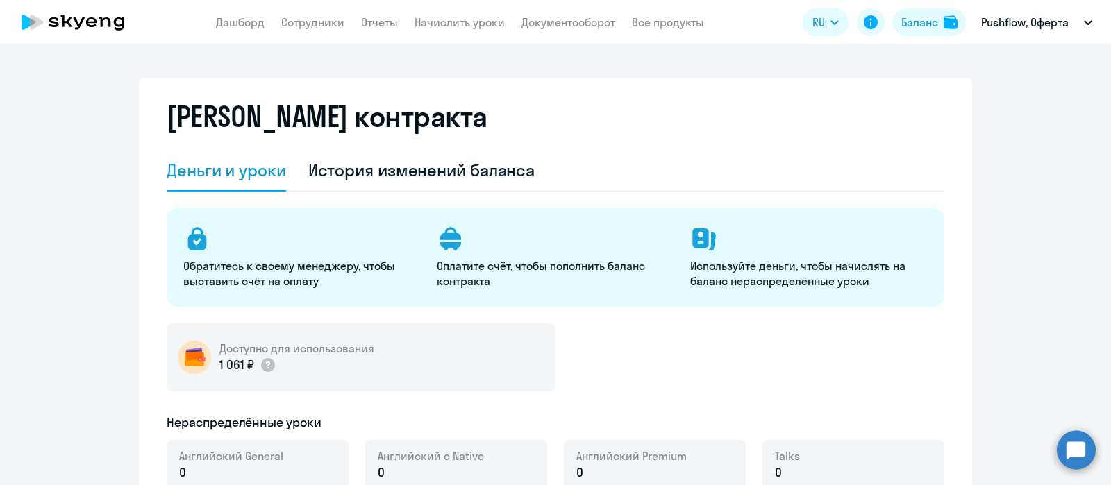
select select "english_adult_not_native_speaker"
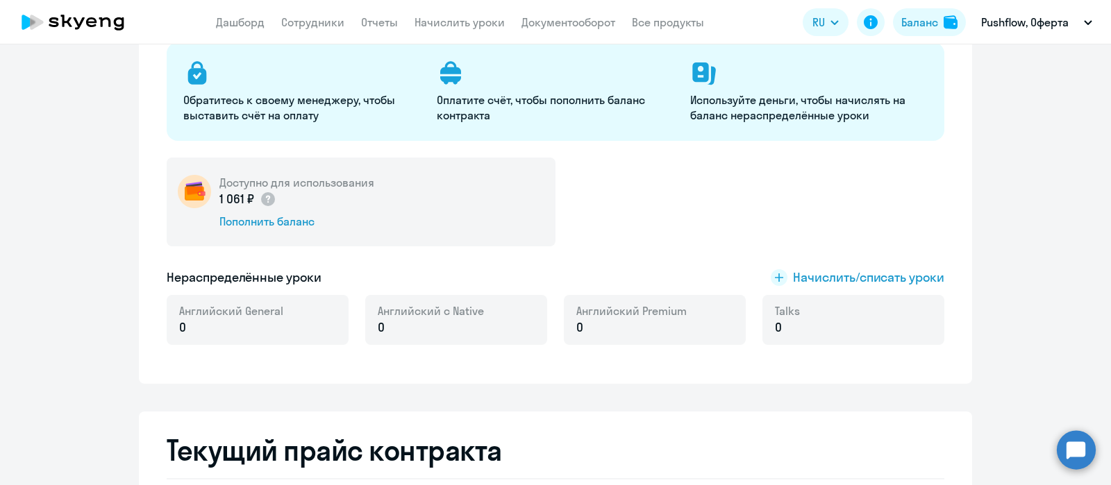
scroll to position [173, 0]
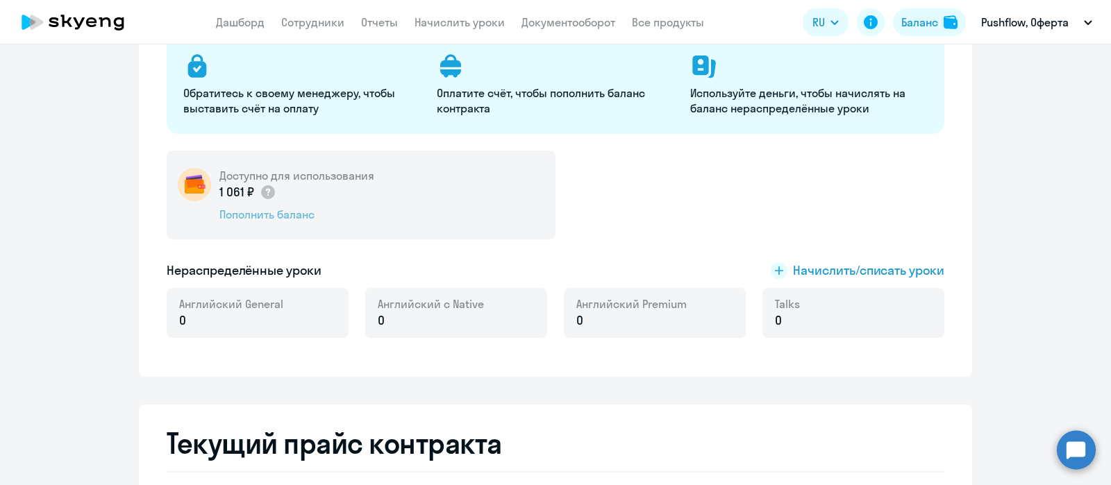
click at [260, 208] on div "Пополнить баланс" at bounding box center [296, 214] width 155 height 15
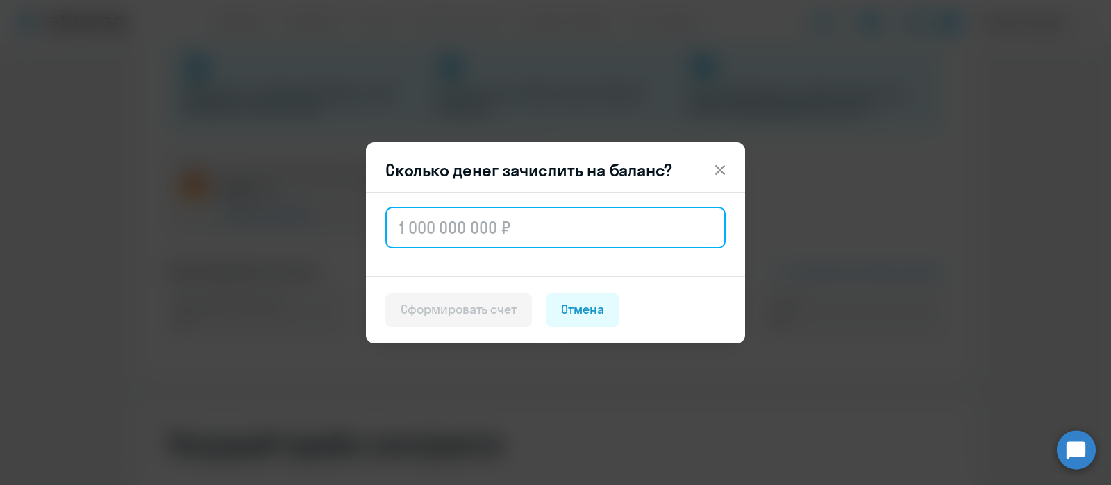
click at [487, 234] on input "text" at bounding box center [555, 228] width 340 height 42
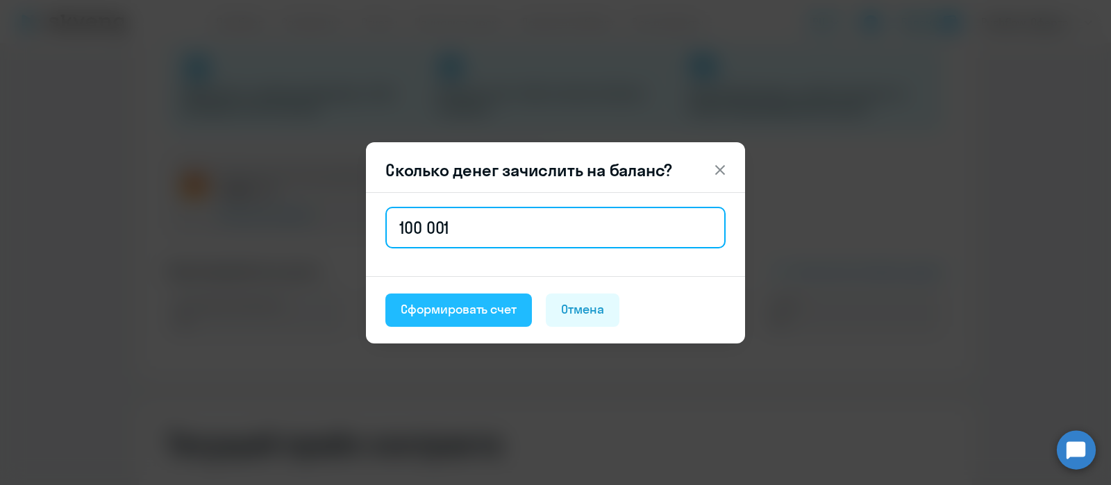
type input "100 001"
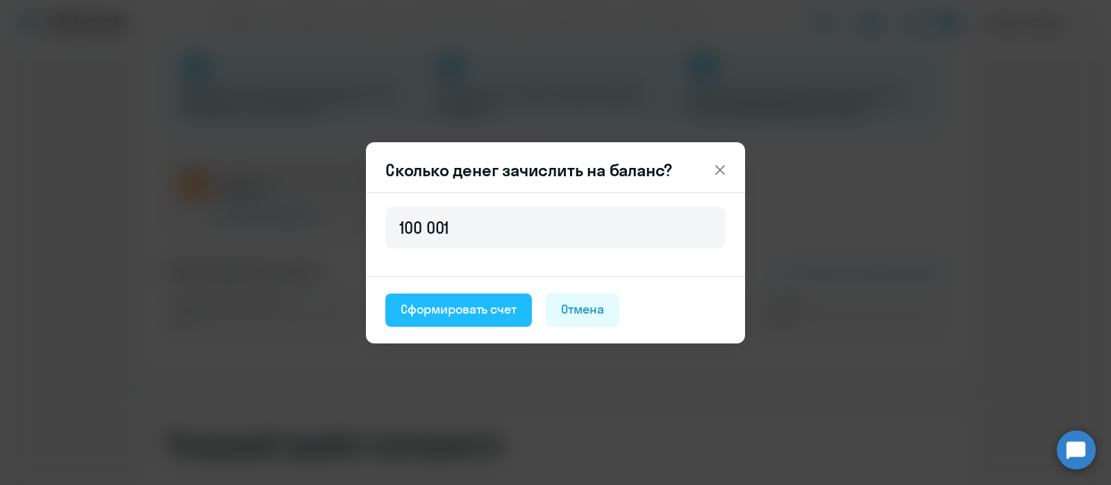
click at [487, 311] on div "Сформировать счет" at bounding box center [459, 310] width 116 height 18
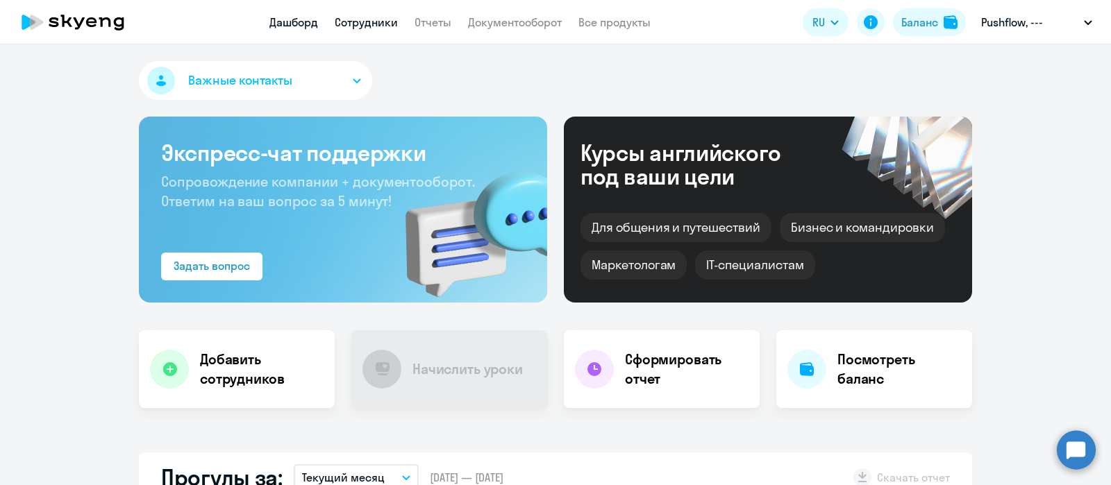
click at [368, 22] on link "Сотрудники" at bounding box center [366, 22] width 63 height 14
select select "30"
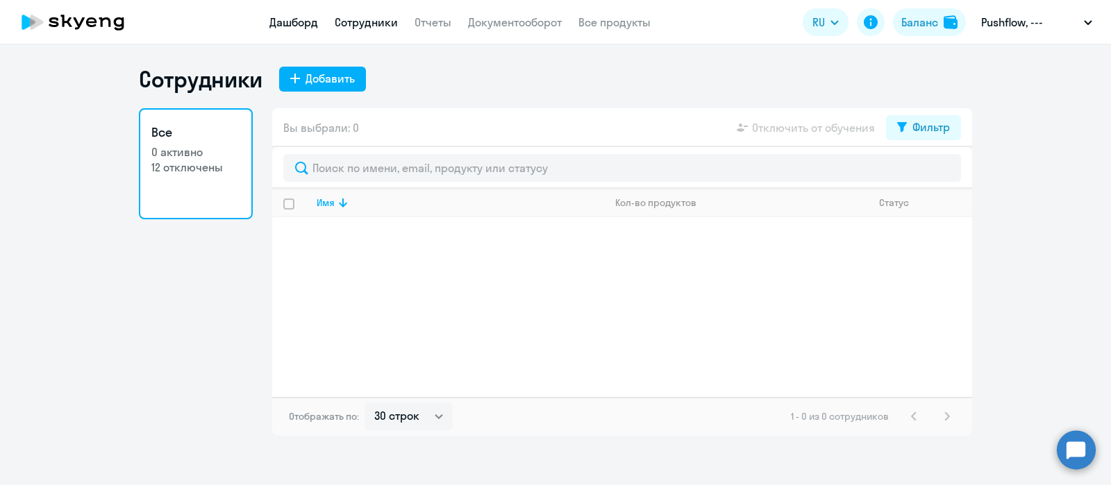
click at [285, 26] on link "Дашборд" at bounding box center [293, 22] width 49 height 14
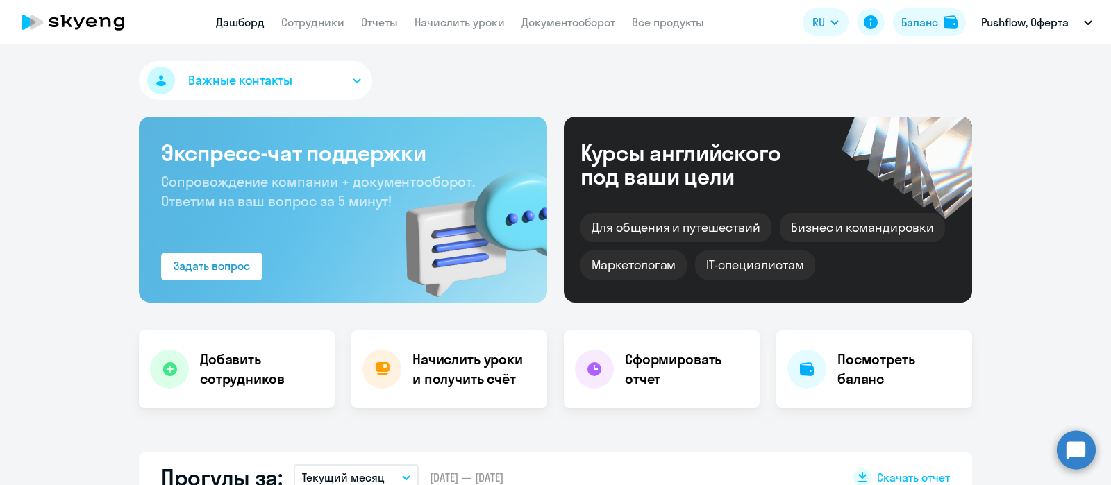
select select "30"
click at [317, 24] on link "Сотрудники" at bounding box center [312, 22] width 63 height 14
select select "30"
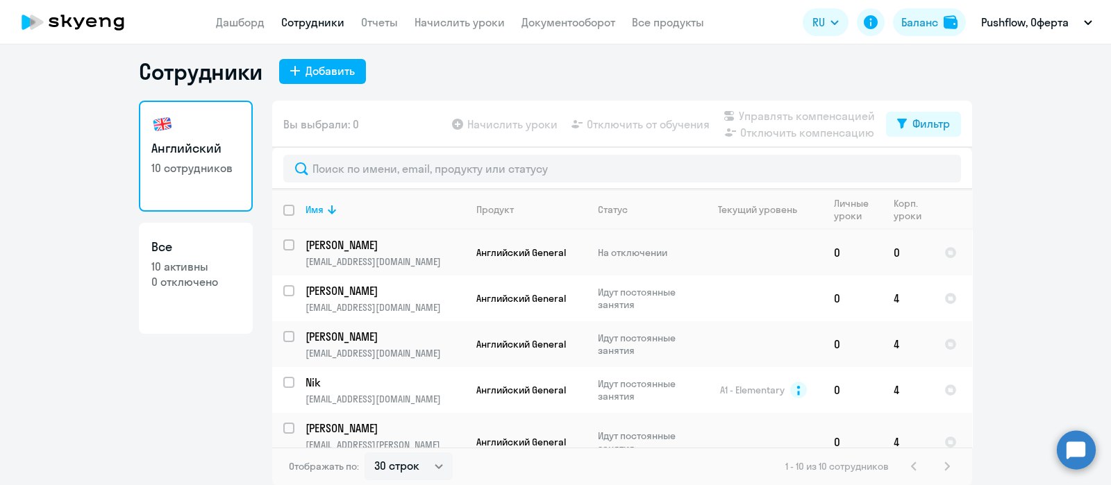
scroll to position [237, 0]
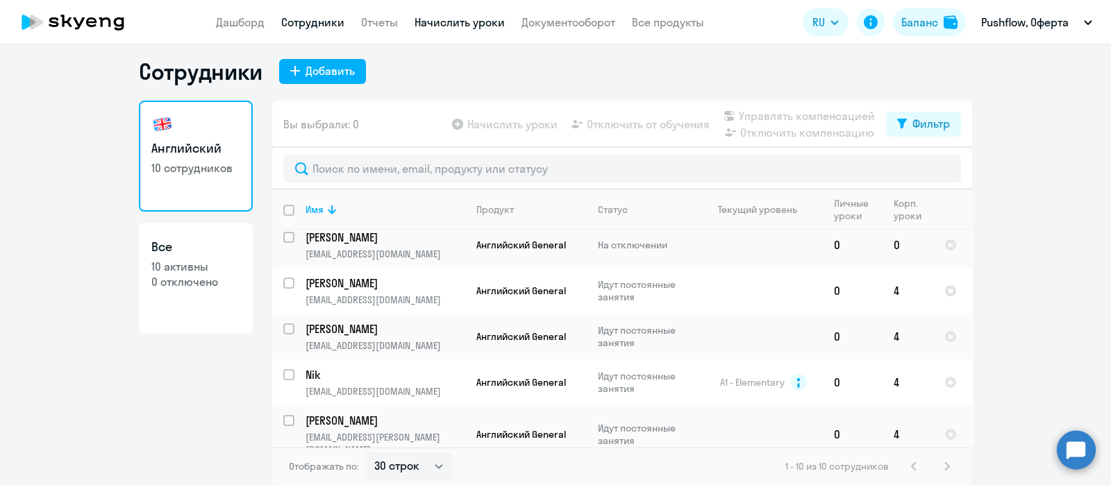
click at [468, 17] on link "Начислить уроки" at bounding box center [460, 22] width 90 height 14
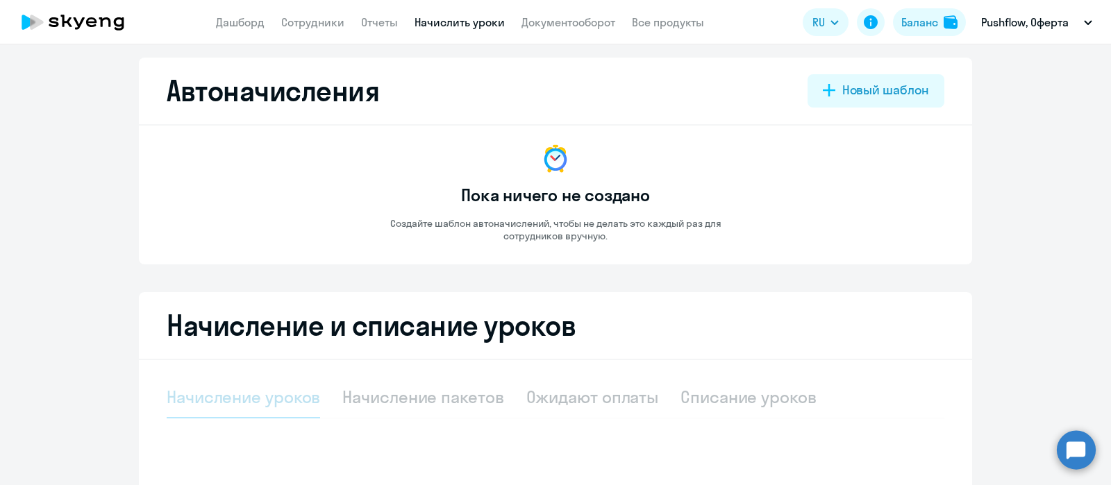
select select "10"
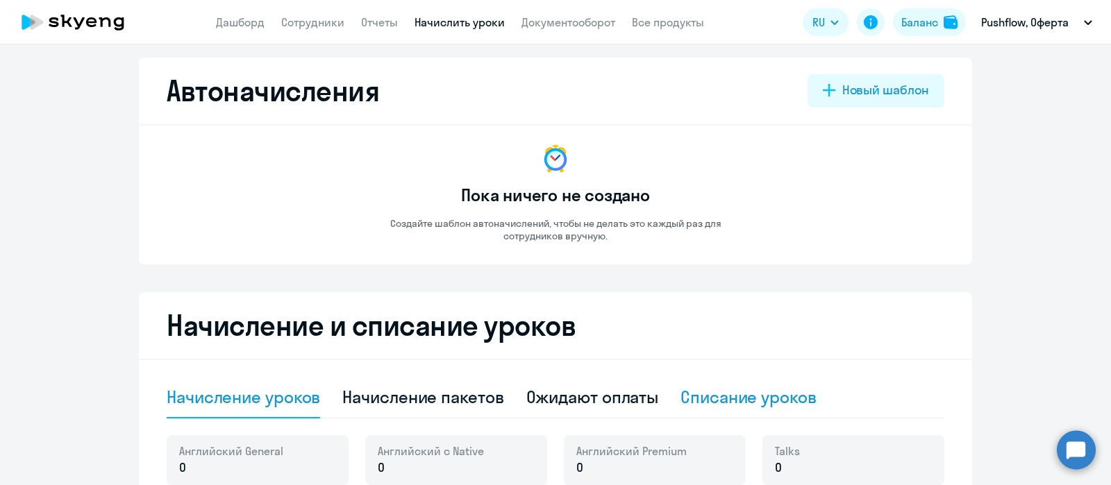
click at [712, 392] on div "Списание уроков" at bounding box center [749, 397] width 136 height 22
select select "10"
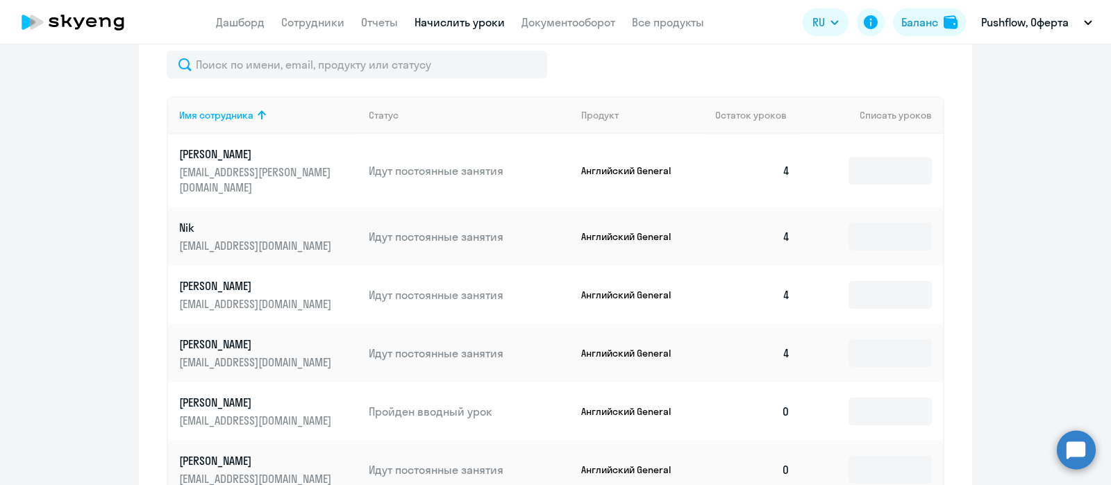
scroll to position [306, 0]
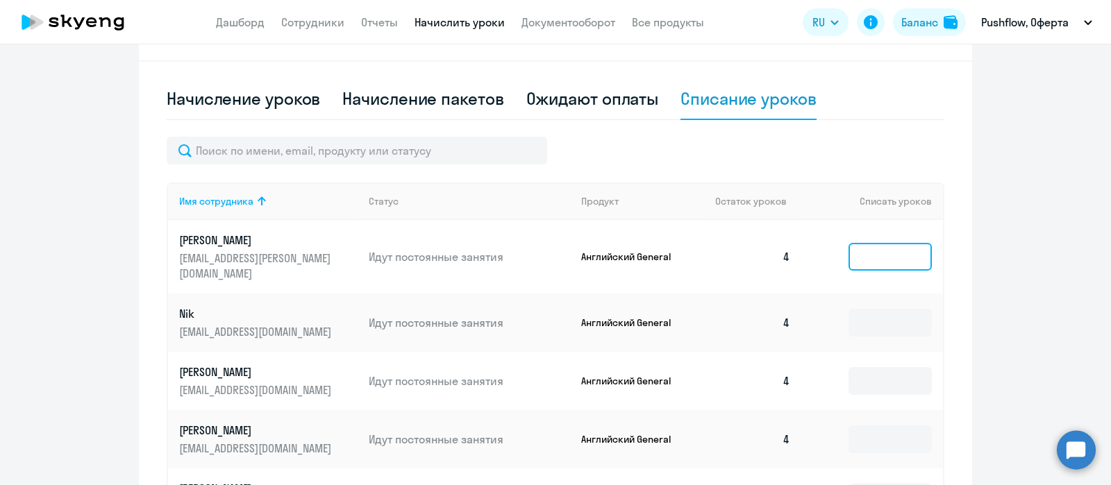
click at [854, 255] on input at bounding box center [890, 257] width 83 height 28
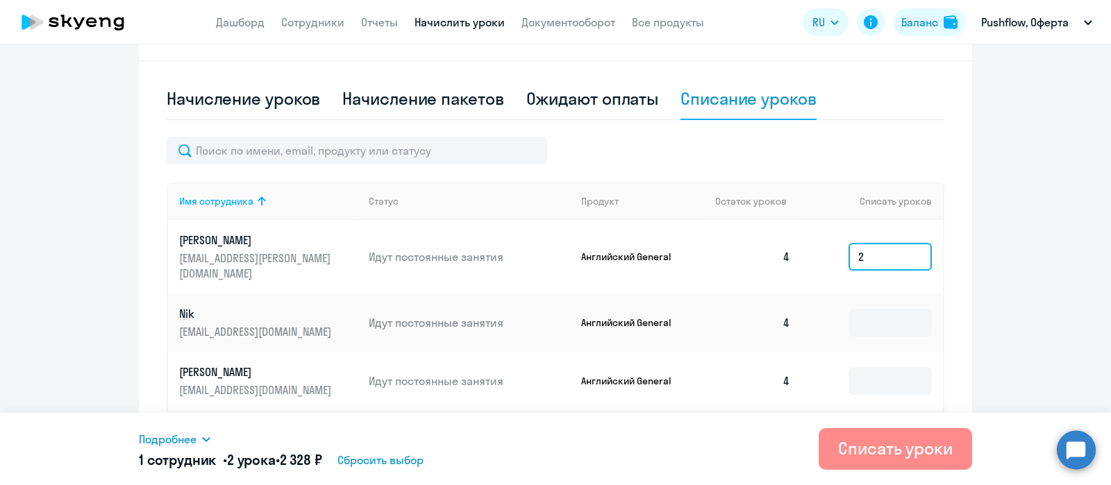
type input "2"
click at [858, 449] on div "Списать уроки" at bounding box center [895, 449] width 115 height 22
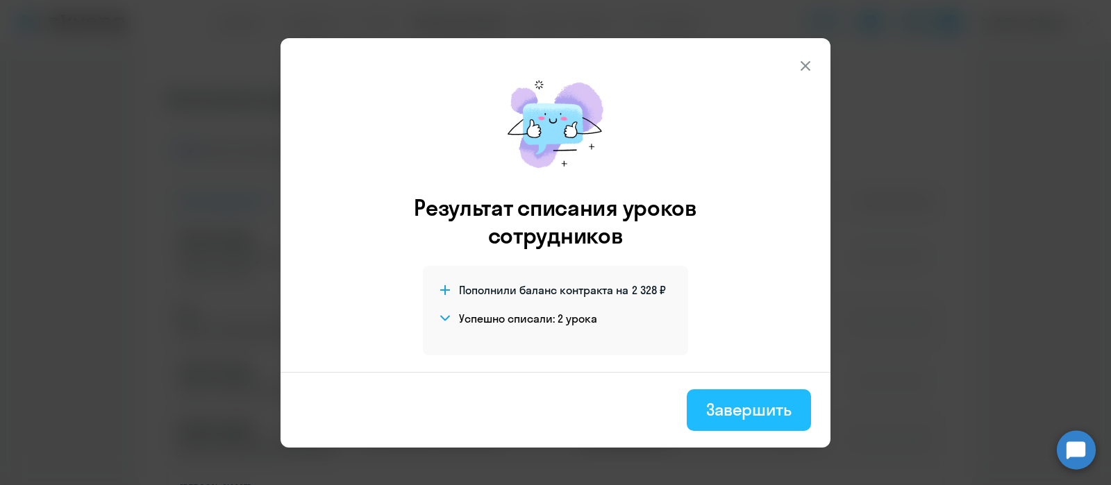
click at [710, 413] on div "Завершить" at bounding box center [748, 410] width 85 height 22
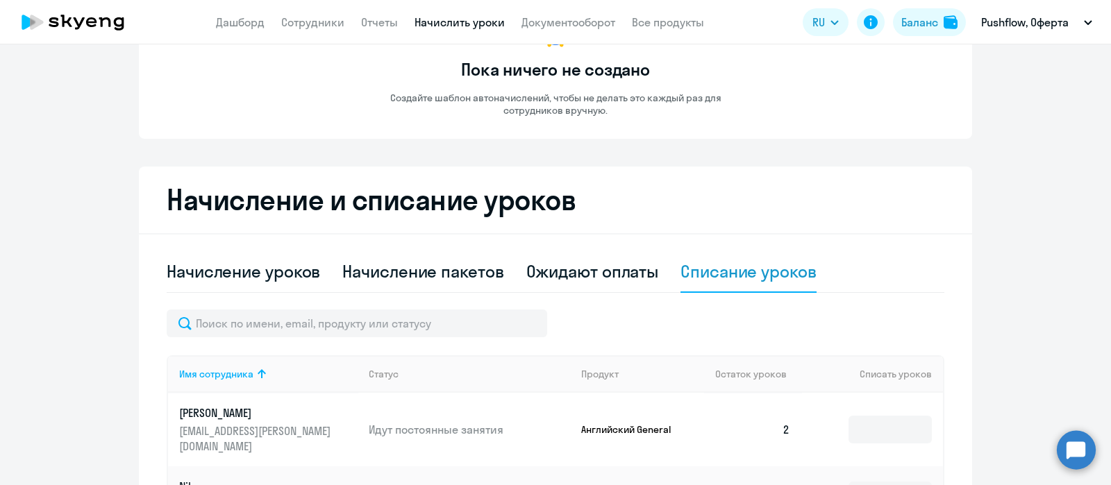
scroll to position [133, 0]
click at [223, 263] on div "Начисление уроков" at bounding box center [243, 272] width 153 height 22
select select "10"
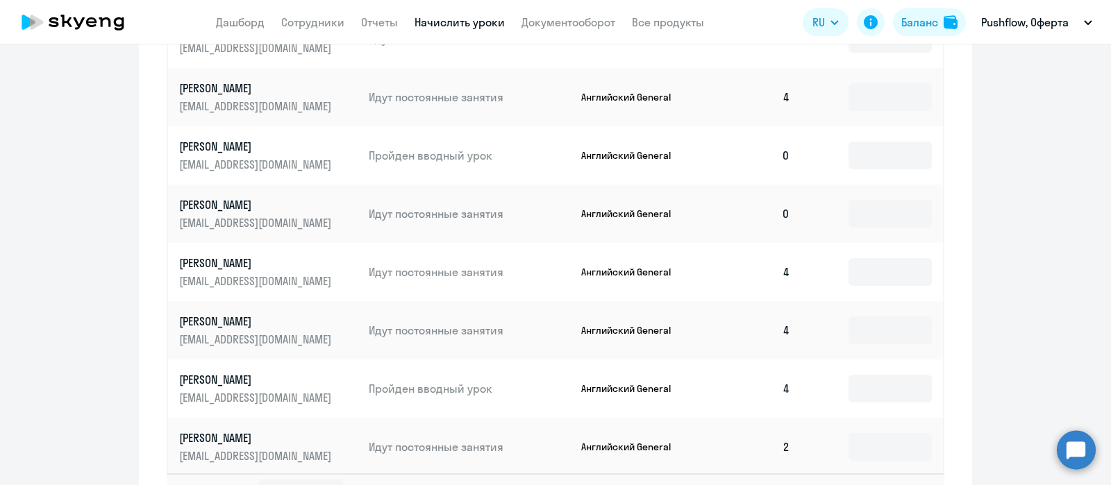
scroll to position [740, 0]
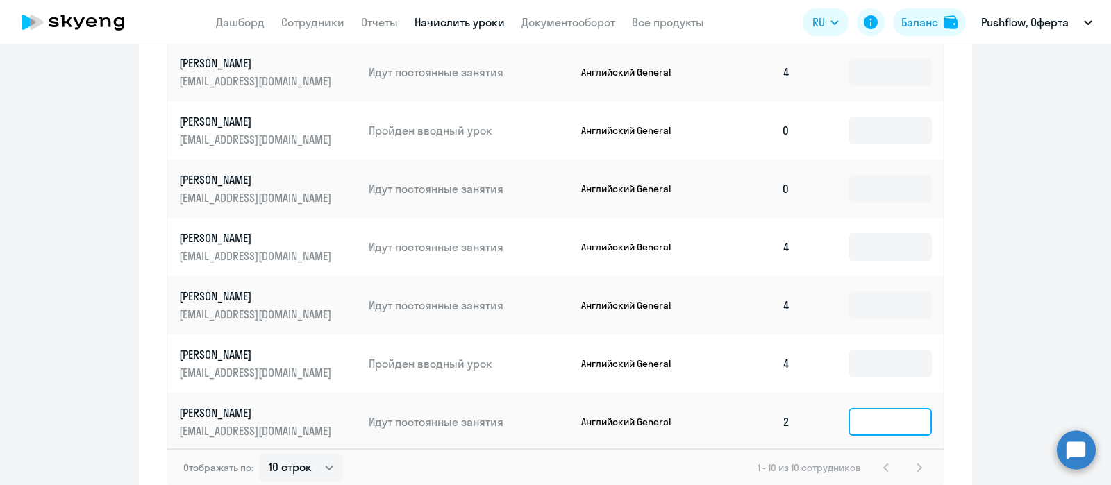
click at [860, 408] on input at bounding box center [890, 422] width 83 height 28
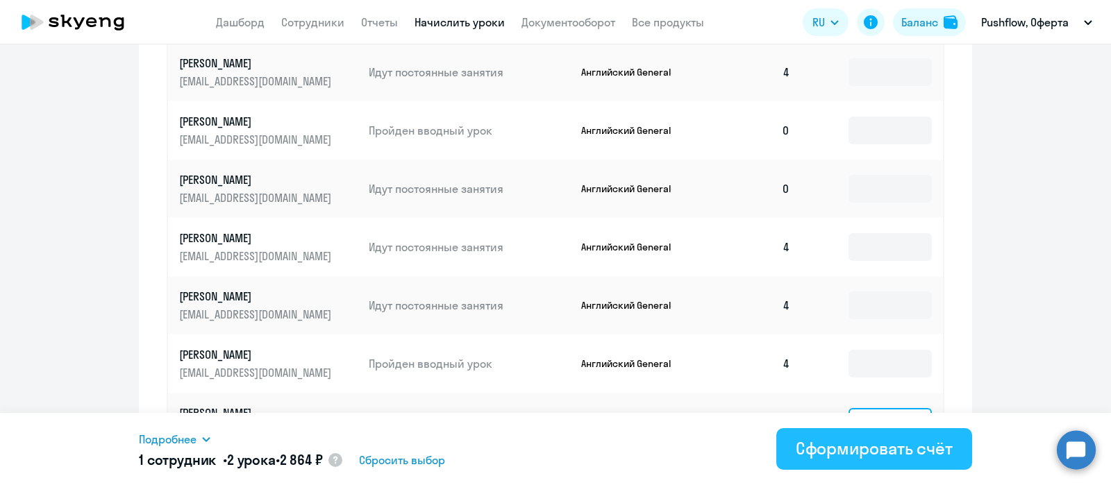
type input "2"
click at [873, 445] on div "Сформировать счёт" at bounding box center [874, 449] width 157 height 22
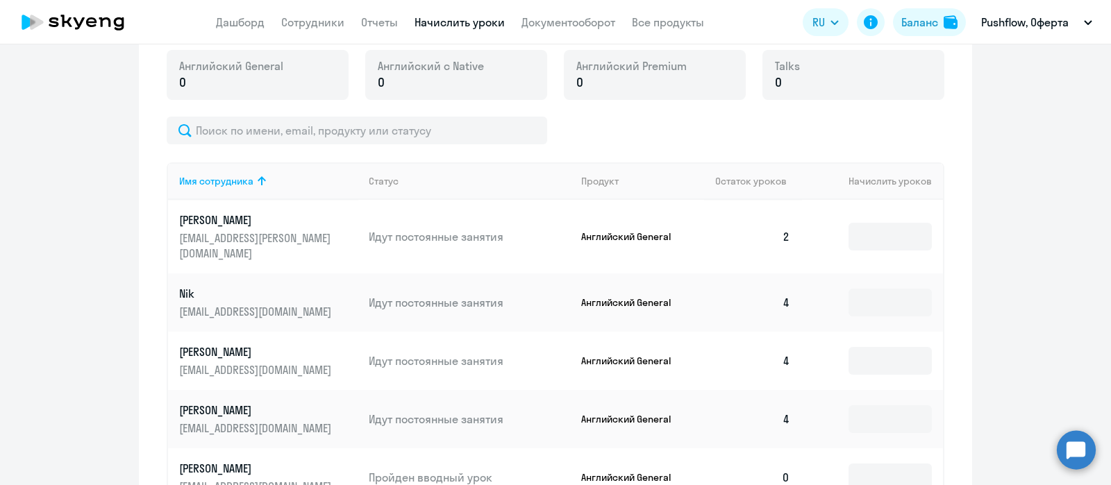
scroll to position [46, 0]
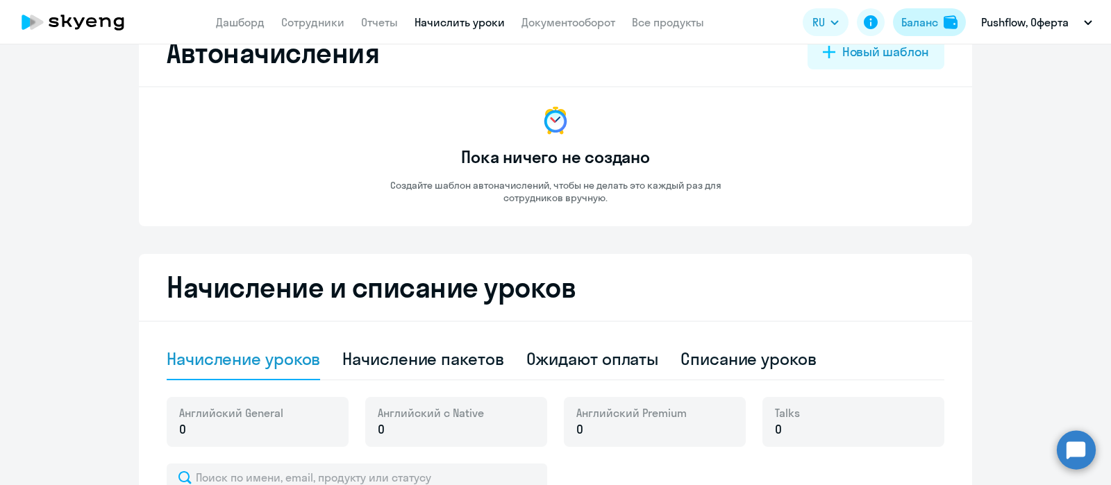
click at [927, 15] on div "Баланс" at bounding box center [920, 22] width 37 height 17
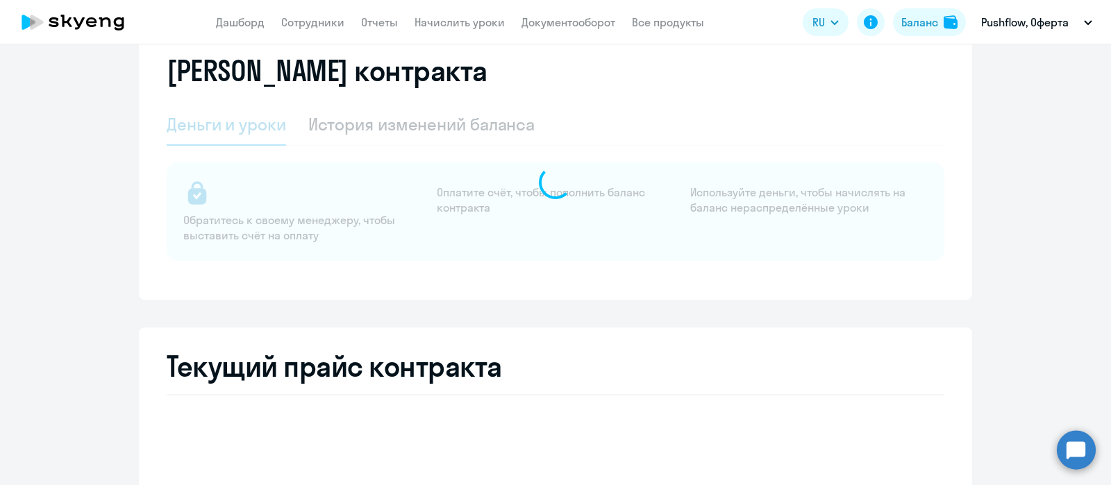
select select "english_adult_not_native_speaker"
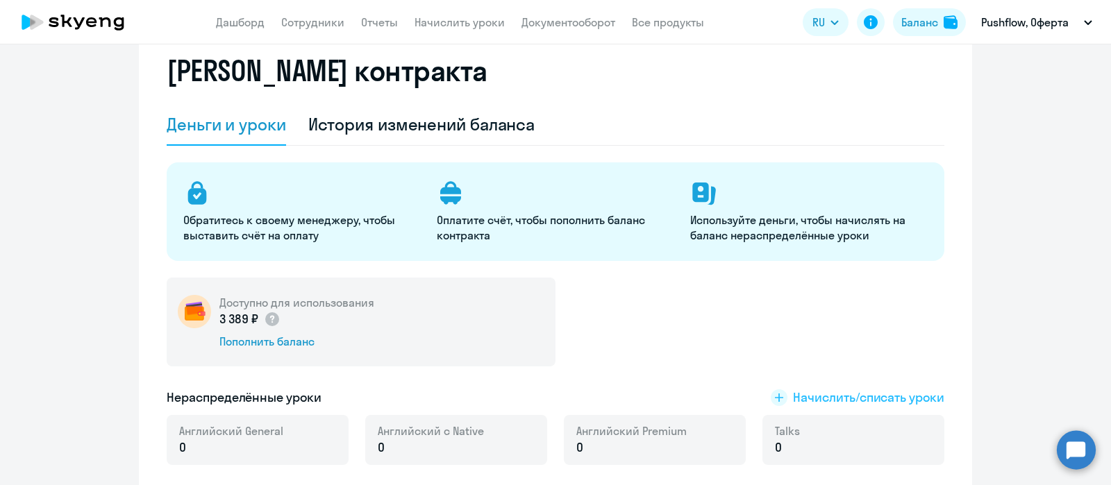
click at [823, 399] on span "Начислить/списать уроки" at bounding box center [868, 398] width 151 height 18
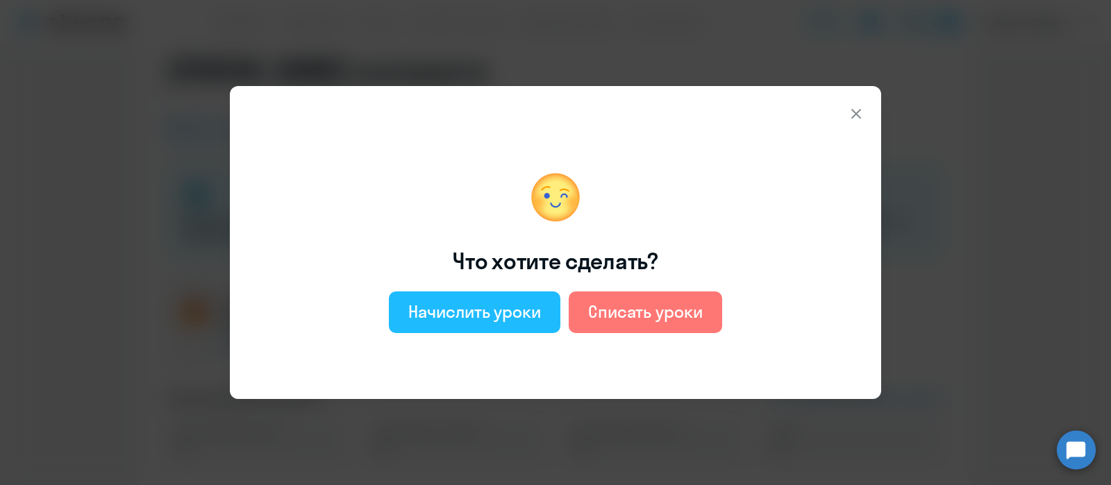
click at [528, 315] on div "Начислить уроки" at bounding box center [474, 312] width 133 height 22
select select "english_adult_not_native_speaker"
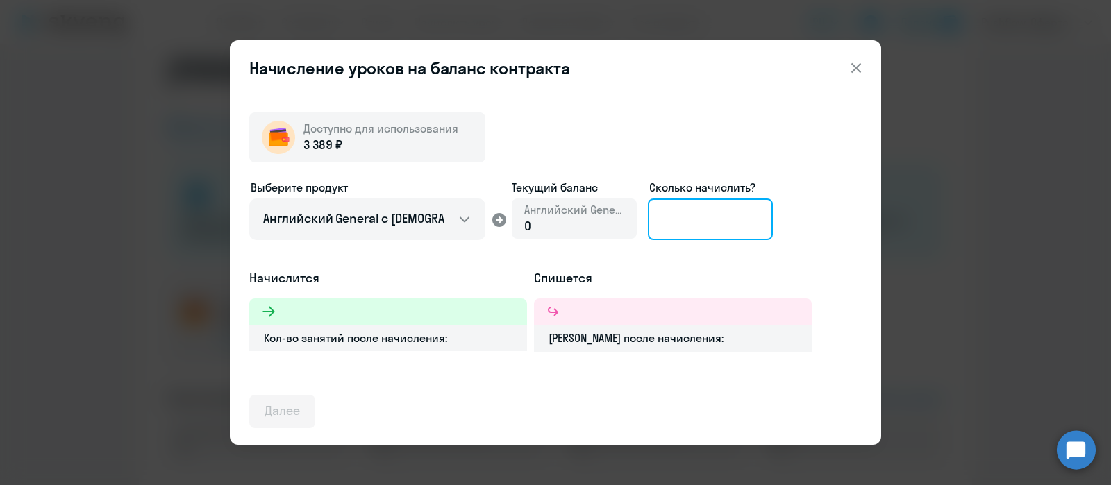
click at [677, 221] on input at bounding box center [710, 220] width 125 height 42
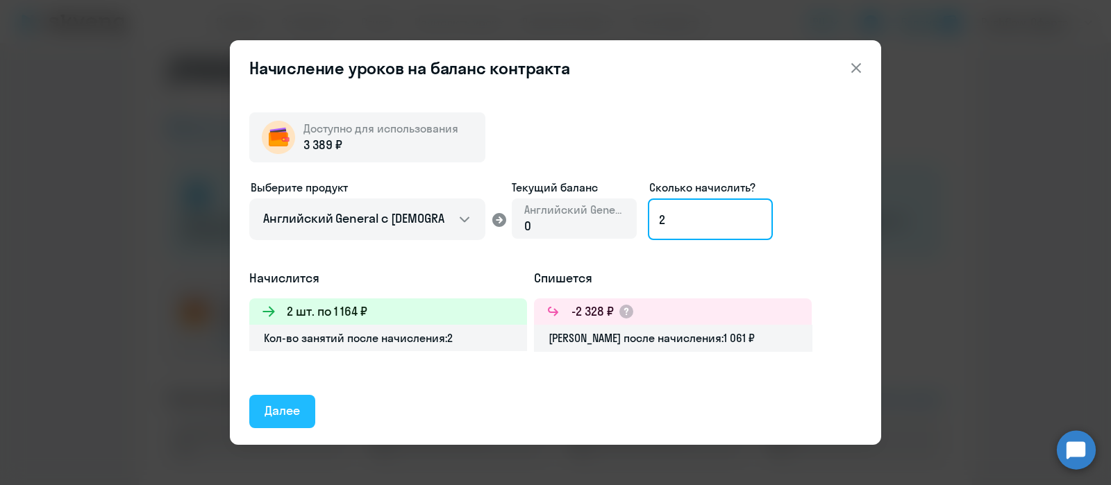
type input "2"
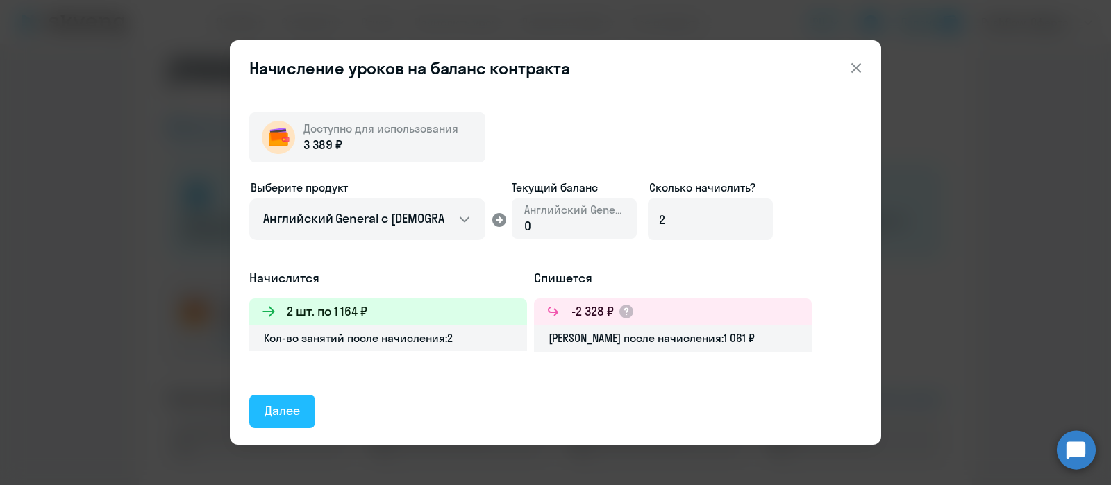
click at [295, 397] on button "Далее" at bounding box center [282, 411] width 66 height 33
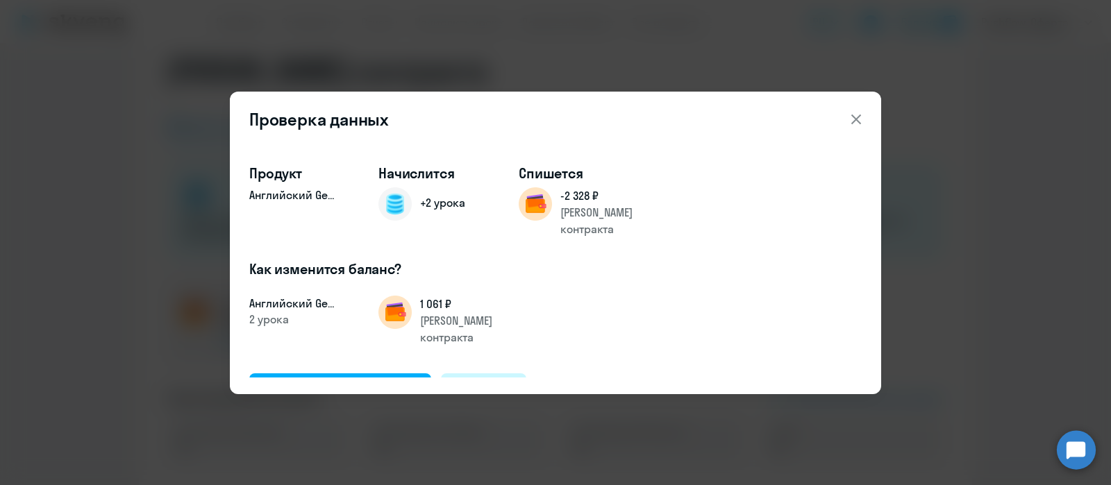
click at [481, 381] on div "Отменить" at bounding box center [484, 390] width 56 height 18
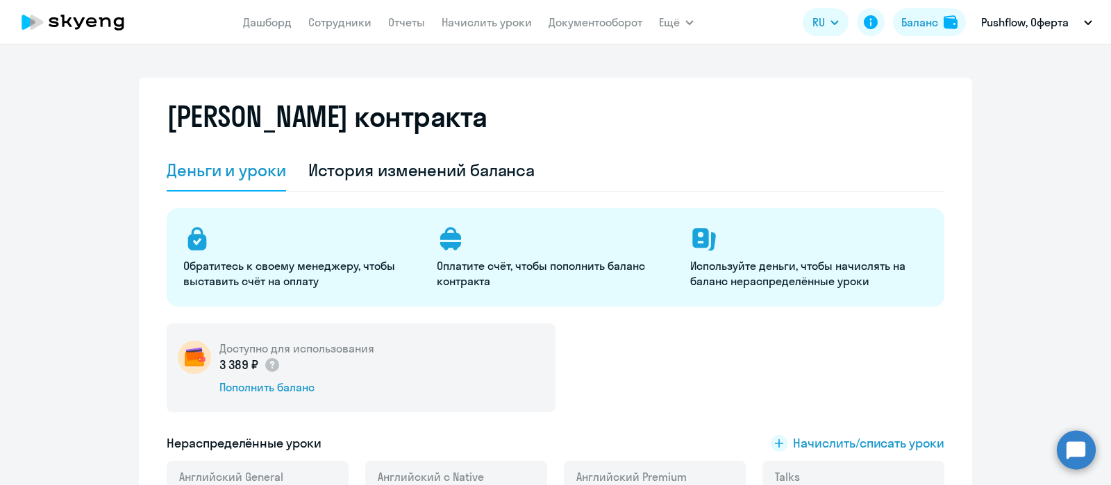
select select "english_adult_not_native_speaker"
click at [335, 22] on link "Сотрудники" at bounding box center [339, 22] width 63 height 14
select select "30"
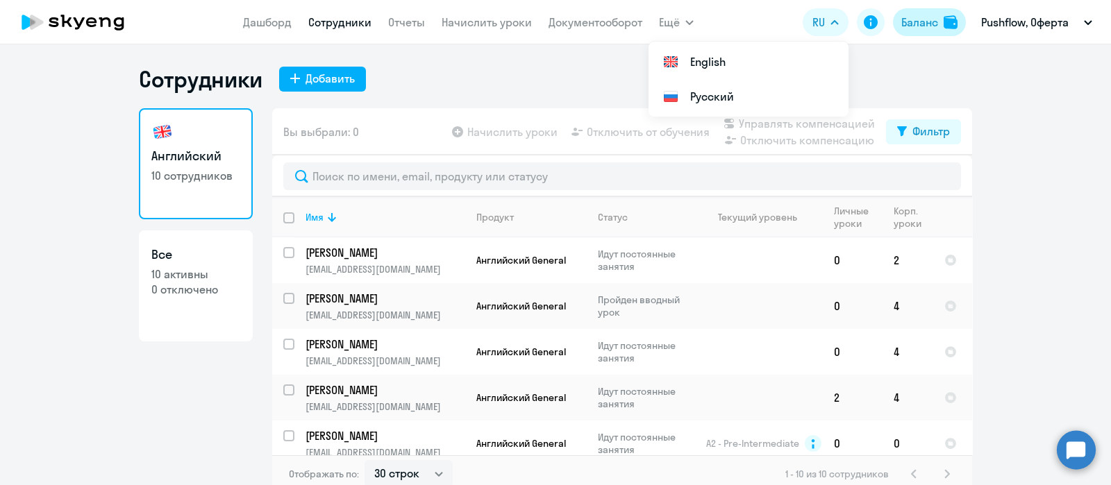
click at [917, 26] on div "Баланс" at bounding box center [920, 22] width 37 height 17
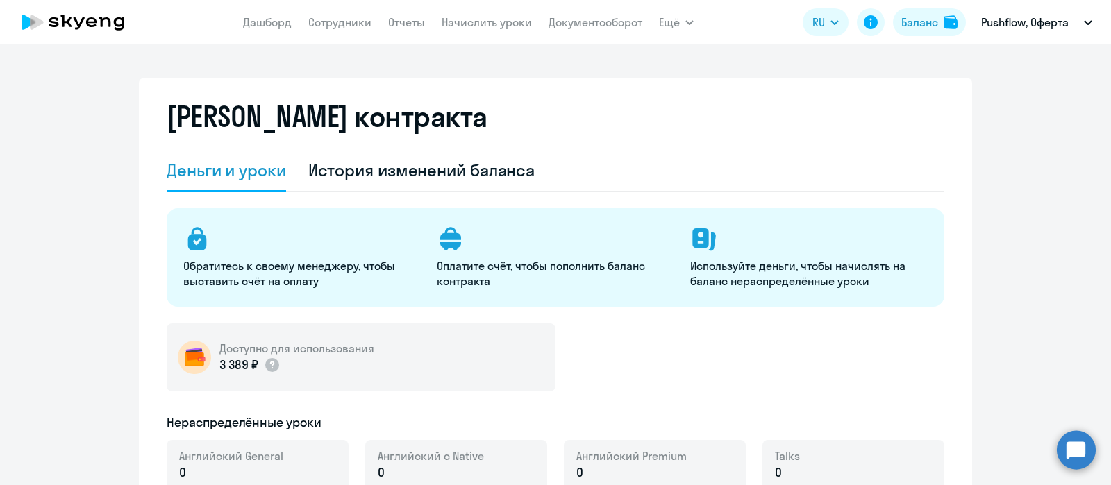
select select "english_adult_not_native_speaker"
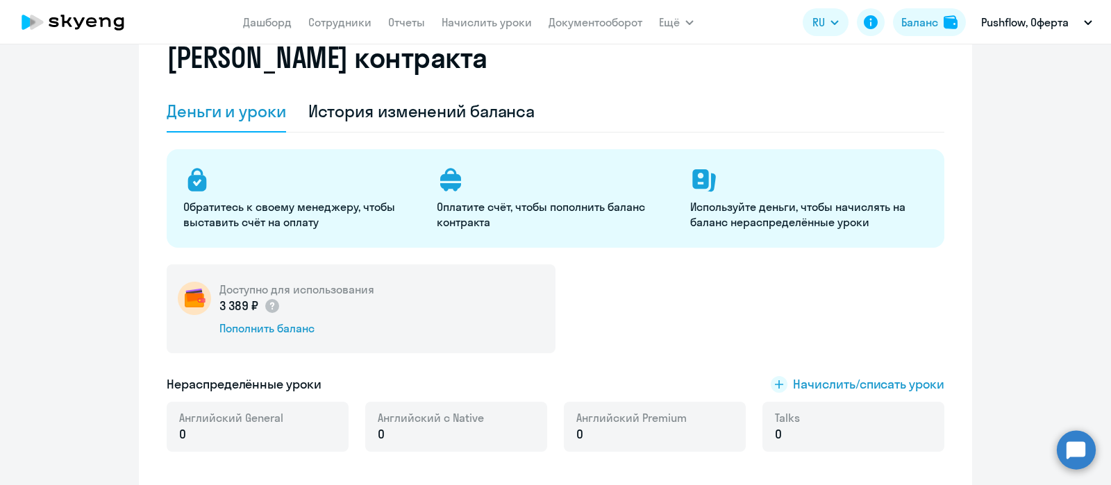
scroll to position [86, 0]
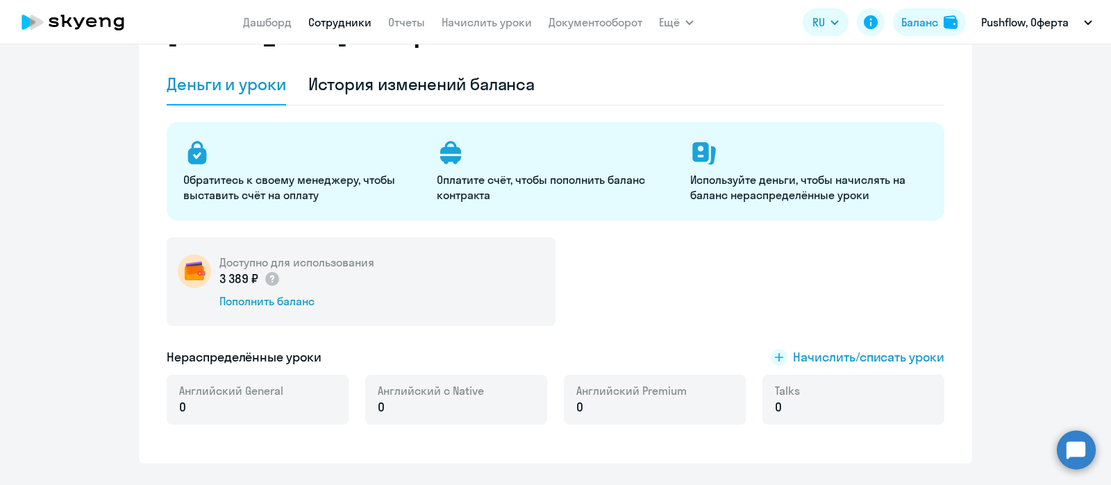
click at [332, 16] on link "Сотрудники" at bounding box center [339, 22] width 63 height 14
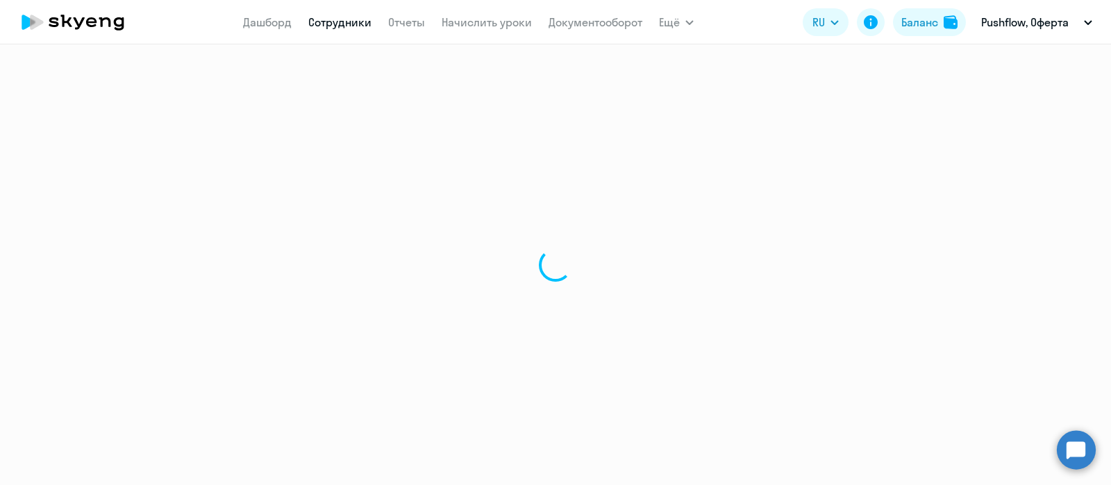
select select "30"
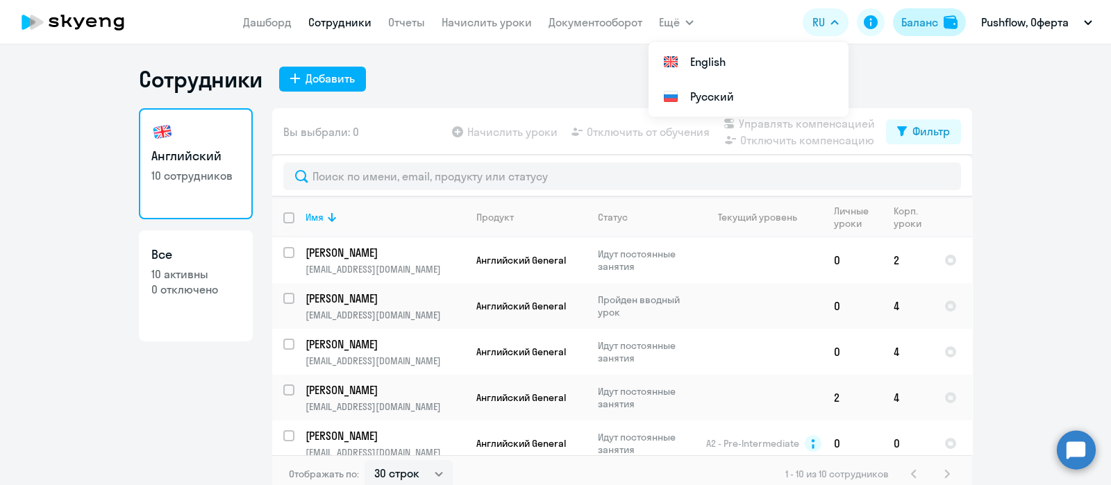
click at [928, 22] on div "Баланс" at bounding box center [920, 22] width 37 height 17
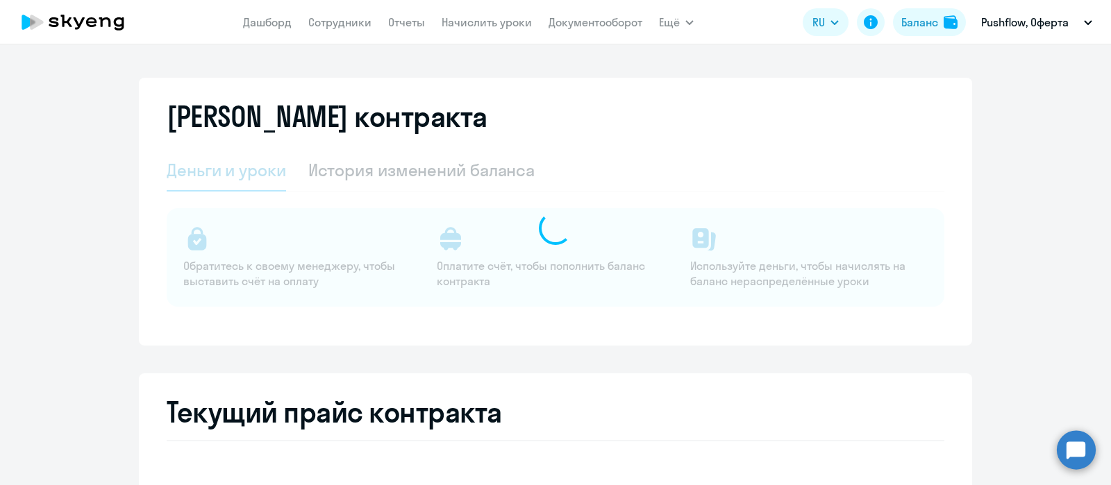
select select "english_adult_not_native_speaker"
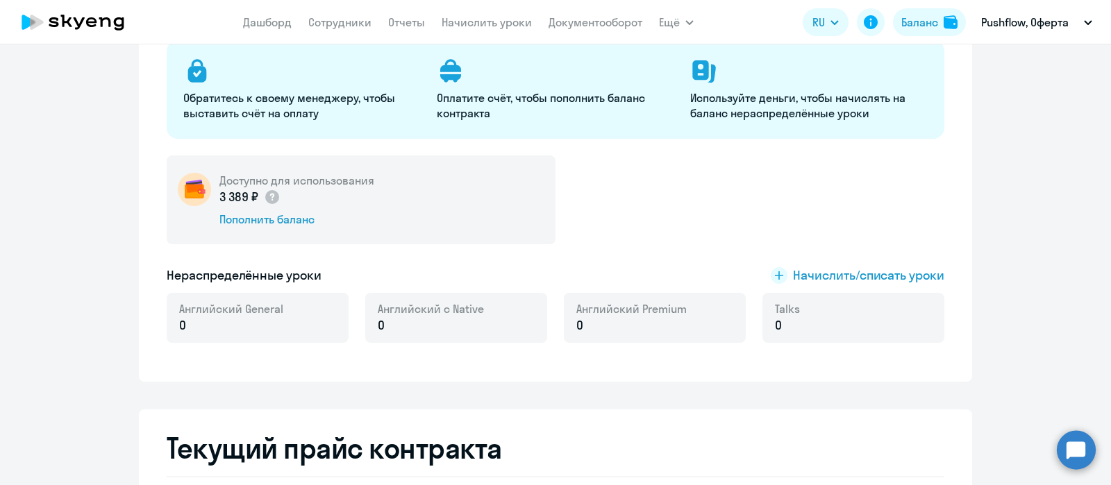
scroll to position [173, 0]
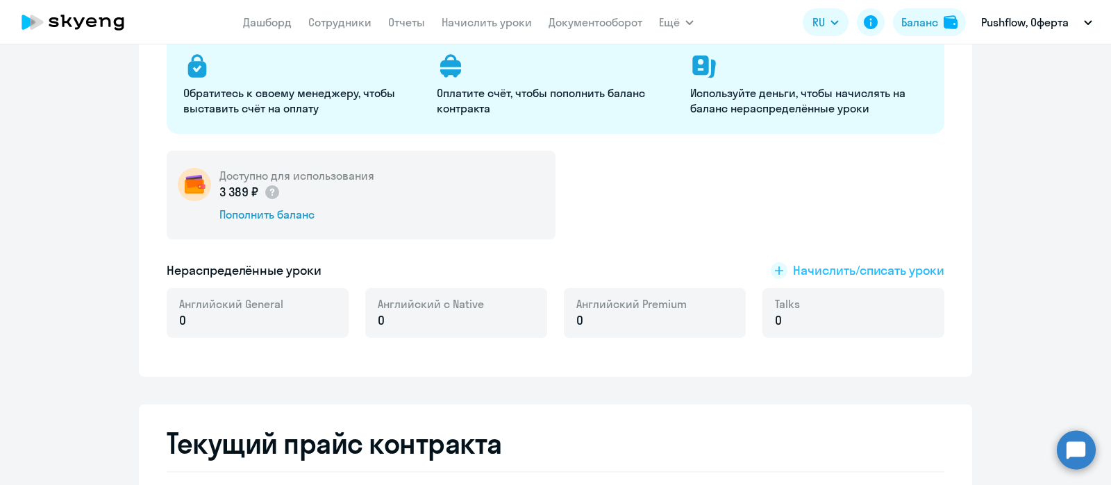
click at [826, 269] on span "Начислить/списать уроки" at bounding box center [868, 271] width 151 height 18
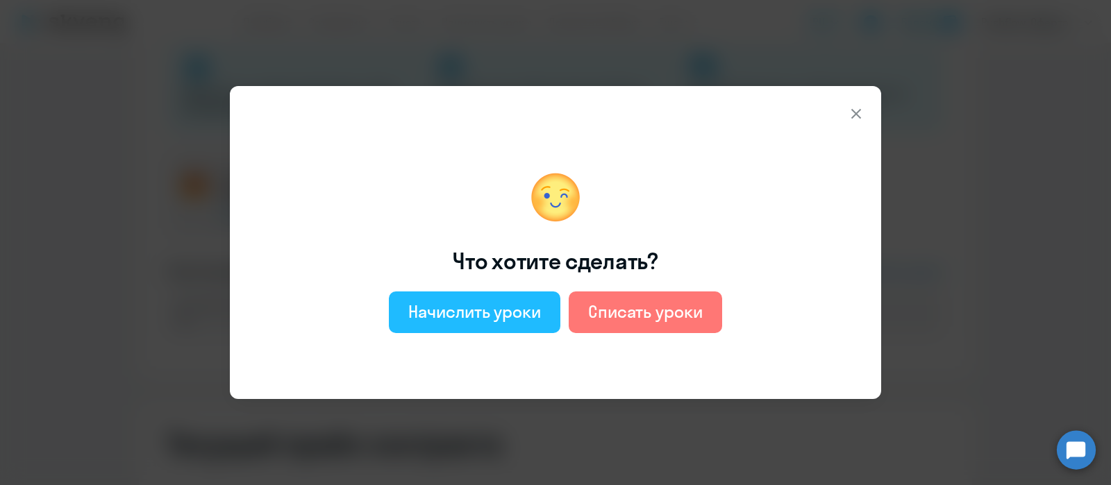
click at [478, 311] on div "Начислить уроки" at bounding box center [474, 312] width 133 height 22
select select "english_adult_not_native_speaker"
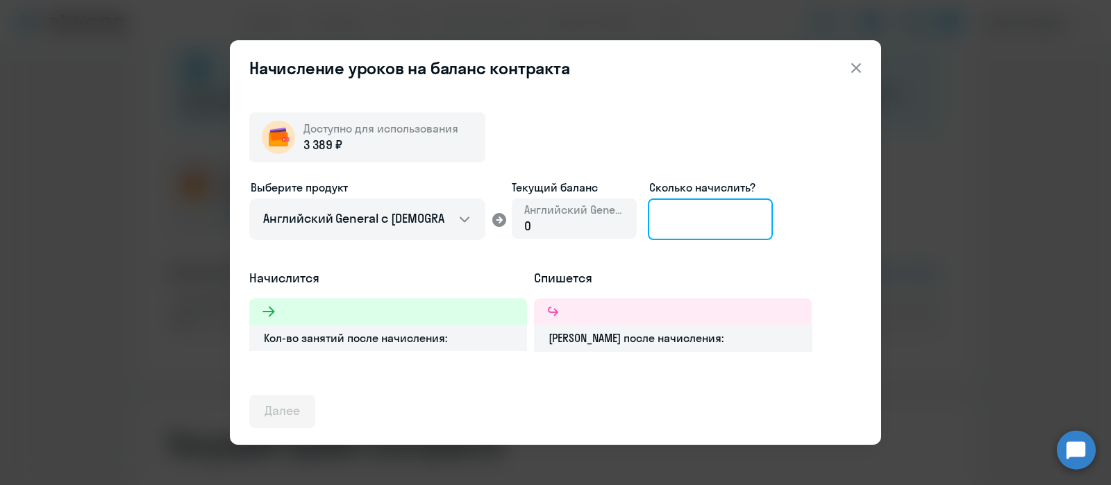
click at [673, 213] on input at bounding box center [710, 220] width 125 height 42
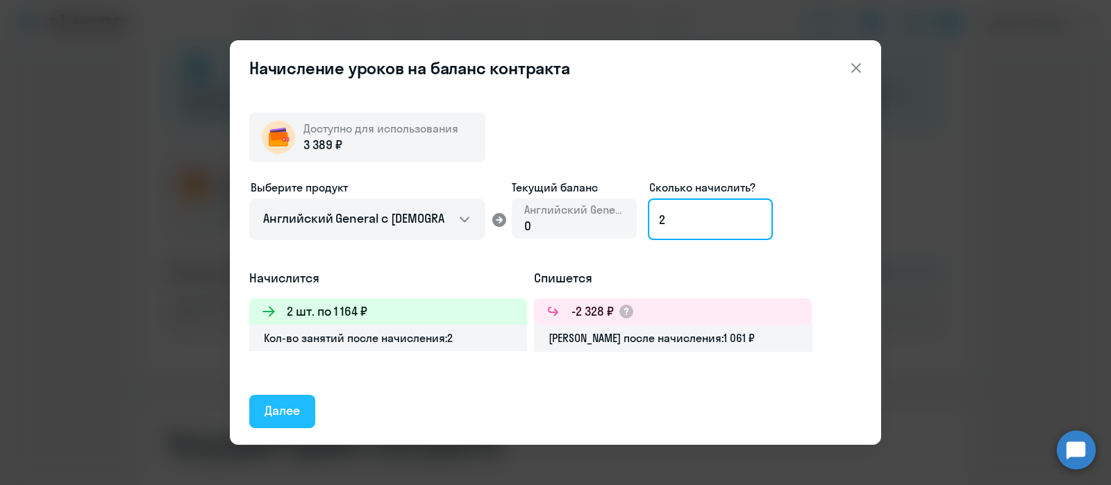
type input "2"
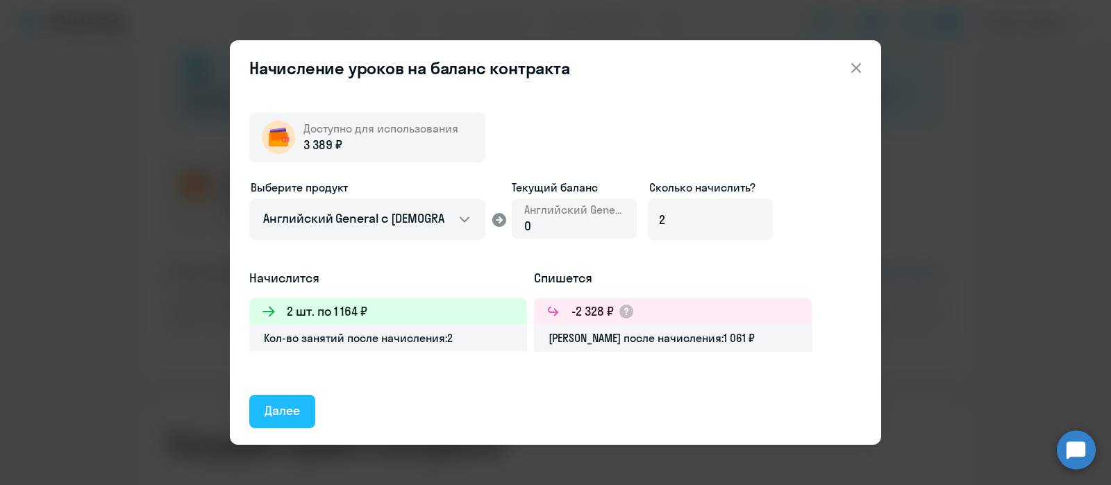
click at [274, 406] on div "Далее" at bounding box center [282, 411] width 35 height 18
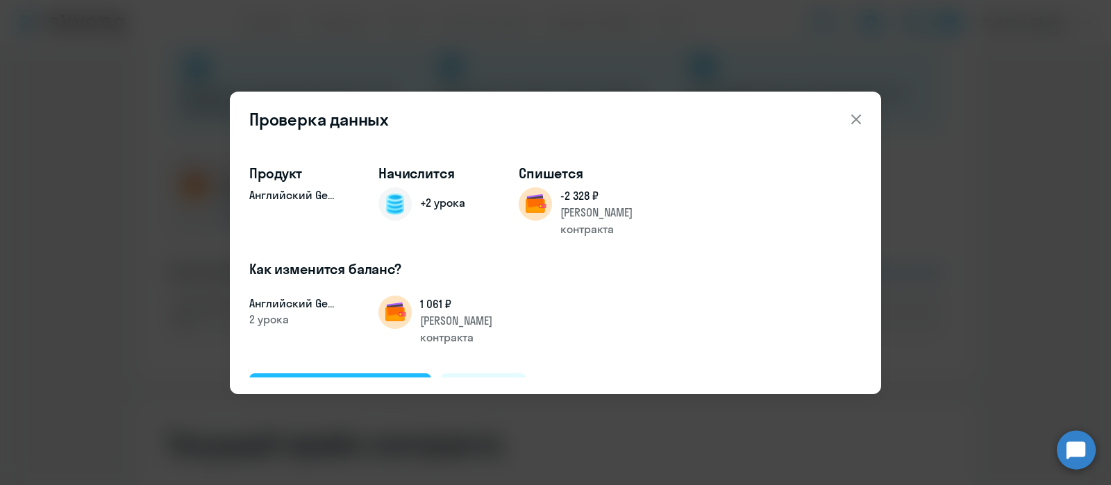
click at [360, 381] on div "Подтвердить и начислить" at bounding box center [340, 390] width 151 height 18
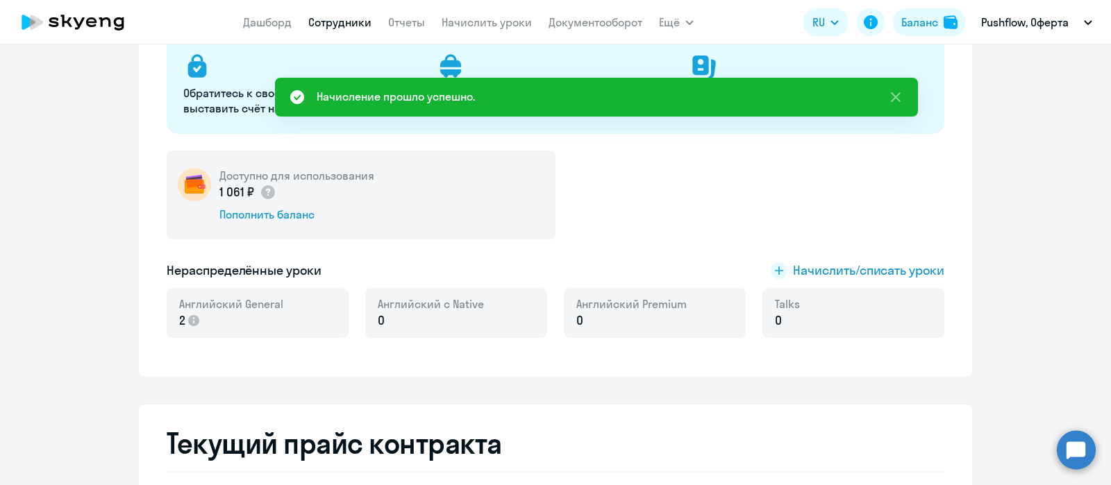
click at [342, 22] on link "Сотрудники" at bounding box center [339, 22] width 63 height 14
select select "30"
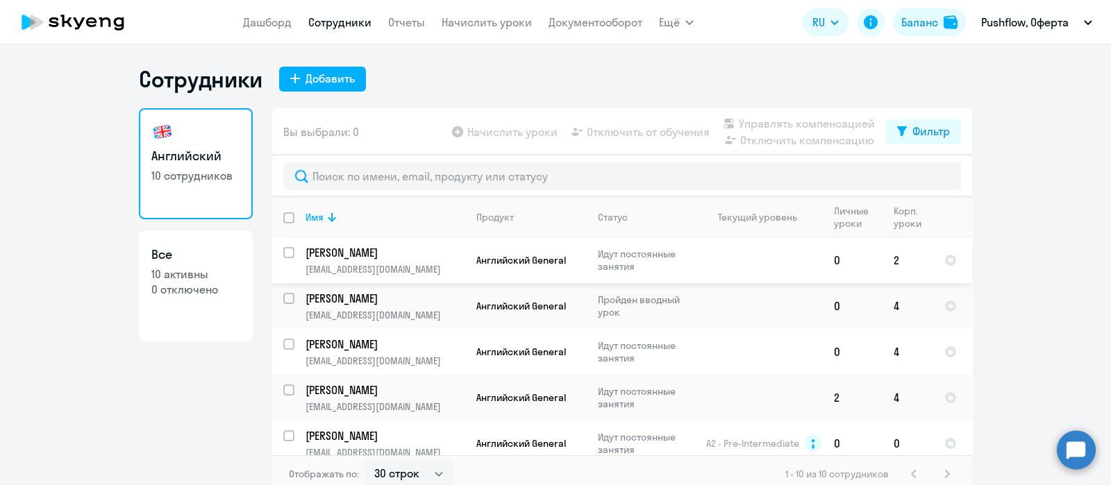
click at [283, 255] on input "select row 39903935" at bounding box center [297, 261] width 28 height 28
checkbox input "true"
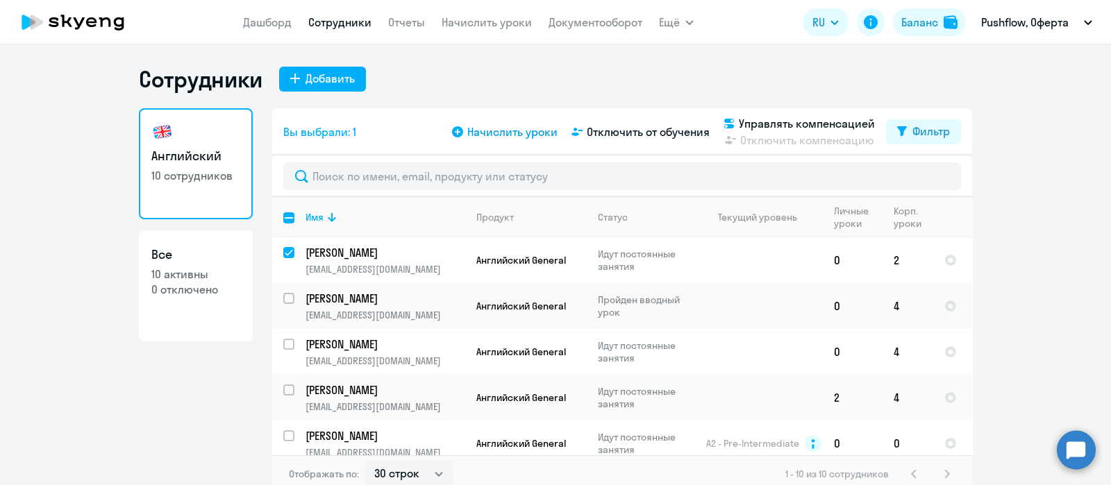
click at [500, 130] on span "Начислить уроки" at bounding box center [512, 132] width 90 height 17
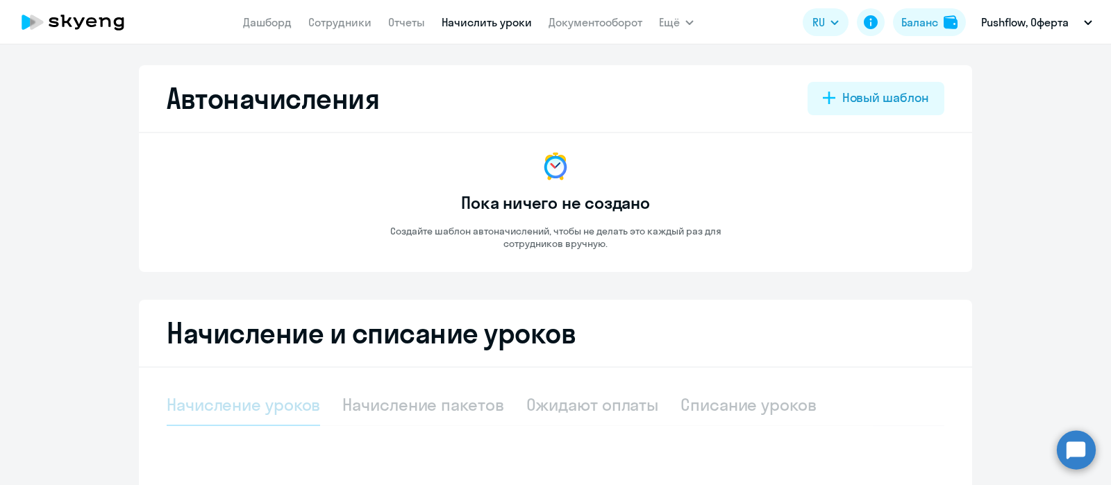
select select "10"
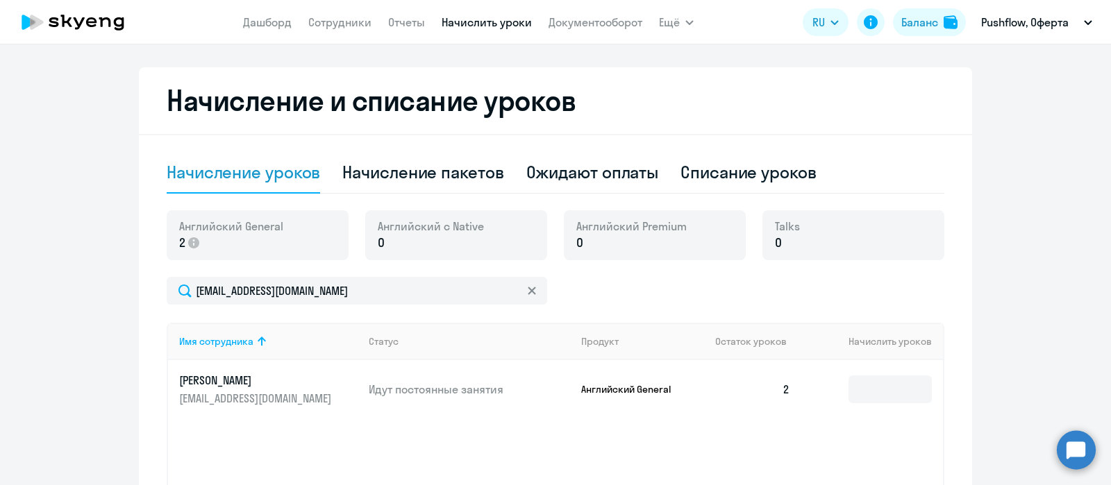
scroll to position [260, 0]
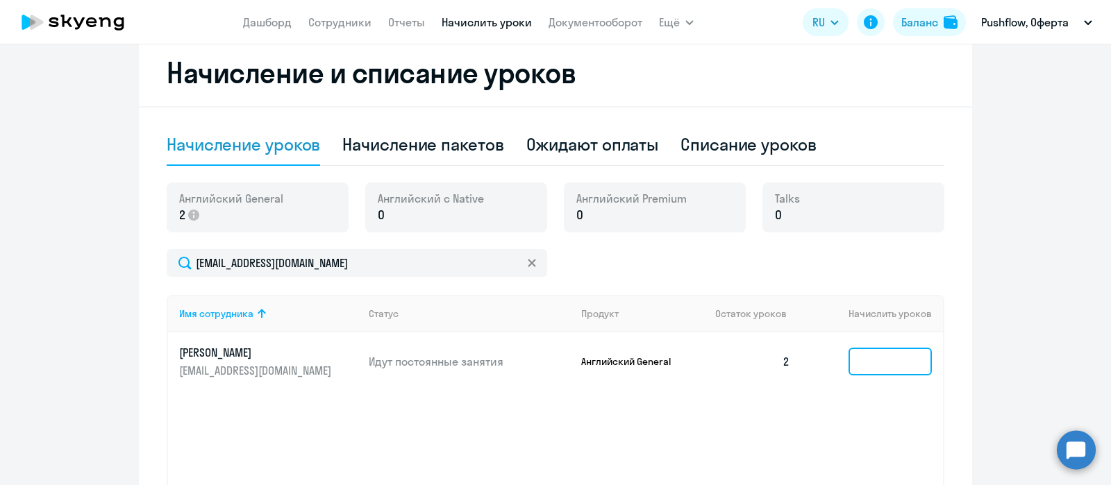
click at [889, 358] on input at bounding box center [890, 362] width 83 height 28
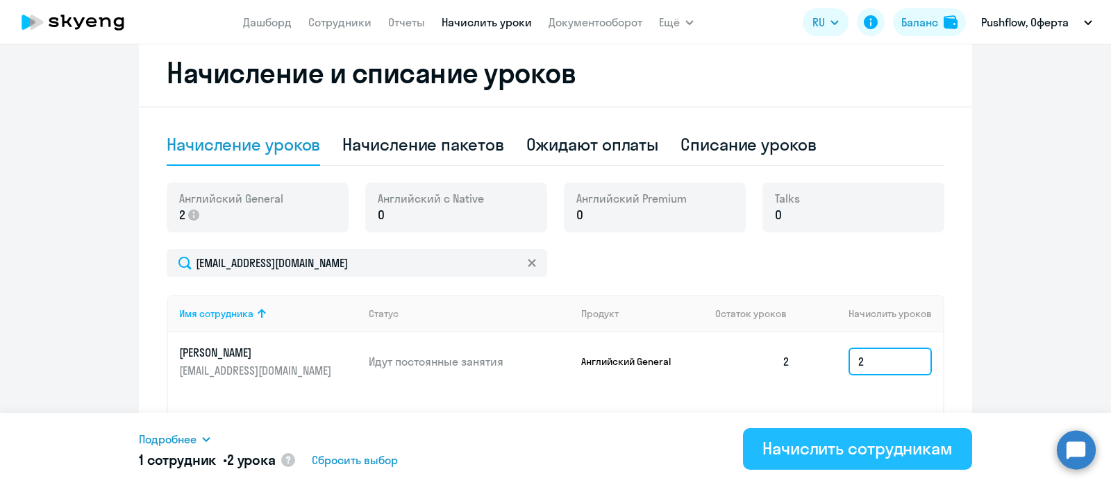
type input "2"
click at [863, 456] on div "Начислить сотрудникам" at bounding box center [858, 449] width 190 height 22
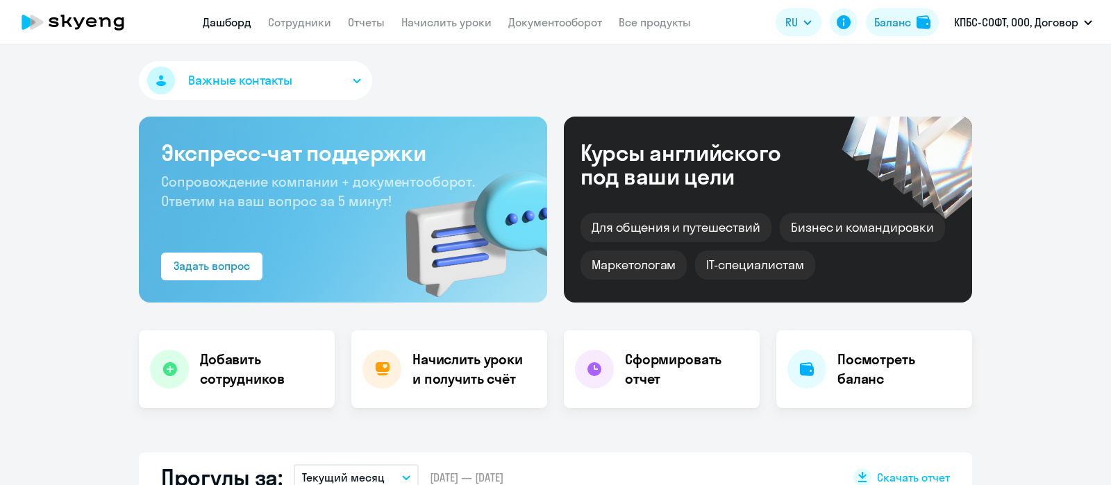
select select "30"
click at [304, 19] on link "Сотрудники" at bounding box center [299, 22] width 63 height 14
select select "30"
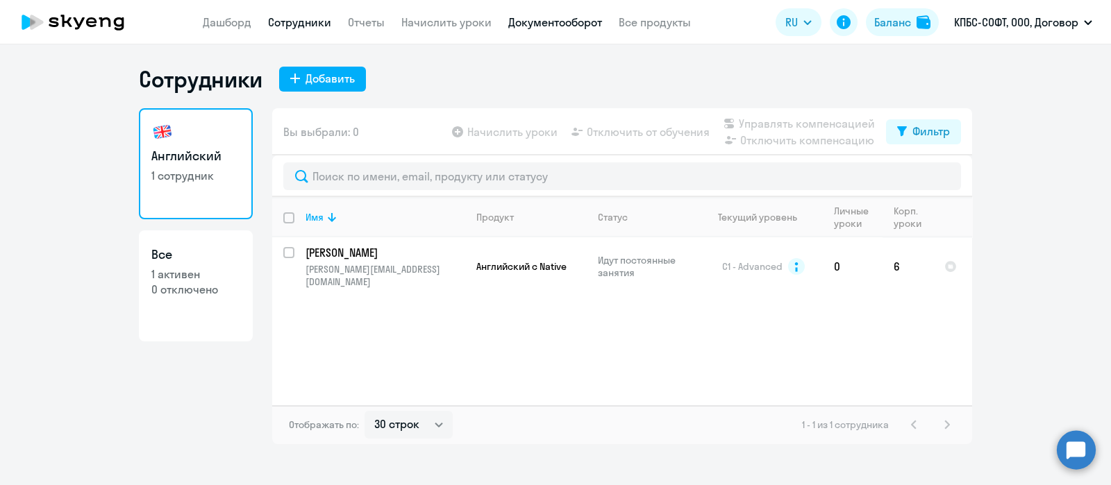
click at [567, 22] on link "Документооборот" at bounding box center [555, 22] width 94 height 14
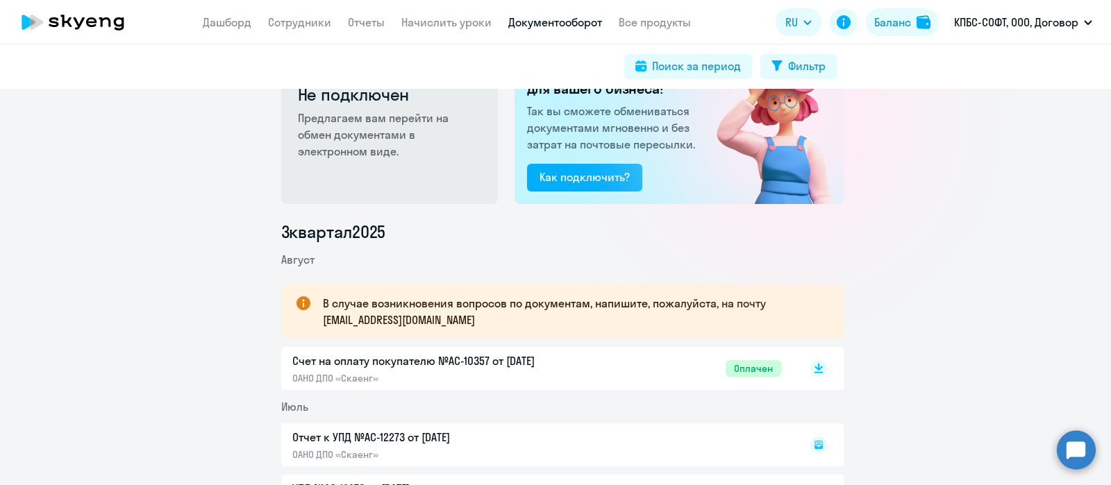
scroll to position [86, 0]
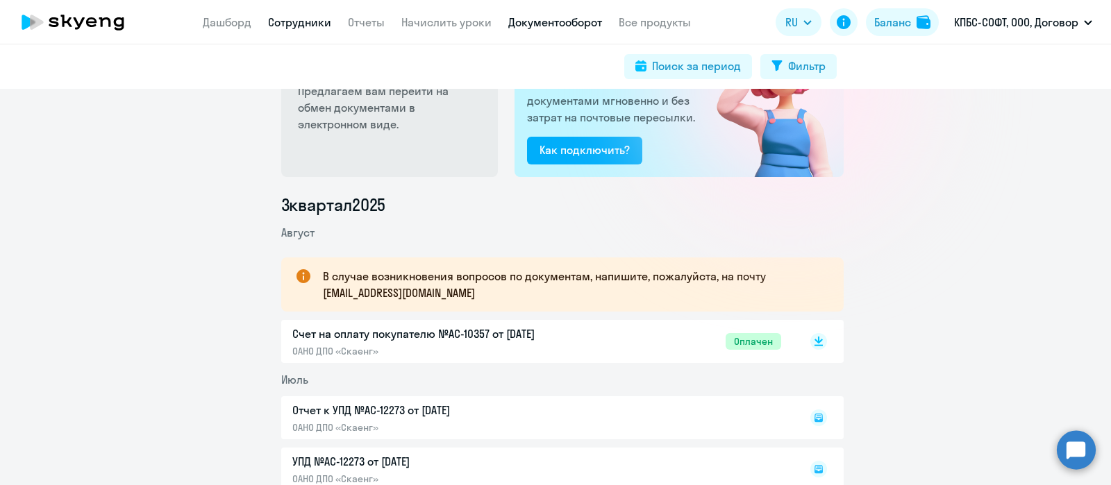
click at [308, 19] on link "Сотрудники" at bounding box center [299, 22] width 63 height 14
select select "30"
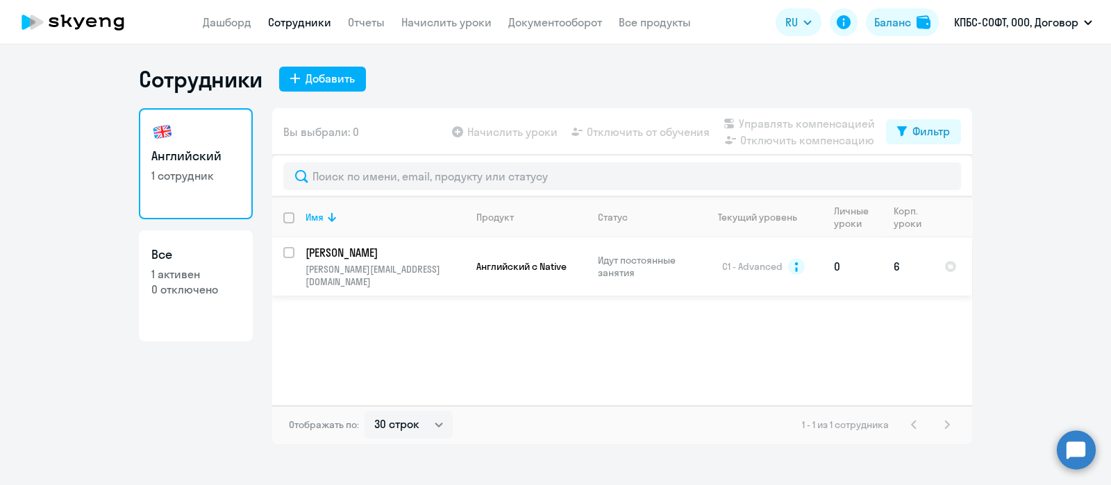
click at [375, 260] on p "[PERSON_NAME]" at bounding box center [384, 252] width 157 height 15
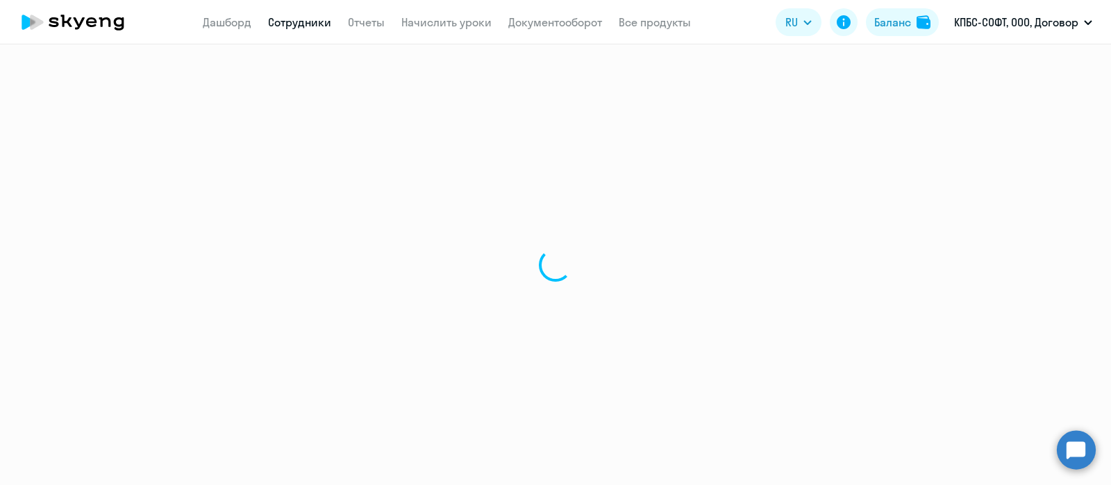
select select "english"
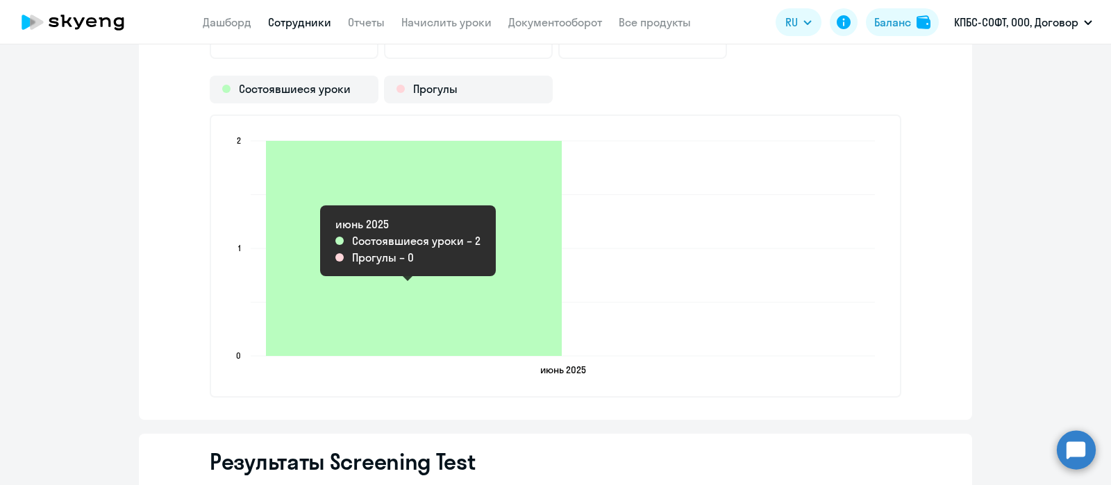
scroll to position [1650, 0]
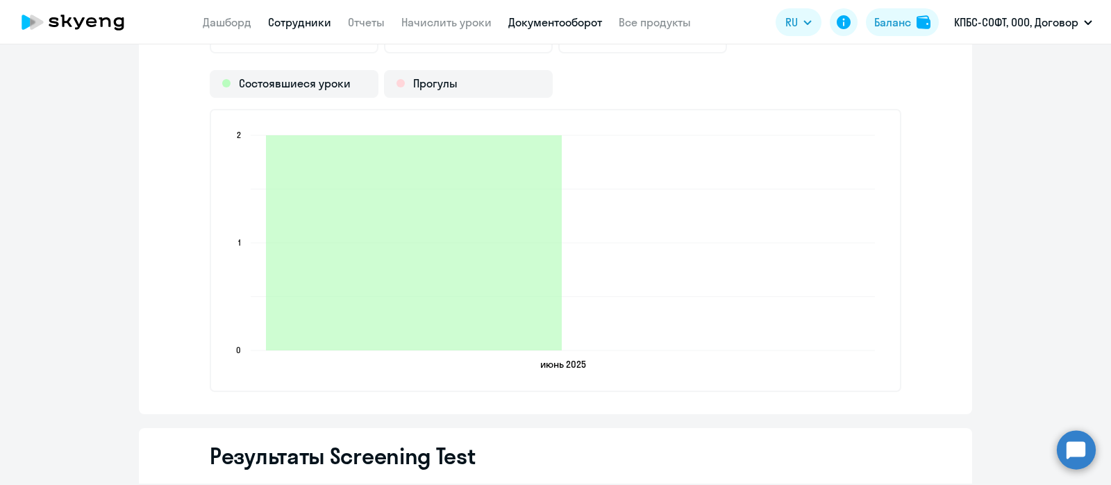
click at [532, 19] on link "Документооборот" at bounding box center [555, 22] width 94 height 14
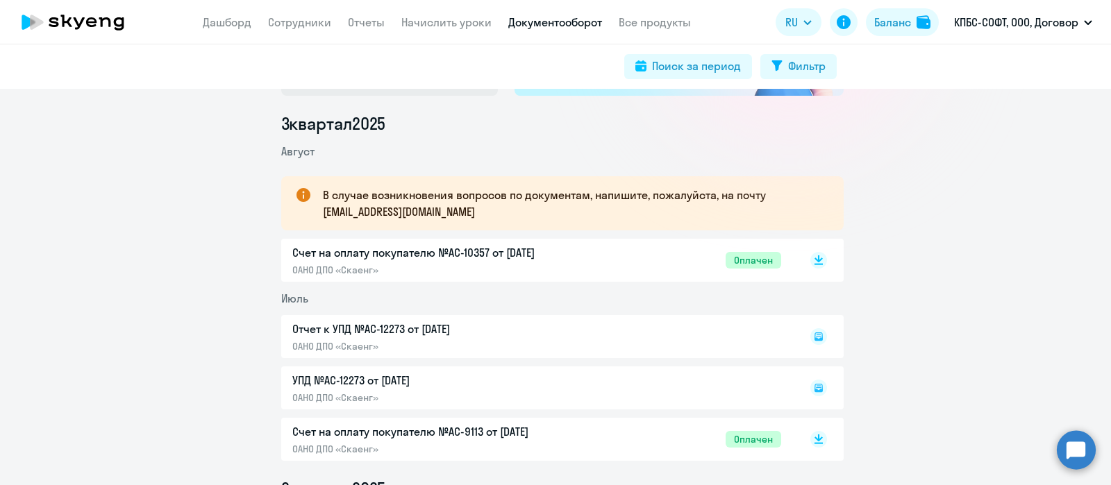
scroll to position [173, 0]
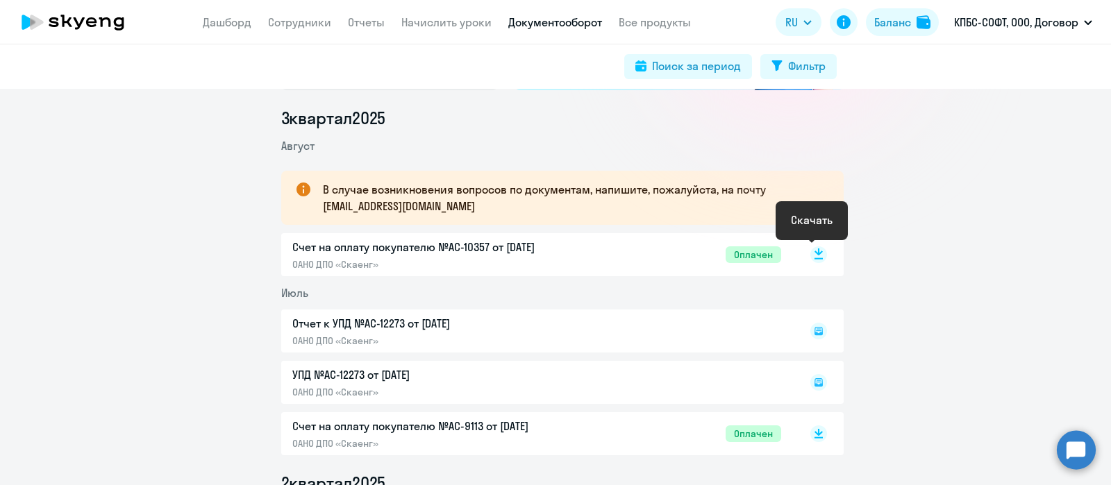
click at [811, 256] on rect at bounding box center [819, 255] width 17 height 17
